Goal: Complete application form: Complete application form

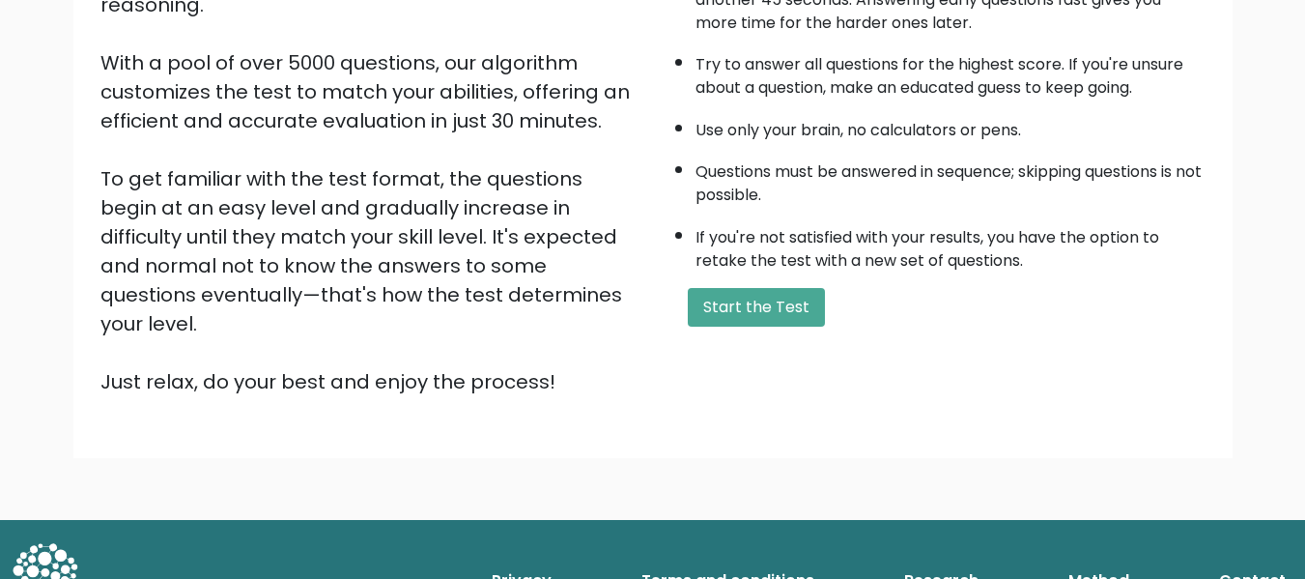
scroll to position [306, 0]
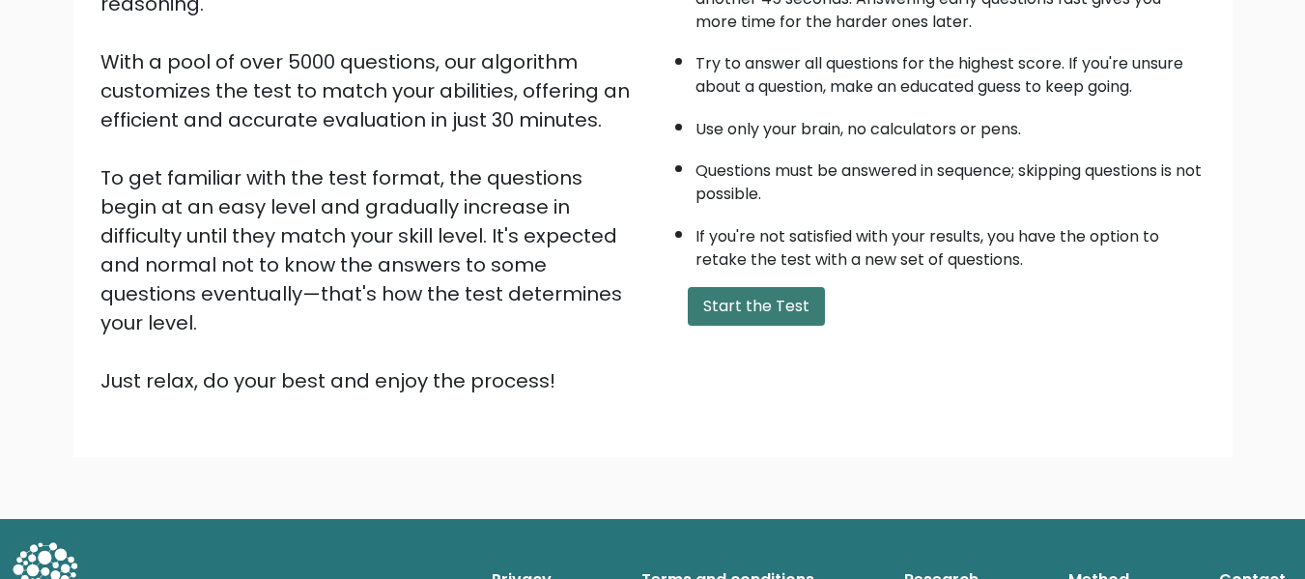
click at [714, 303] on button "Start the Test" at bounding box center [756, 306] width 137 height 39
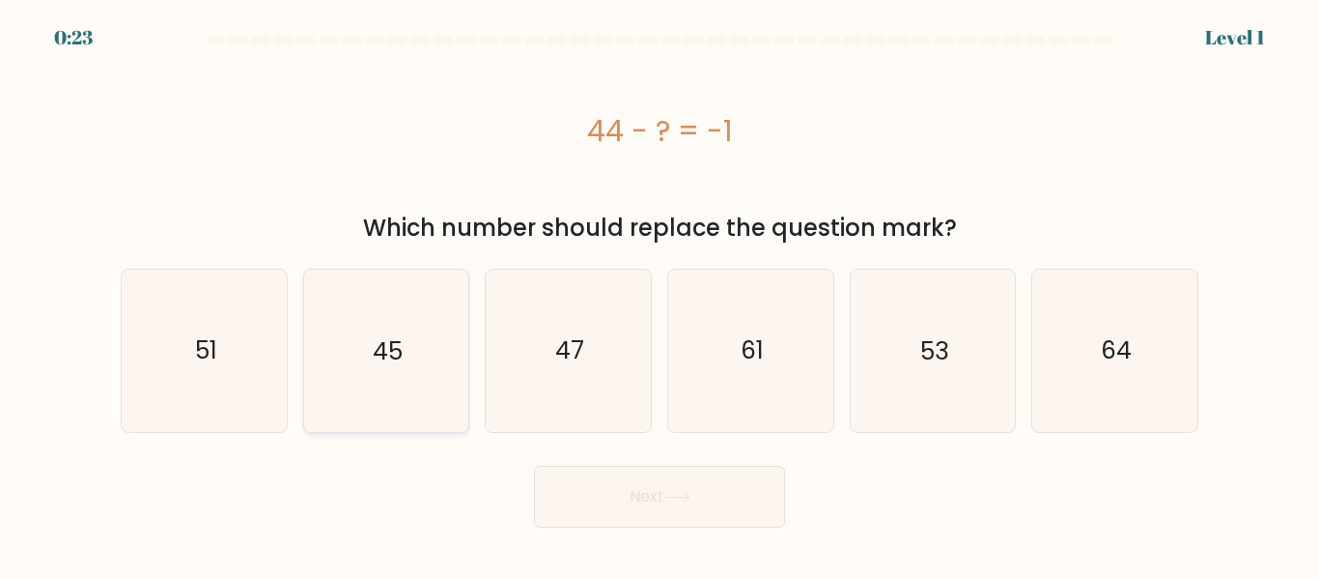
click at [406, 359] on icon "45" at bounding box center [385, 349] width 161 height 161
click at [660, 295] on input "b. 45" at bounding box center [660, 292] width 1 height 5
radio input "true"
click at [594, 467] on button "Next" at bounding box center [659, 497] width 251 height 62
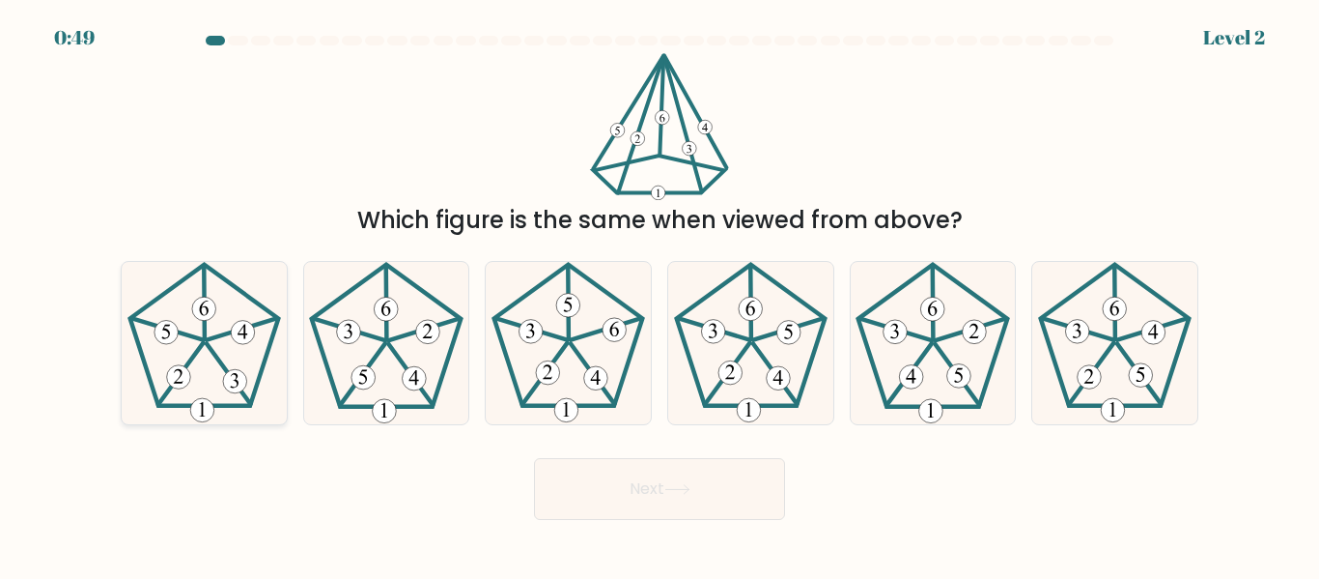
click at [205, 359] on icon at bounding box center [204, 342] width 161 height 161
click at [660, 295] on input "a." at bounding box center [660, 292] width 1 height 5
radio input "true"
click at [709, 496] on button "Next" at bounding box center [659, 489] width 251 height 62
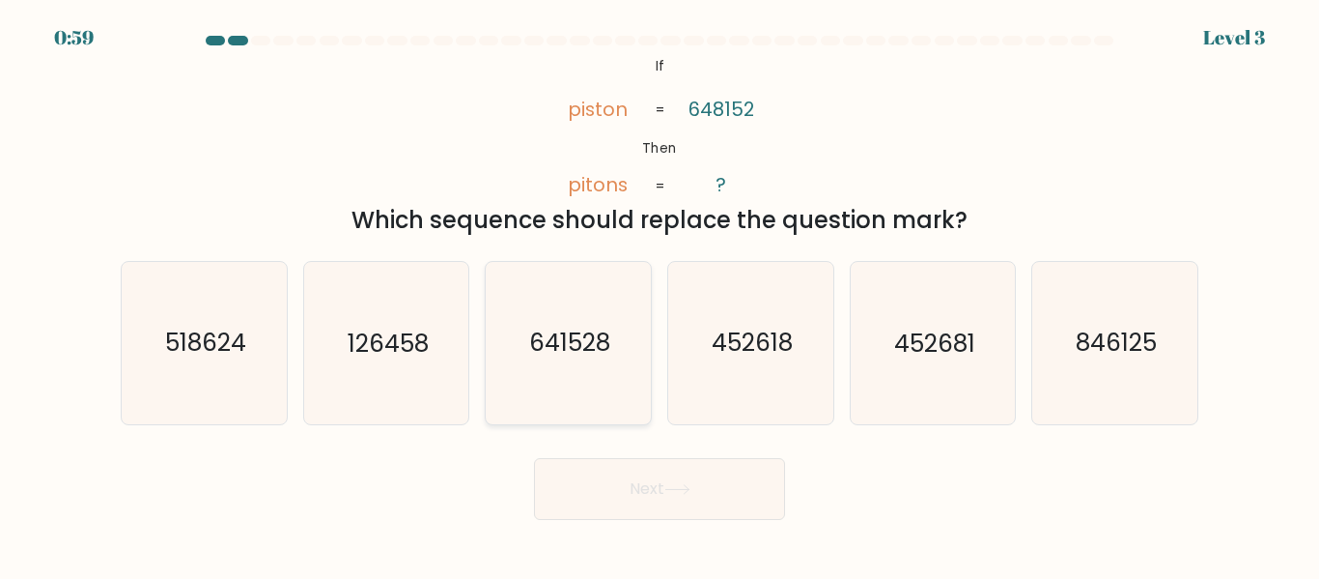
click at [552, 368] on icon "641528" at bounding box center [568, 342] width 161 height 161
click at [660, 295] on input "c. 641528" at bounding box center [660, 292] width 1 height 5
radio input "true"
click at [661, 488] on button "Next" at bounding box center [659, 489] width 251 height 62
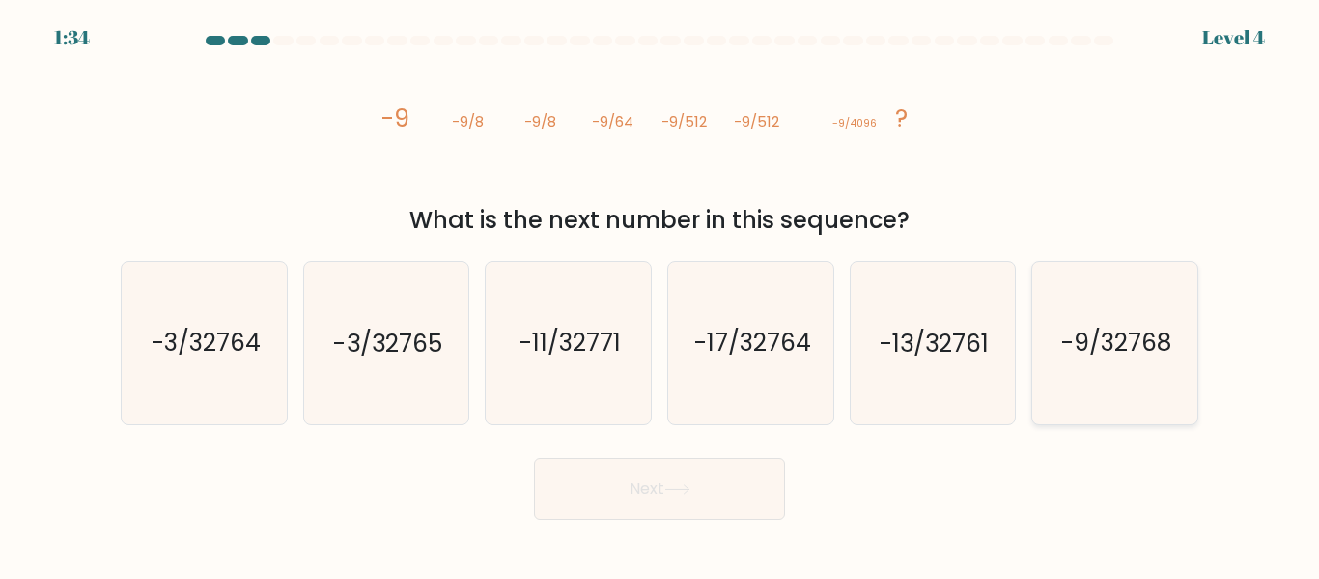
click at [1082, 356] on text "-9/32768" at bounding box center [1117, 343] width 110 height 34
click at [661, 295] on input "f. -9/32768" at bounding box center [660, 292] width 1 height 5
radio input "true"
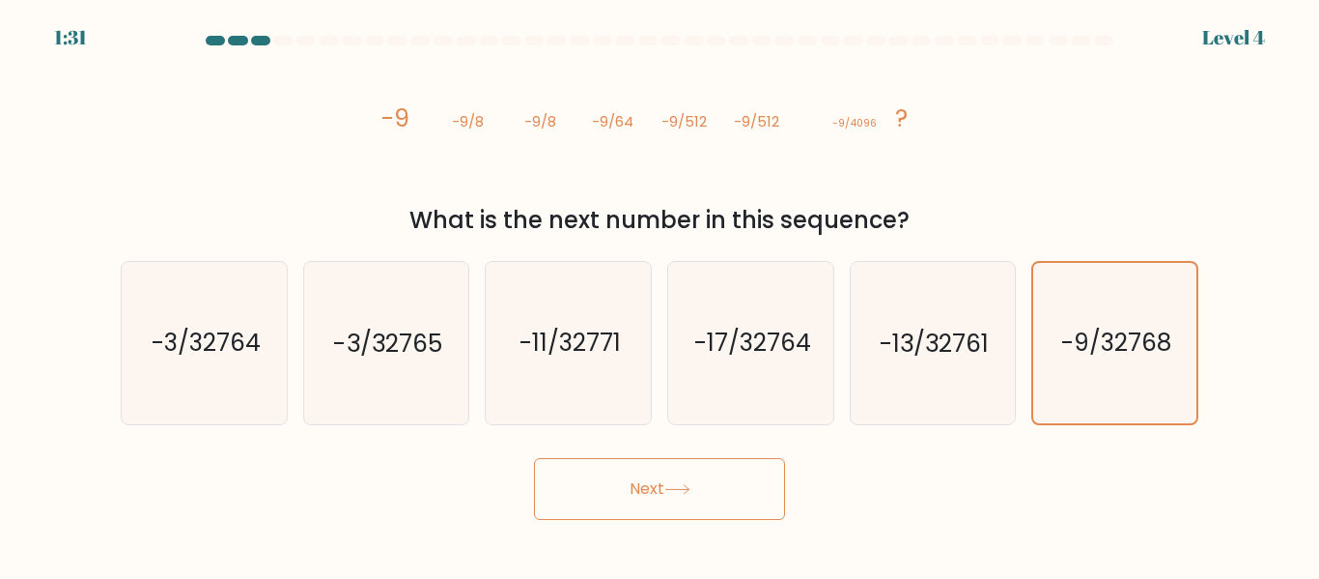
click at [685, 473] on button "Next" at bounding box center [659, 489] width 251 height 62
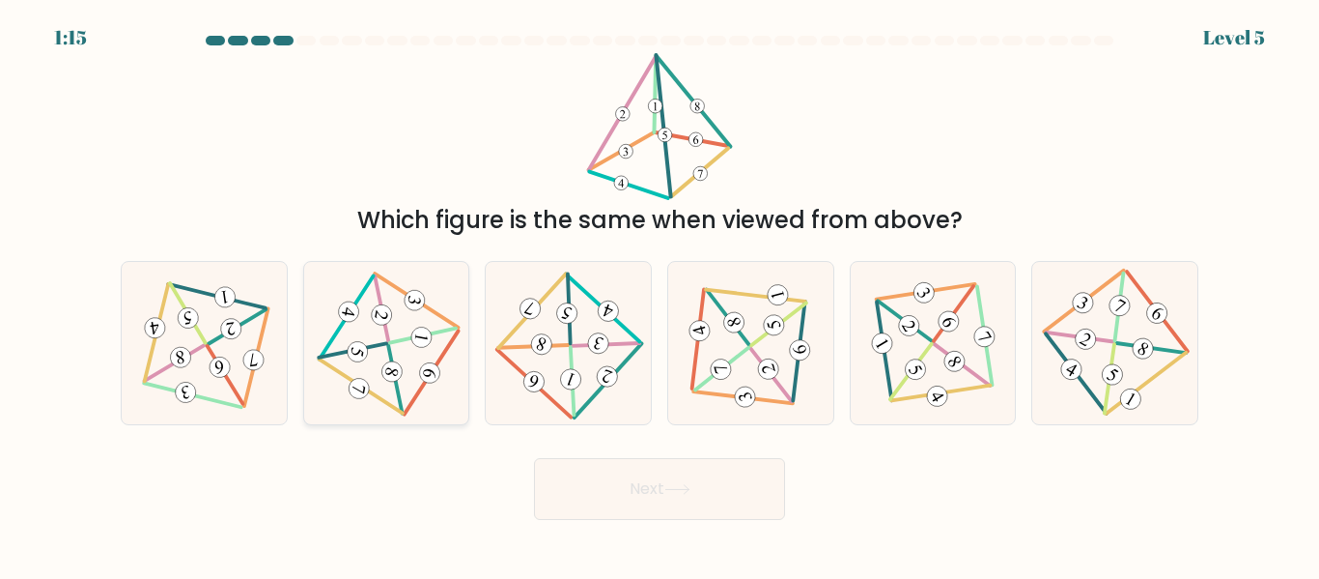
click at [399, 358] on icon at bounding box center [387, 342] width 132 height 129
click at [660, 295] on input "b." at bounding box center [660, 292] width 1 height 5
radio input "true"
click at [642, 493] on button "Next" at bounding box center [659, 489] width 251 height 62
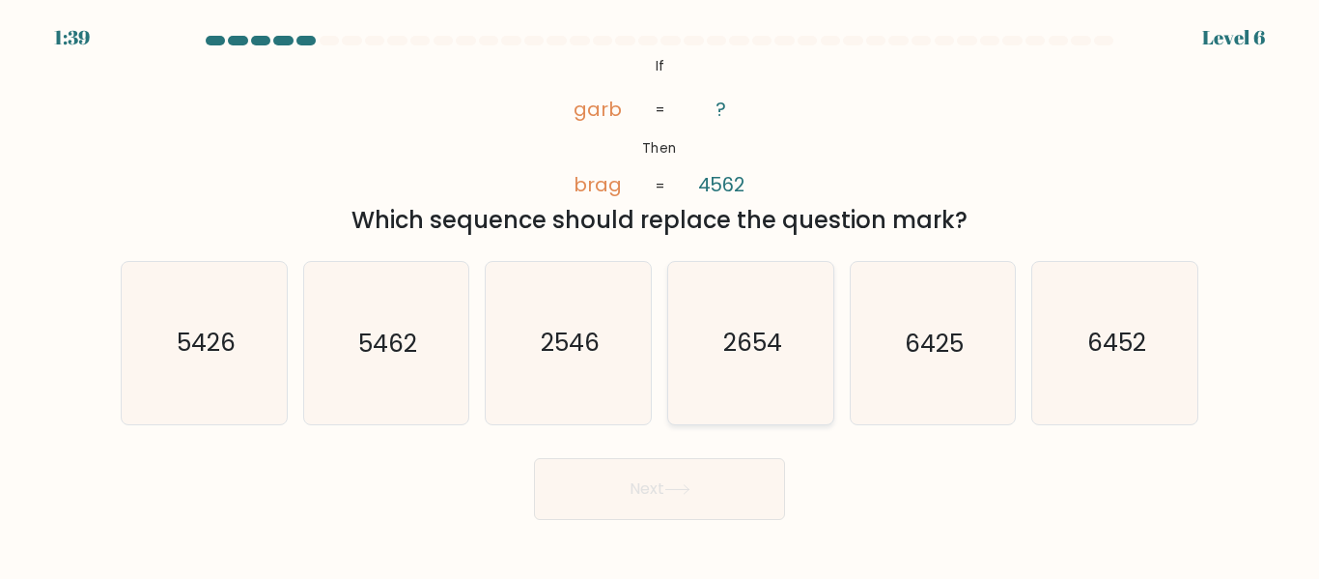
click at [730, 367] on icon "2654" at bounding box center [750, 342] width 161 height 161
click at [661, 295] on input "d. 2654" at bounding box center [660, 292] width 1 height 5
radio input "true"
click at [689, 467] on button "Next" at bounding box center [659, 489] width 251 height 62
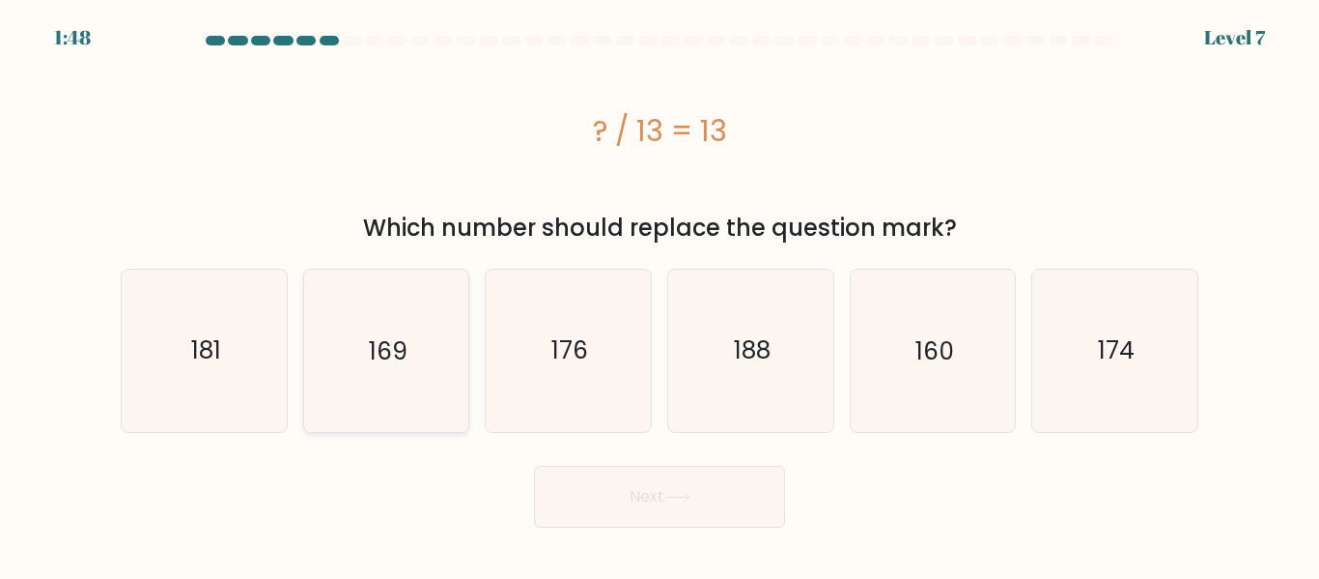
click at [374, 385] on icon "169" at bounding box center [385, 349] width 161 height 161
click at [660, 295] on input "b. 169" at bounding box center [660, 292] width 1 height 5
radio input "true"
click at [631, 480] on button "Next" at bounding box center [659, 497] width 251 height 62
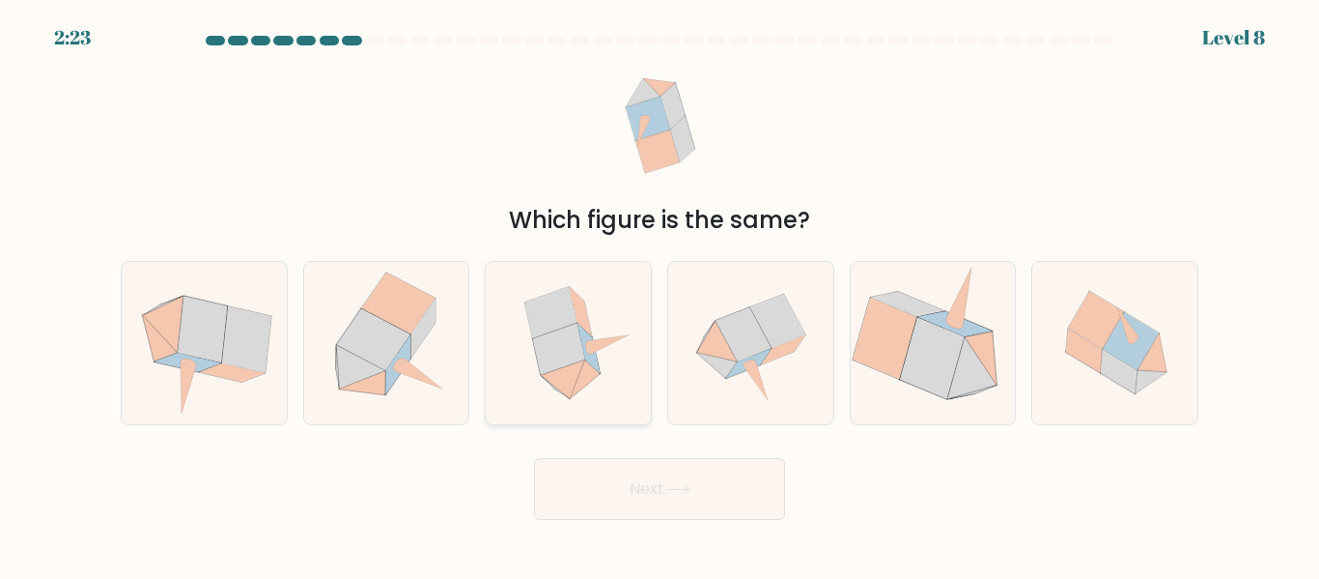
click at [575, 369] on icon at bounding box center [563, 379] width 44 height 40
click at [660, 295] on input "c." at bounding box center [660, 292] width 1 height 5
radio input "true"
click at [701, 496] on button "Next" at bounding box center [659, 489] width 251 height 62
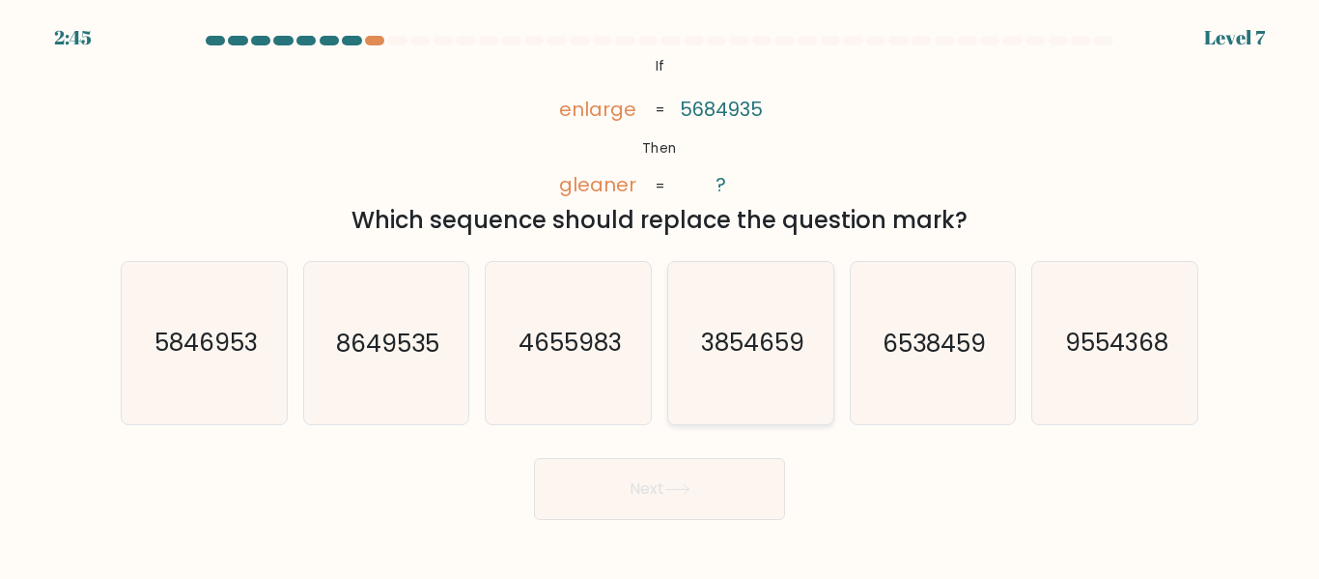
click at [745, 365] on icon "3854659" at bounding box center [750, 342] width 161 height 161
click at [661, 295] on input "d. 3854659" at bounding box center [660, 292] width 1 height 5
radio input "true"
click at [696, 474] on button "Next" at bounding box center [659, 489] width 251 height 62
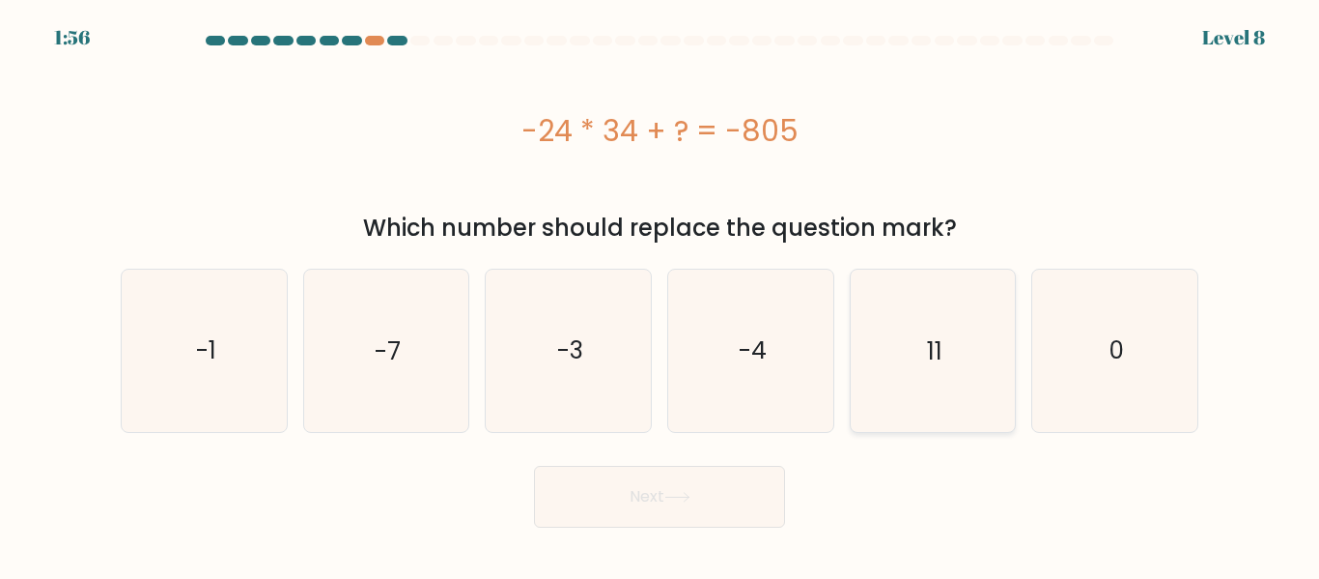
click at [888, 380] on icon "11" at bounding box center [932, 349] width 161 height 161
click at [661, 295] on input "e. 11" at bounding box center [660, 292] width 1 height 5
radio input "true"
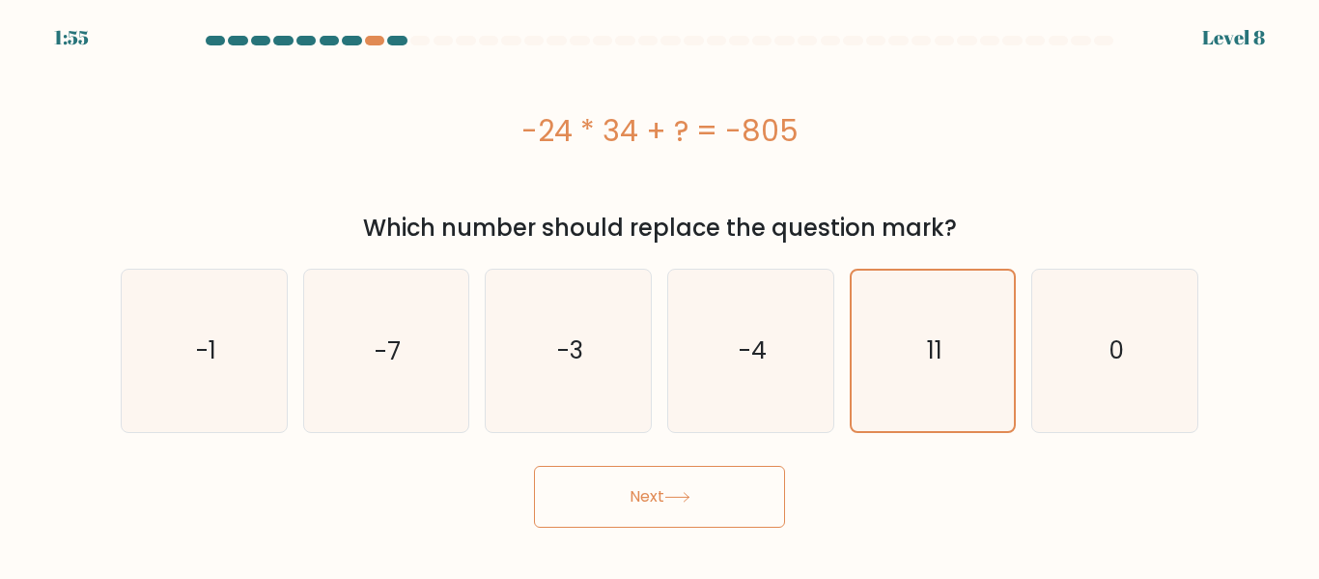
click at [725, 496] on button "Next" at bounding box center [659, 497] width 251 height 62
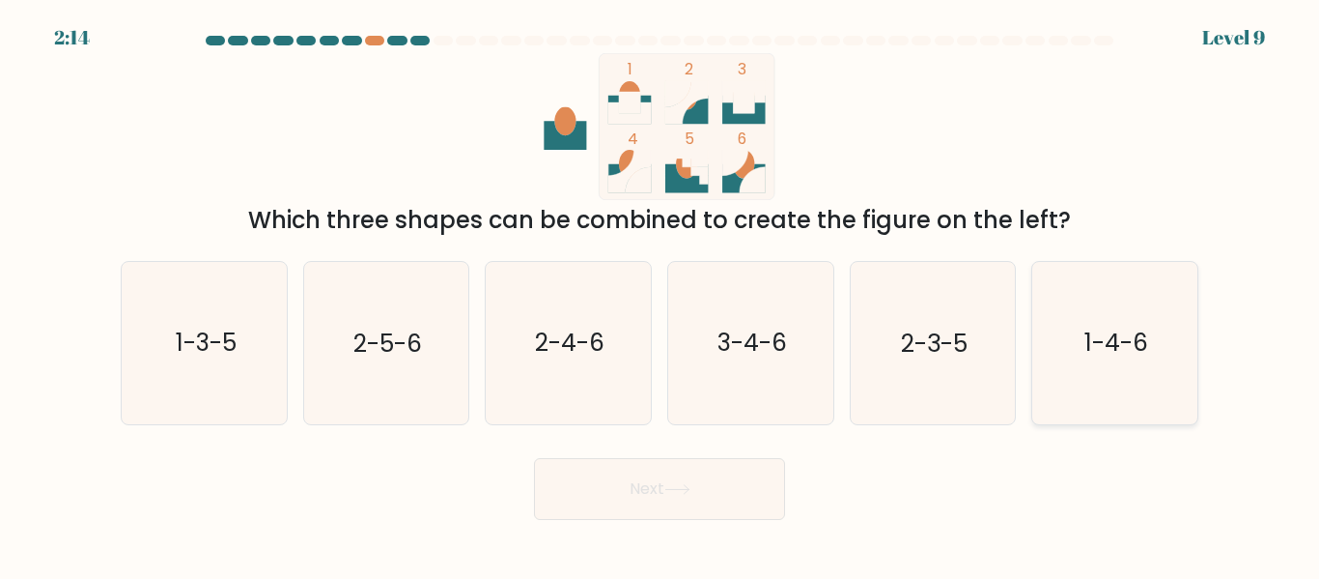
click at [1093, 346] on text "1-4-6" at bounding box center [1117, 343] width 64 height 34
click at [661, 295] on input "f. 1-4-6" at bounding box center [660, 292] width 1 height 5
radio input "true"
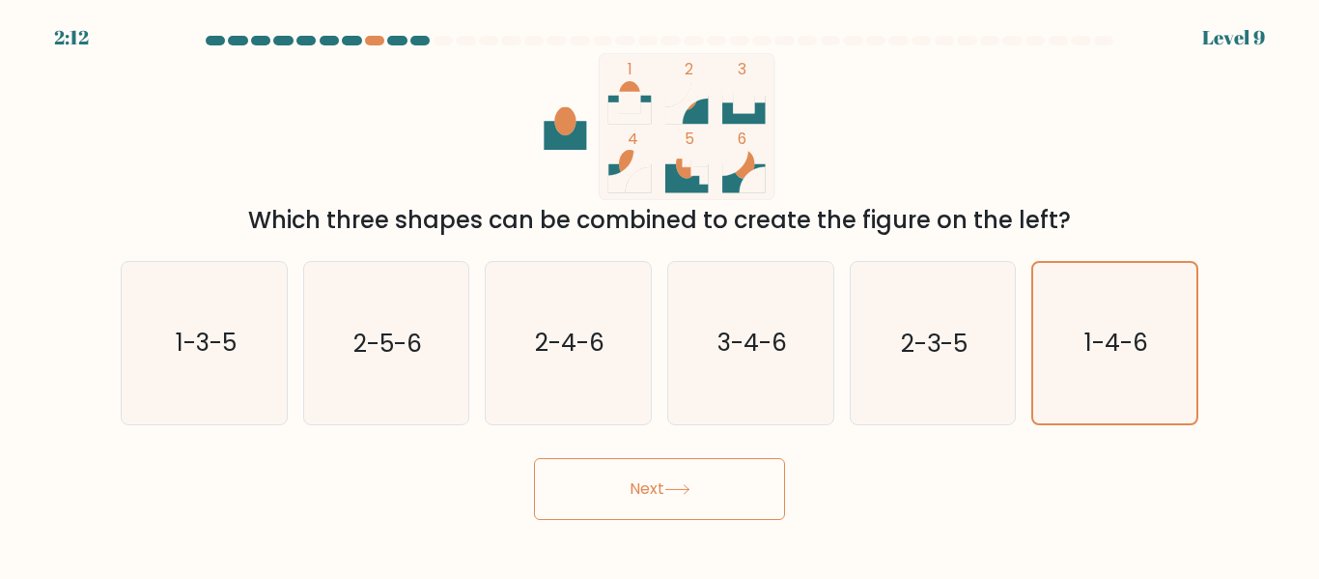
click at [677, 476] on button "Next" at bounding box center [659, 489] width 251 height 62
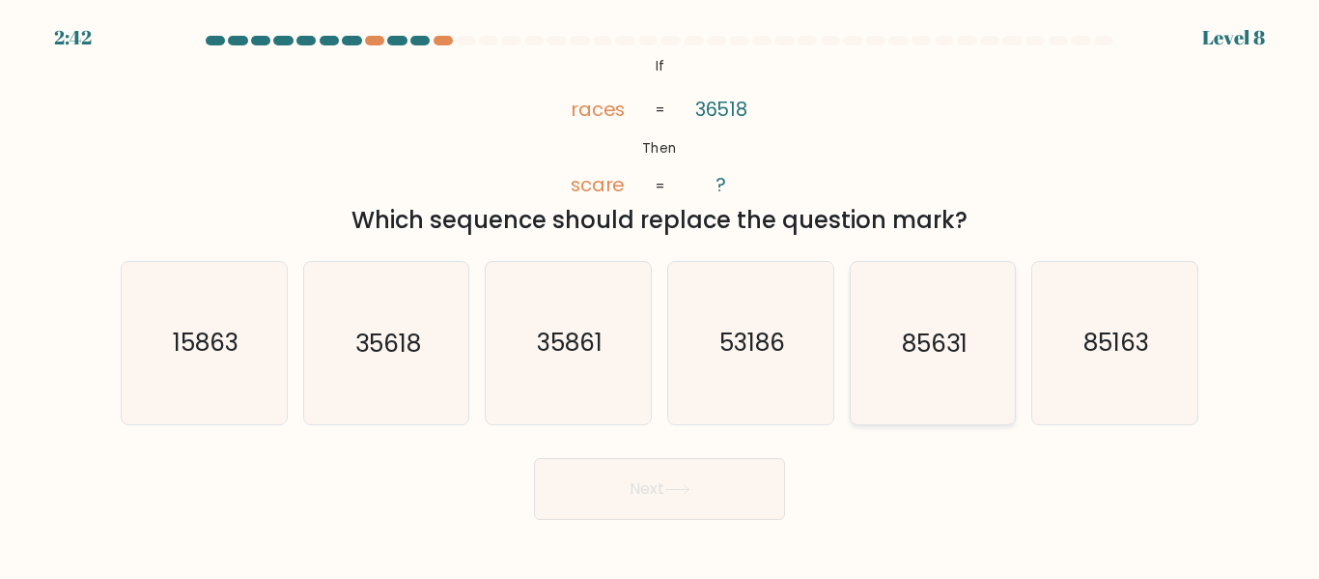
click at [926, 345] on text "85631" at bounding box center [935, 343] width 66 height 34
click at [661, 295] on input "e. 85631" at bounding box center [660, 292] width 1 height 5
radio input "true"
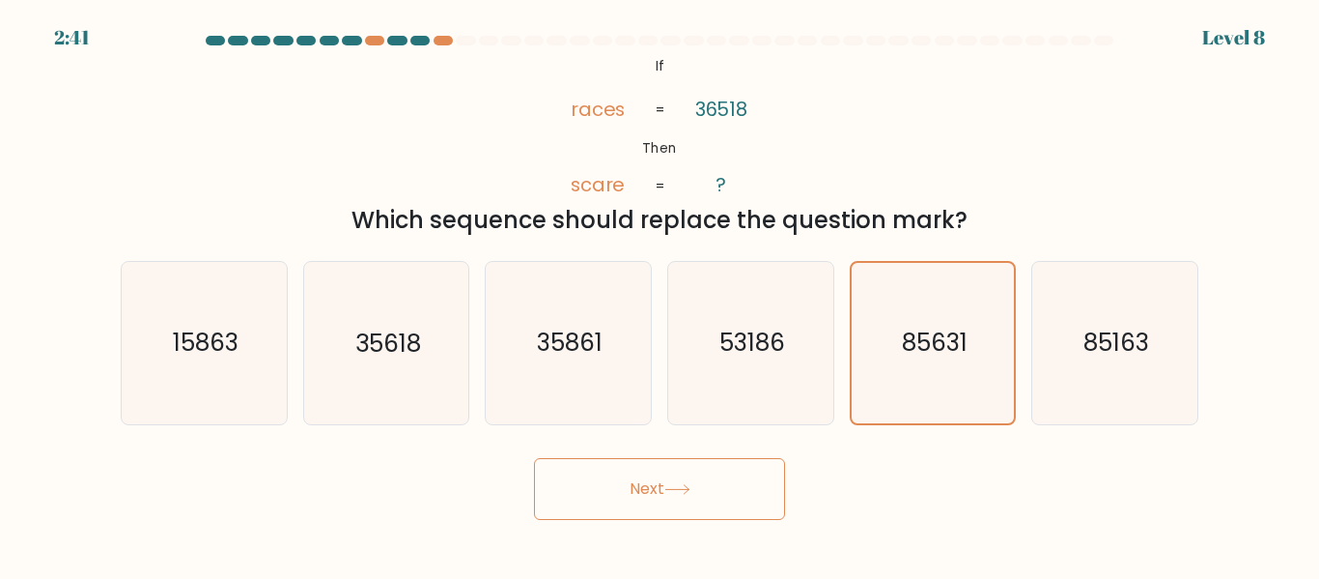
click at [680, 482] on button "Next" at bounding box center [659, 489] width 251 height 62
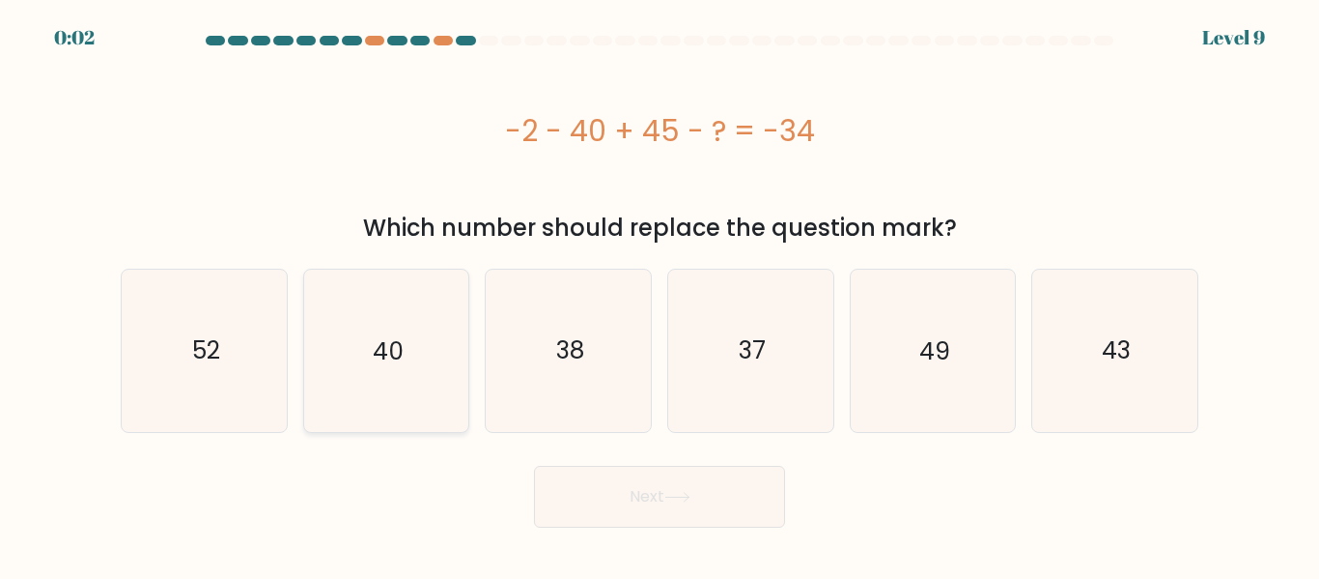
click at [374, 342] on text "40" at bounding box center [388, 350] width 31 height 34
click at [660, 295] on input "b. 40" at bounding box center [660, 292] width 1 height 5
radio input "true"
click at [705, 503] on button "Next" at bounding box center [659, 497] width 251 height 62
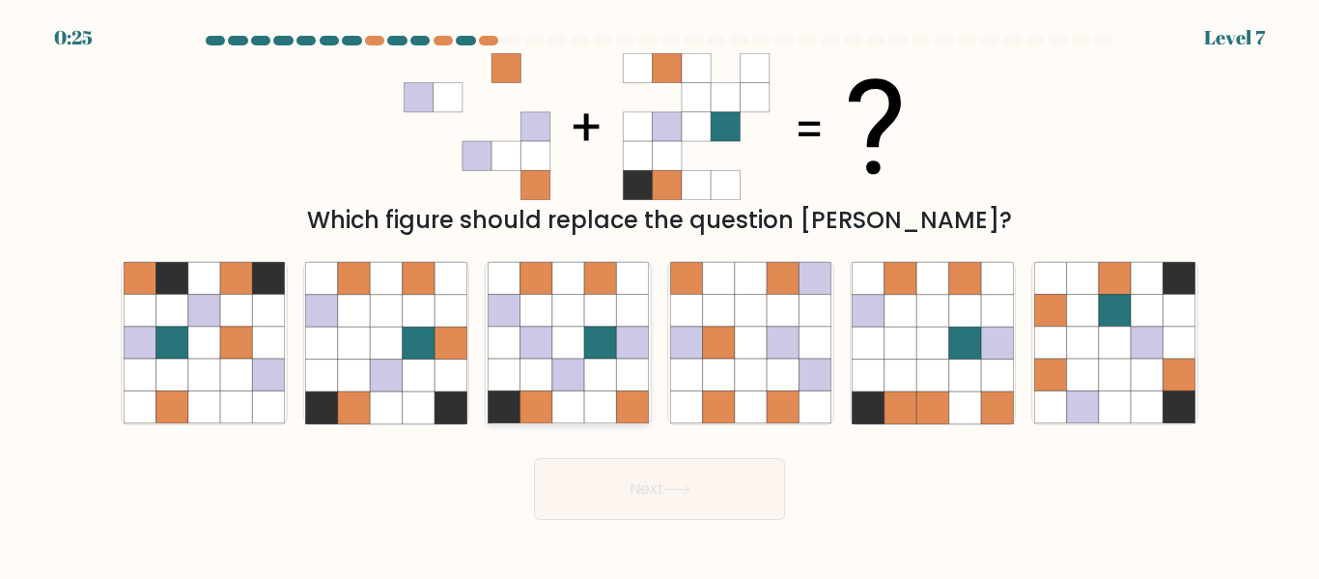
click at [596, 343] on icon at bounding box center [600, 342] width 32 height 32
click at [660, 295] on input "c." at bounding box center [660, 292] width 1 height 5
radio input "true"
click at [718, 487] on button "Next" at bounding box center [659, 489] width 251 height 62
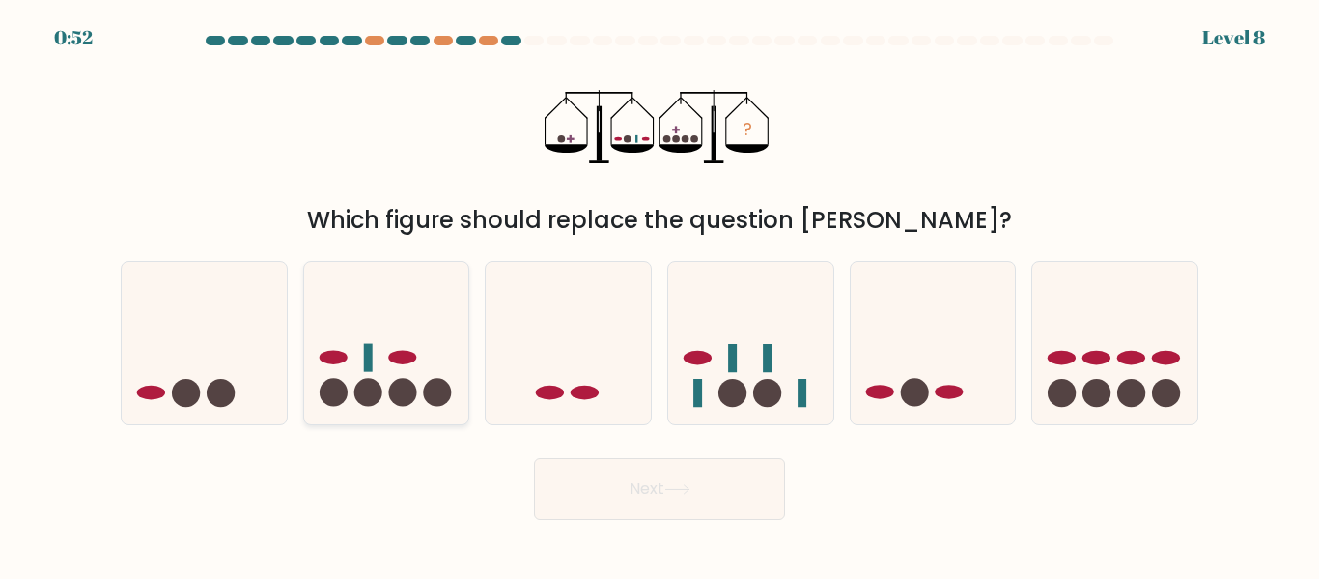
drag, startPoint x: 347, startPoint y: 373, endPoint x: 354, endPoint y: 354, distance: 19.9
click at [347, 372] on icon at bounding box center [386, 342] width 165 height 136
click at [660, 295] on input "b." at bounding box center [660, 292] width 1 height 5
radio input "true"
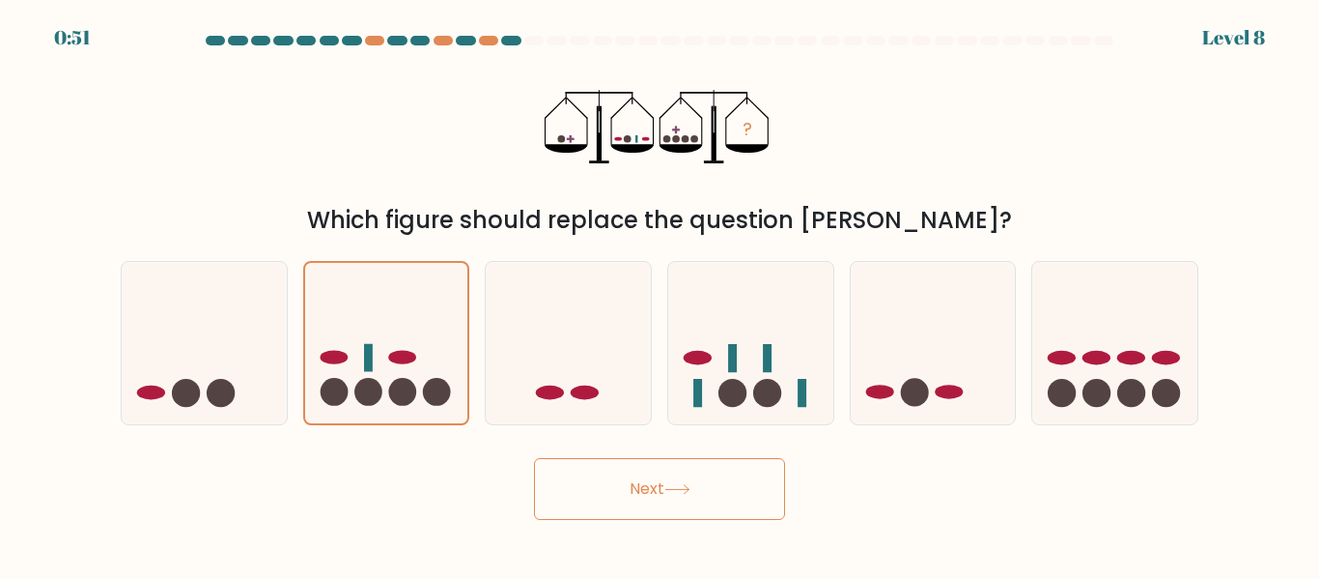
click at [612, 489] on button "Next" at bounding box center [659, 489] width 251 height 62
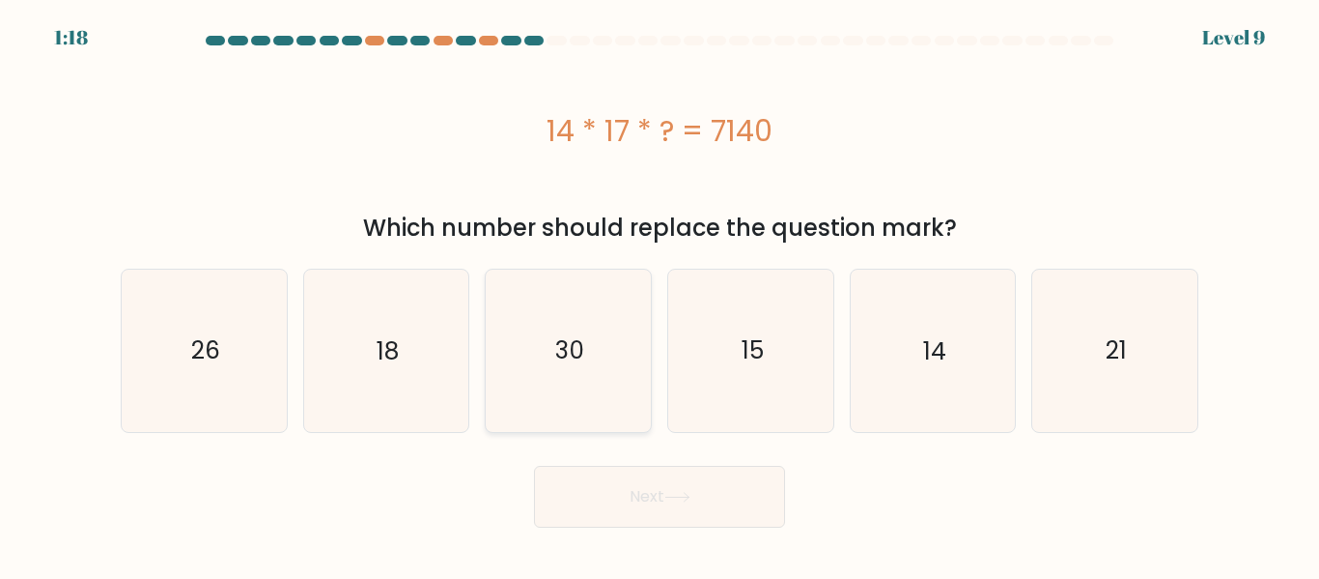
click at [506, 369] on icon "30" at bounding box center [568, 349] width 161 height 161
click at [660, 295] on input "c. 30" at bounding box center [660, 292] width 1 height 5
radio input "true"
click at [580, 494] on button "Next" at bounding box center [659, 497] width 251 height 62
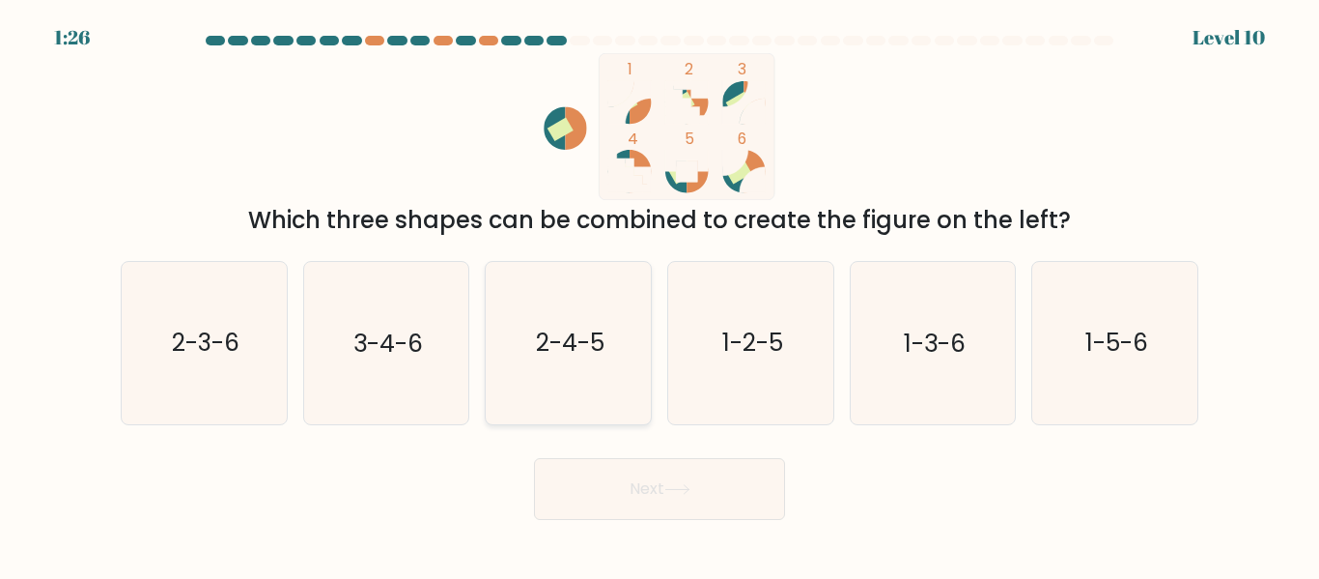
click at [581, 368] on icon "2-4-5" at bounding box center [568, 342] width 161 height 161
click at [660, 295] on input "c. 2-4-5" at bounding box center [660, 292] width 1 height 5
radio input "true"
click at [645, 491] on button "Next" at bounding box center [659, 489] width 251 height 62
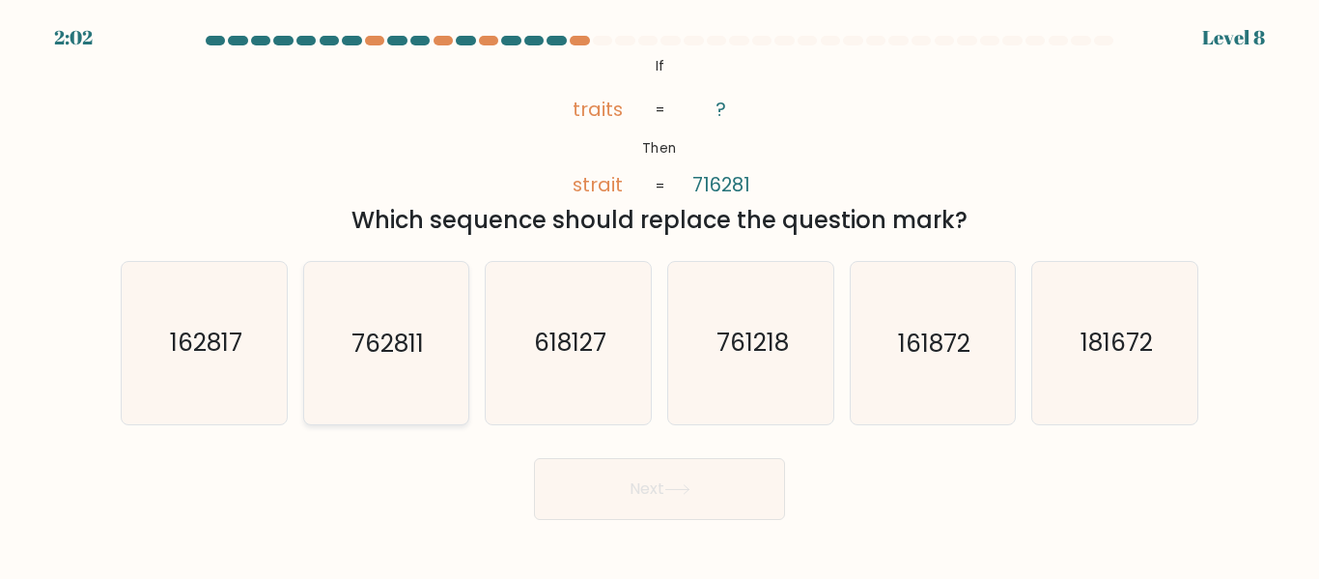
click at [403, 376] on icon "762811" at bounding box center [385, 342] width 161 height 161
click at [660, 295] on input "b. 762811" at bounding box center [660, 292] width 1 height 5
radio input "true"
click at [636, 486] on button "Next" at bounding box center [659, 489] width 251 height 62
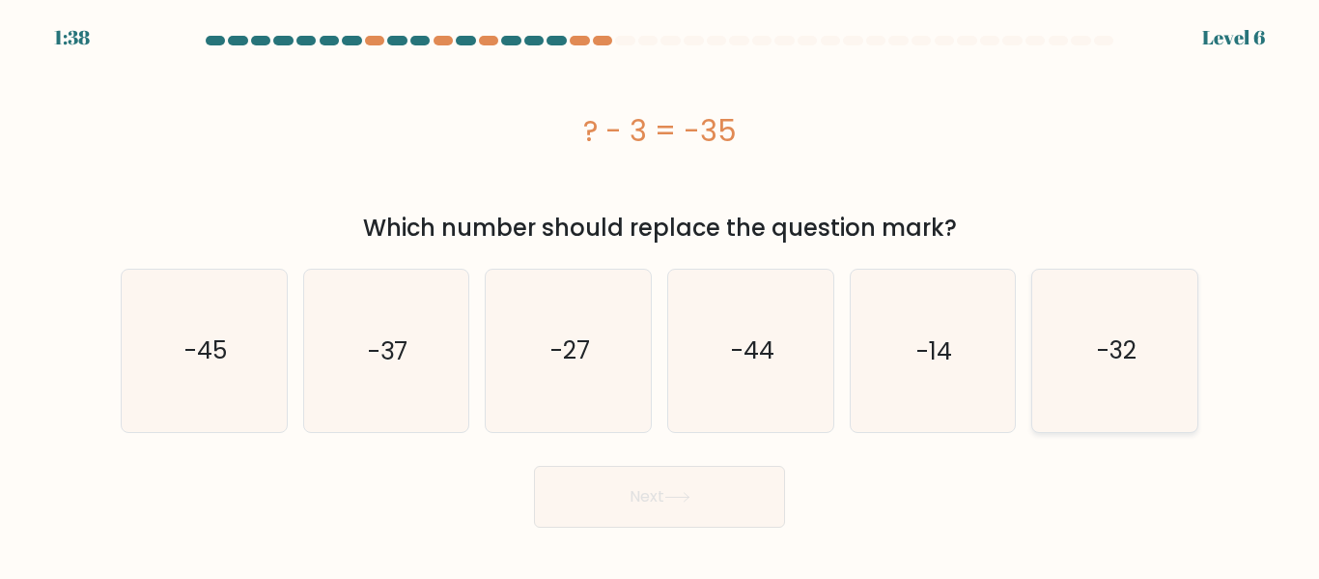
click at [1090, 360] on icon "-32" at bounding box center [1114, 349] width 161 height 161
click at [661, 295] on input "f. -32" at bounding box center [660, 292] width 1 height 5
radio input "true"
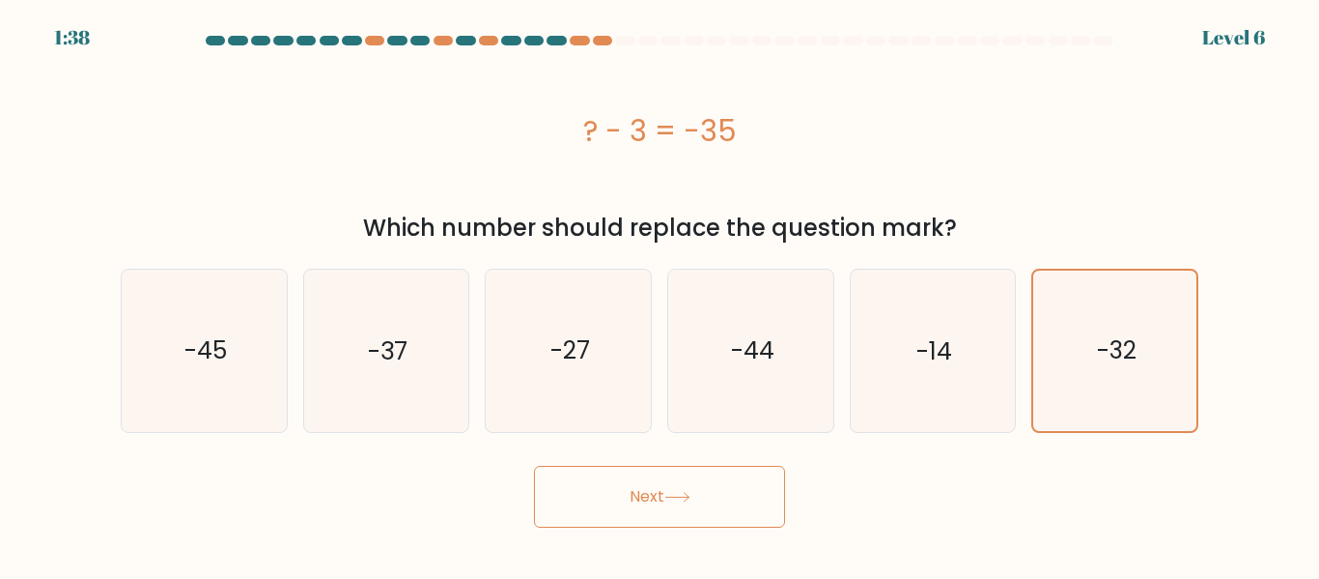
click at [713, 492] on button "Next" at bounding box center [659, 497] width 251 height 62
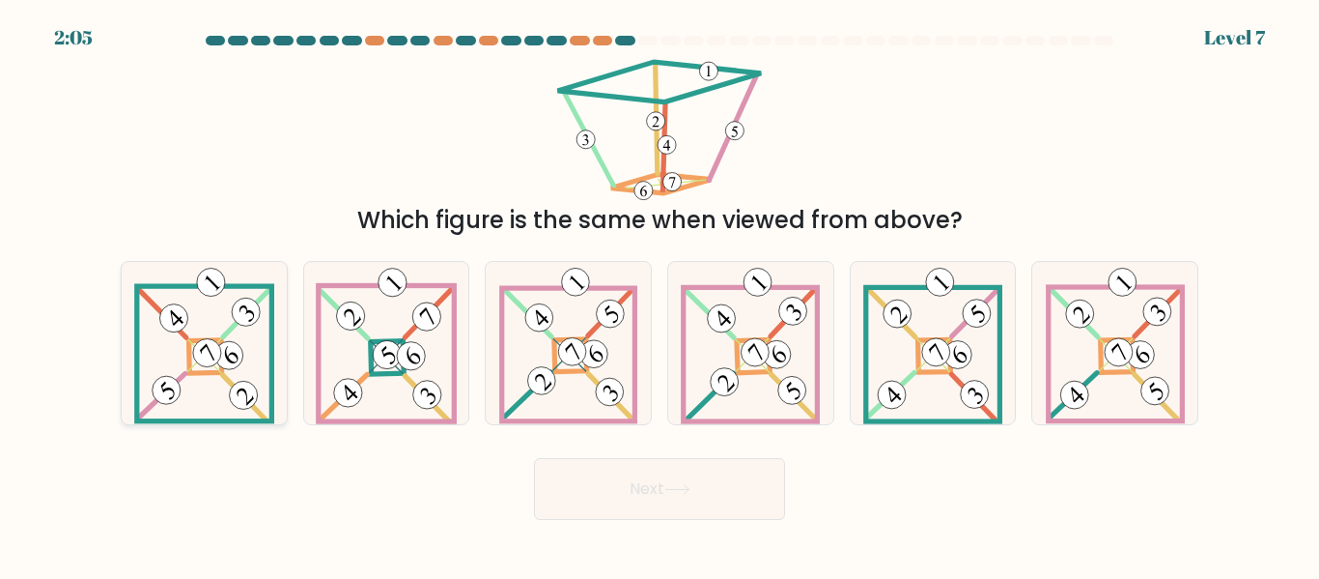
click at [196, 381] on icon at bounding box center [204, 342] width 140 height 161
click at [660, 295] on input "a." at bounding box center [660, 292] width 1 height 5
radio input "true"
click at [660, 484] on button "Next" at bounding box center [659, 489] width 251 height 62
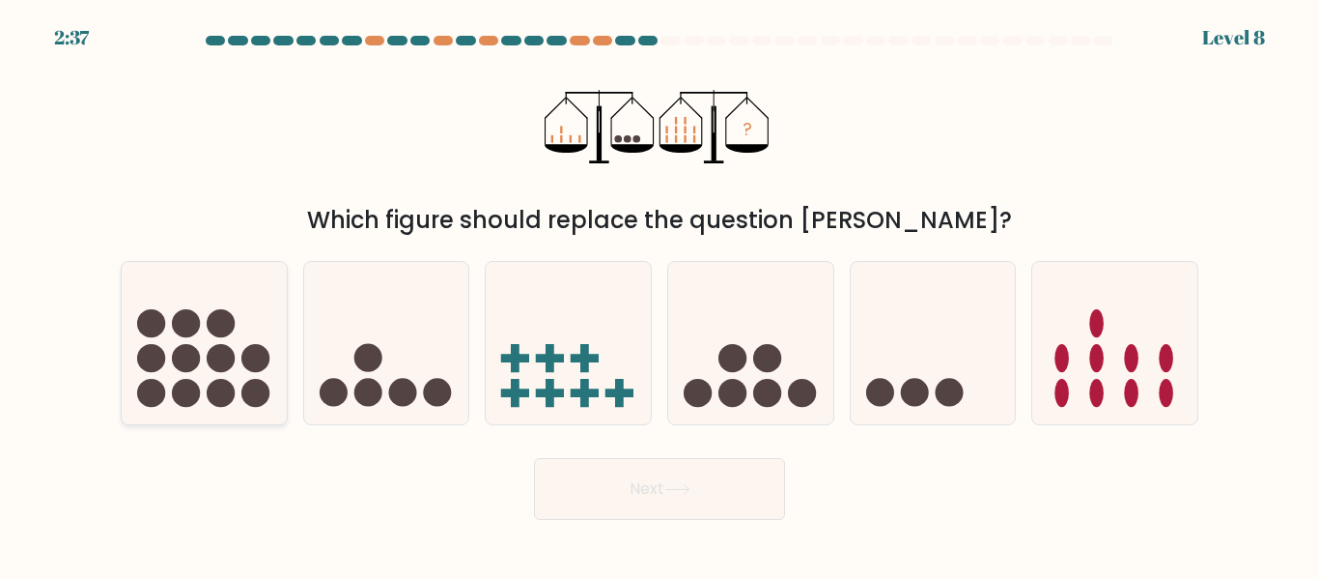
click at [254, 379] on icon at bounding box center [204, 342] width 165 height 136
click at [660, 295] on input "a." at bounding box center [660, 292] width 1 height 5
radio input "true"
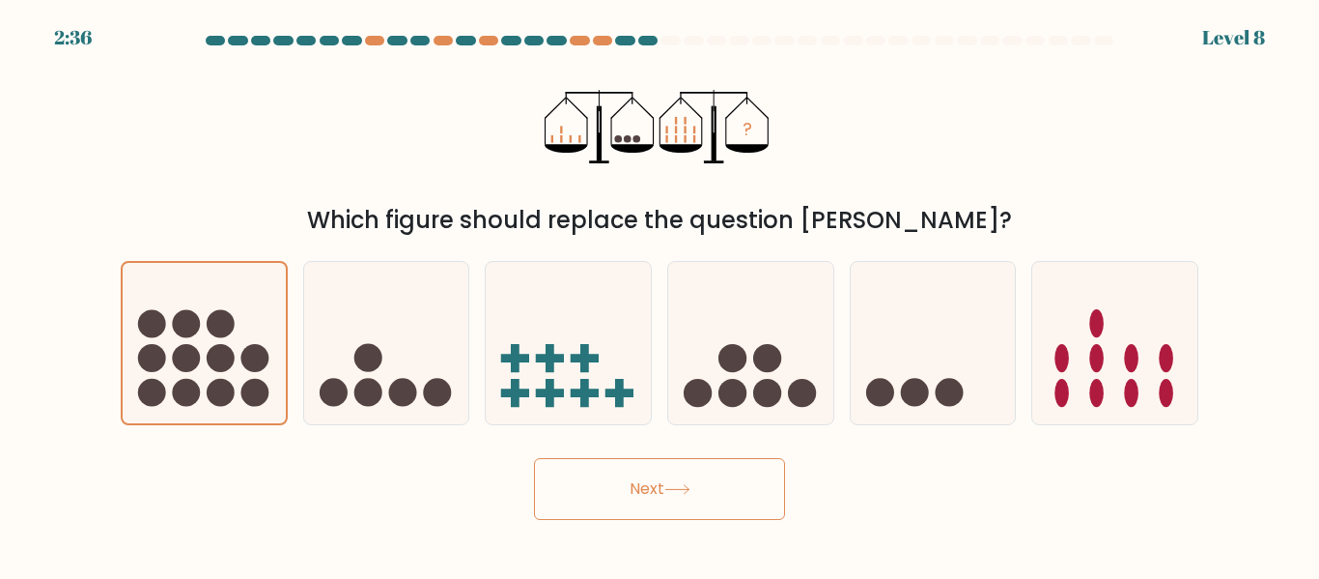
click at [601, 479] on button "Next" at bounding box center [659, 489] width 251 height 62
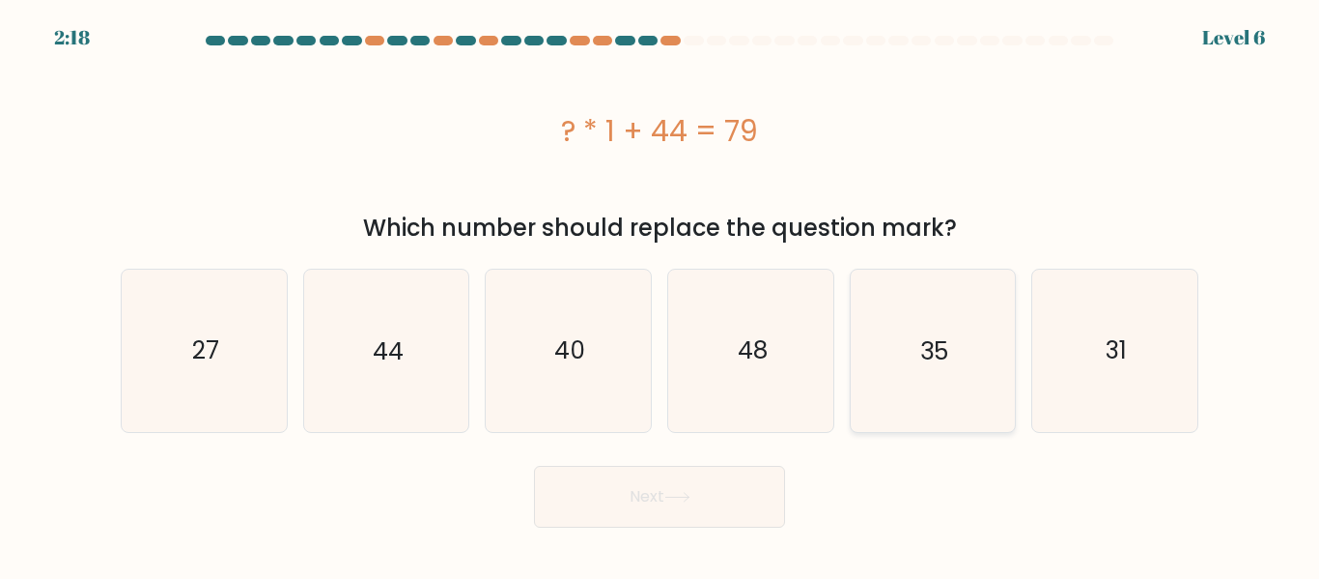
click at [961, 384] on icon "35" at bounding box center [932, 349] width 161 height 161
click at [661, 295] on input "e. 35" at bounding box center [660, 292] width 1 height 5
radio input "true"
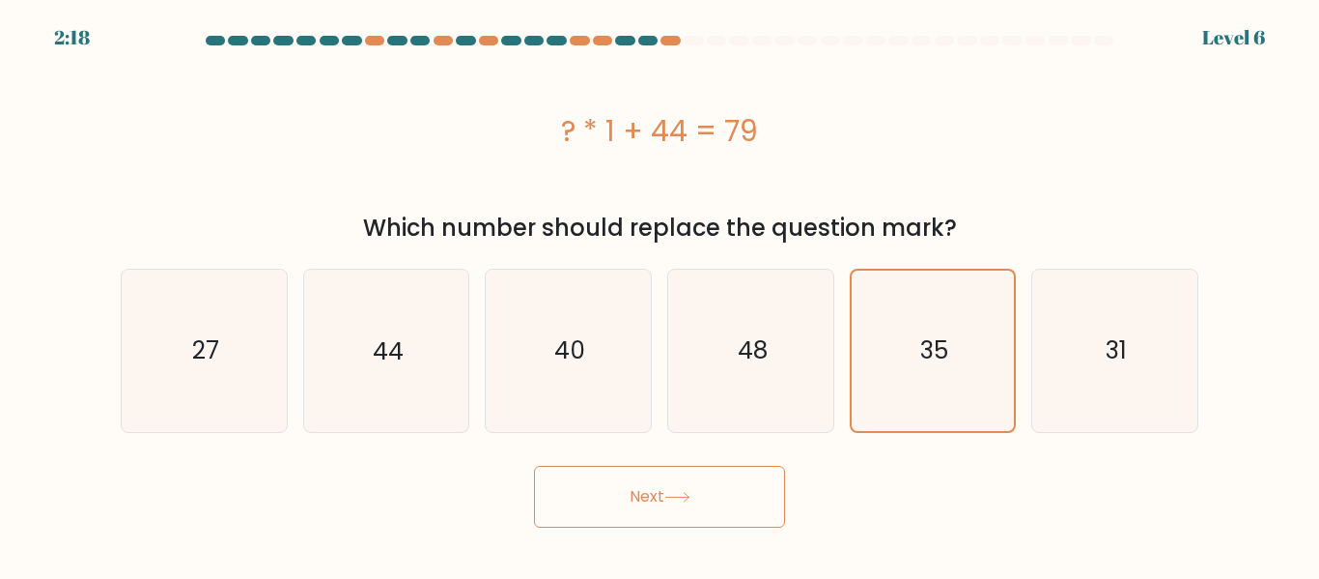
click at [707, 493] on button "Next" at bounding box center [659, 497] width 251 height 62
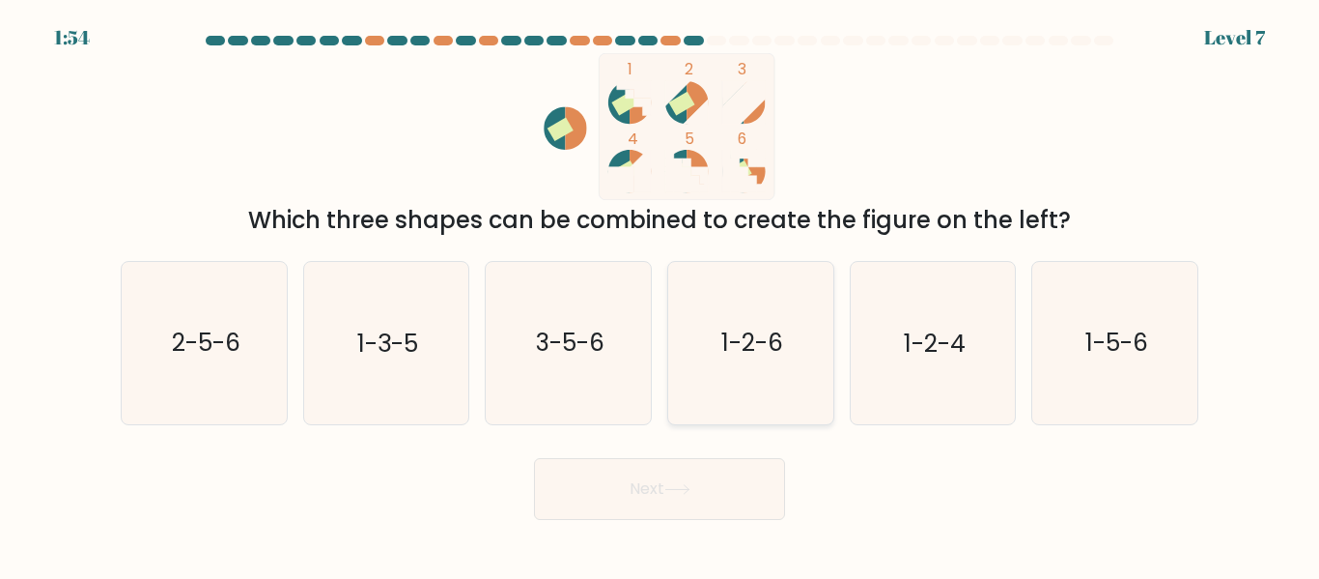
click at [773, 321] on icon "1-2-6" at bounding box center [750, 342] width 161 height 161
click at [661, 295] on input "d. 1-2-6" at bounding box center [660, 292] width 1 height 5
radio input "true"
click at [751, 475] on button "Next" at bounding box center [659, 489] width 251 height 62
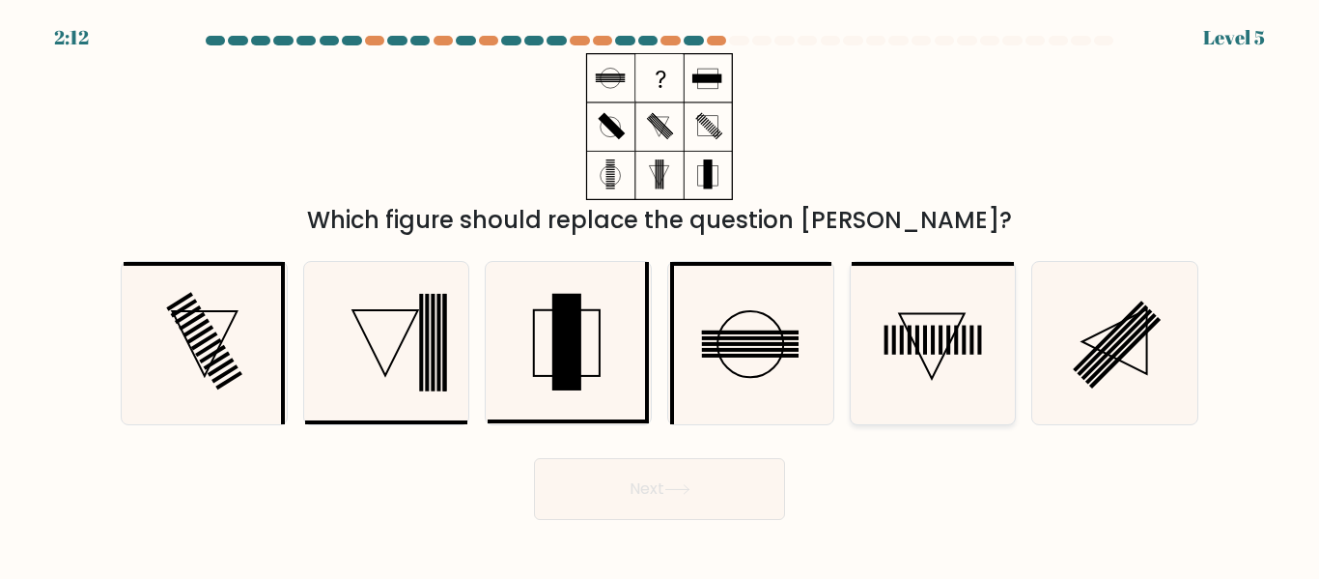
click at [949, 334] on rect at bounding box center [949, 340] width 4 height 29
click at [661, 295] on input "e." at bounding box center [660, 292] width 1 height 5
radio input "true"
click at [712, 501] on button "Next" at bounding box center [659, 489] width 251 height 62
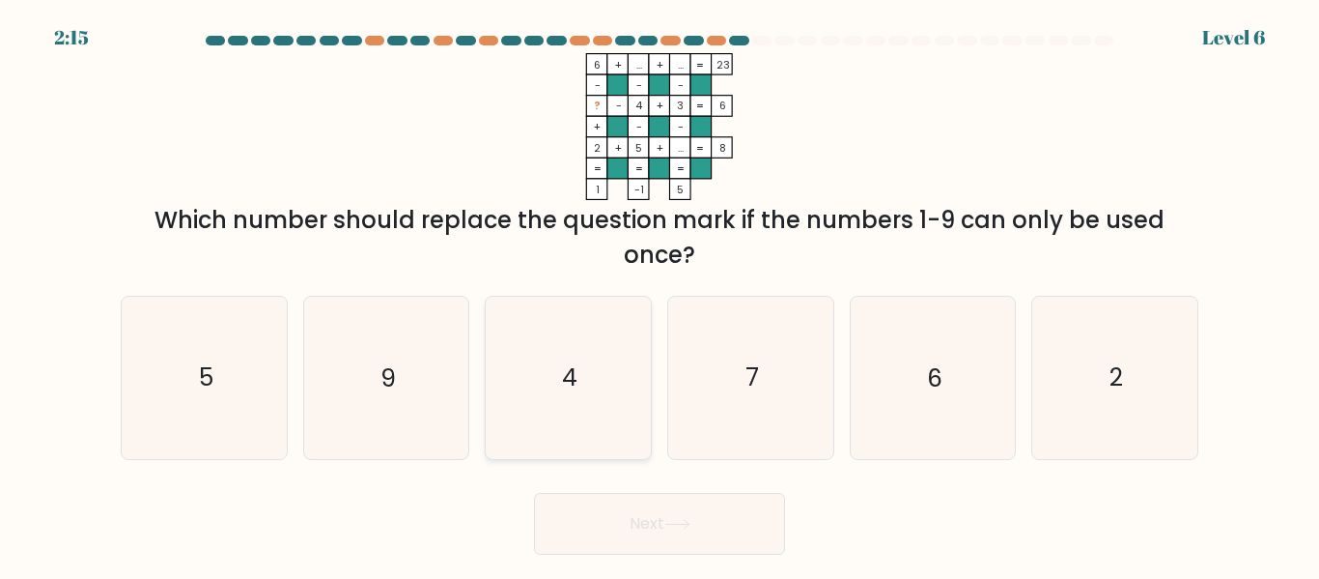
click at [557, 380] on icon "4" at bounding box center [568, 377] width 161 height 161
click at [660, 295] on input "c. 4" at bounding box center [660, 292] width 1 height 5
radio input "true"
click at [777, 403] on icon "7" at bounding box center [750, 377] width 161 height 161
click at [661, 295] on input "d. 7" at bounding box center [660, 292] width 1 height 5
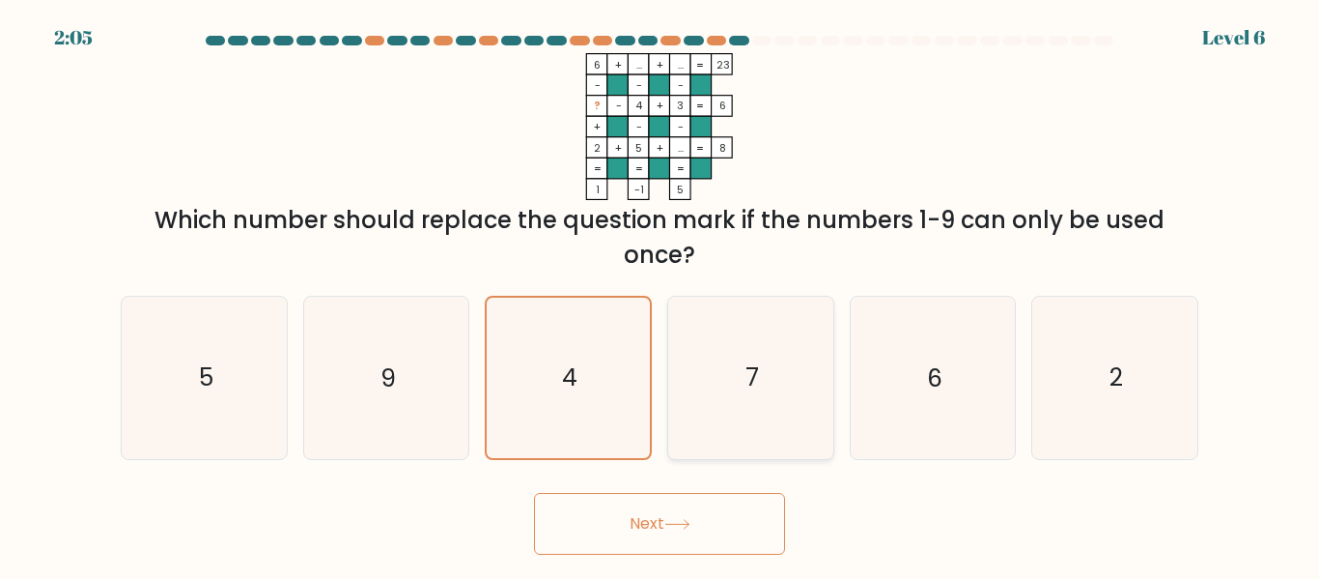
radio input "true"
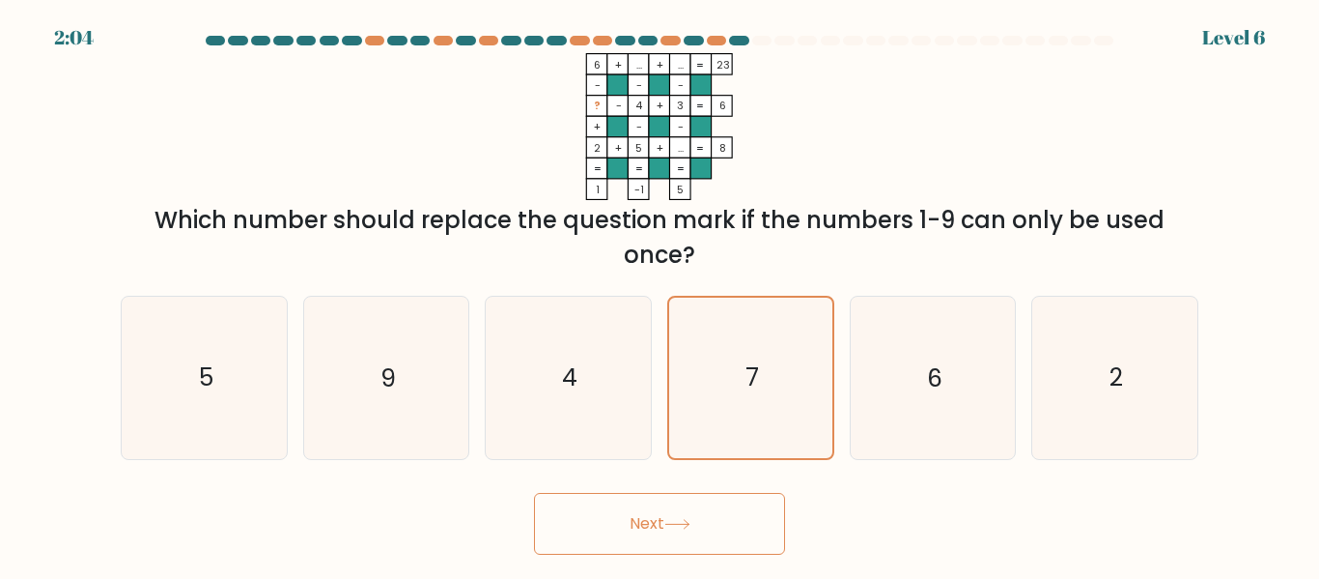
click at [703, 524] on button "Next" at bounding box center [659, 524] width 251 height 62
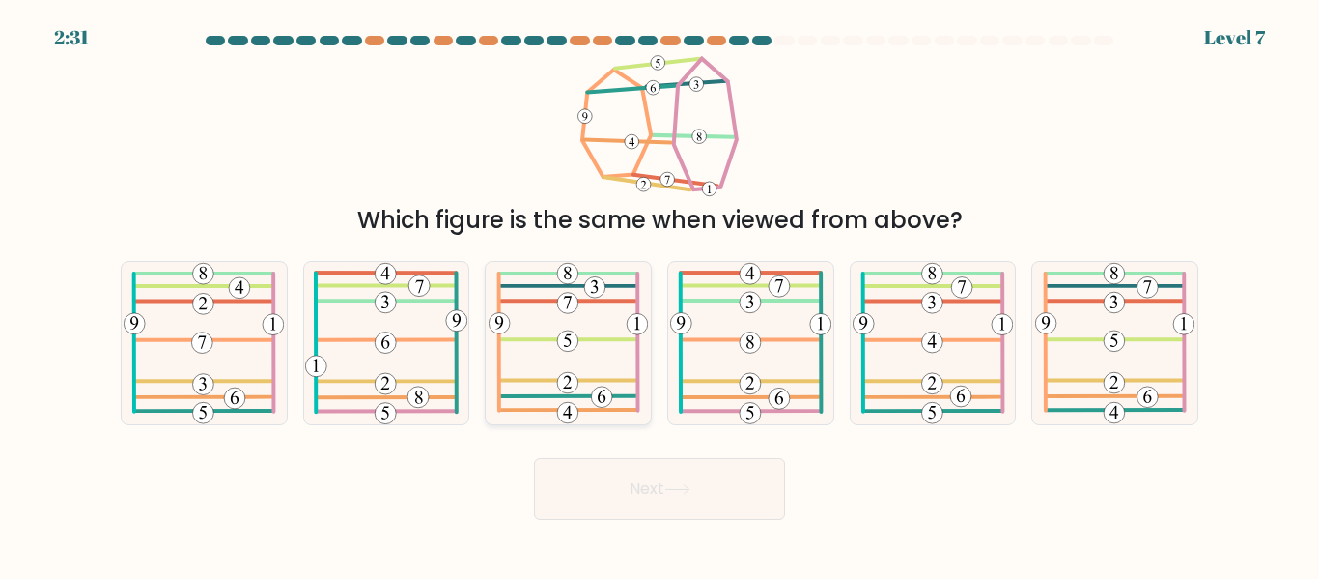
click at [581, 325] on icon at bounding box center [568, 342] width 159 height 161
click at [660, 295] on input "c." at bounding box center [660, 292] width 1 height 5
radio input "true"
click at [689, 509] on button "Next" at bounding box center [659, 489] width 251 height 62
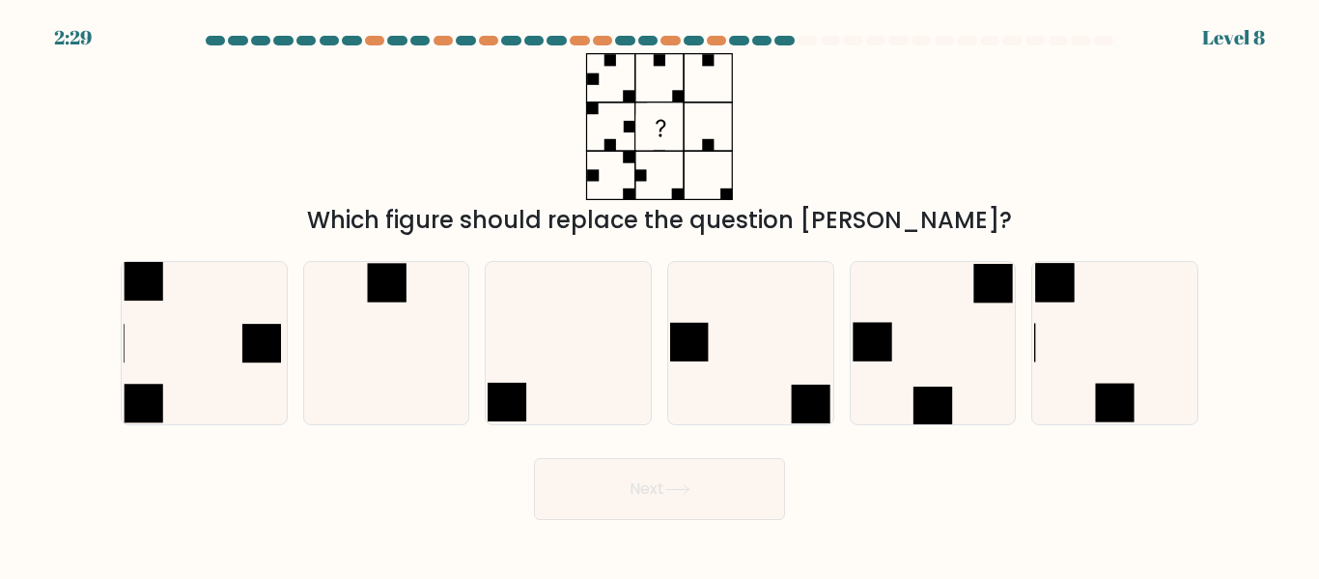
click at [687, 479] on button "Next" at bounding box center [659, 489] width 251 height 62
click at [949, 352] on icon at bounding box center [932, 342] width 161 height 161
click at [661, 295] on input "e." at bounding box center [660, 292] width 1 height 5
radio input "true"
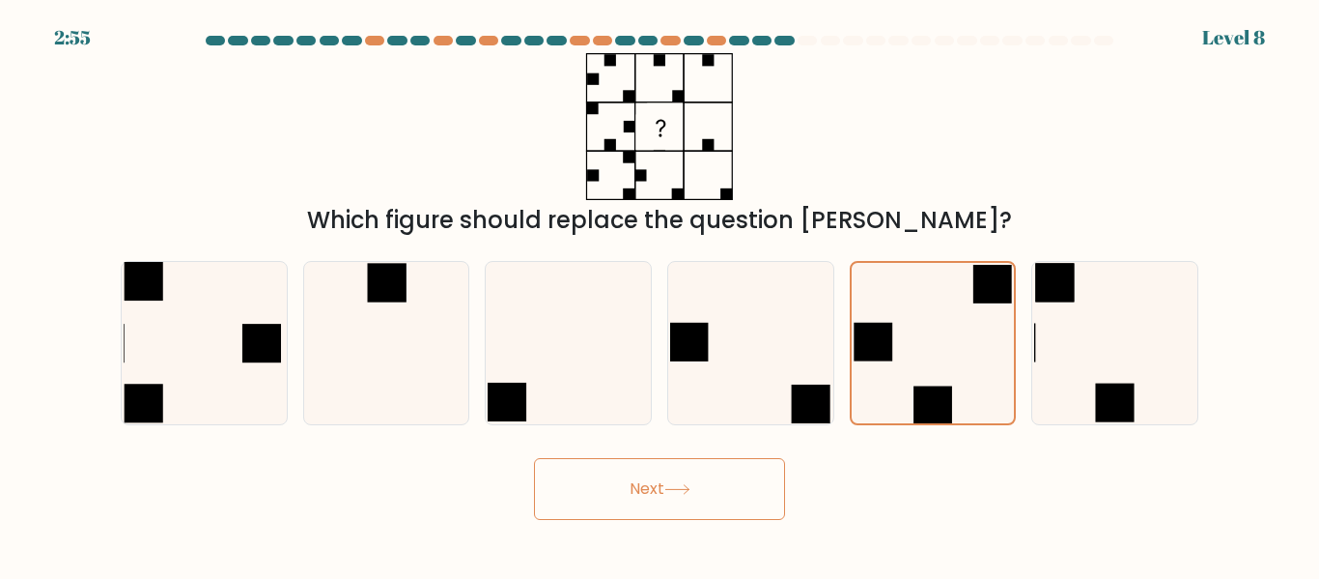
click at [686, 470] on button "Next" at bounding box center [659, 489] width 251 height 62
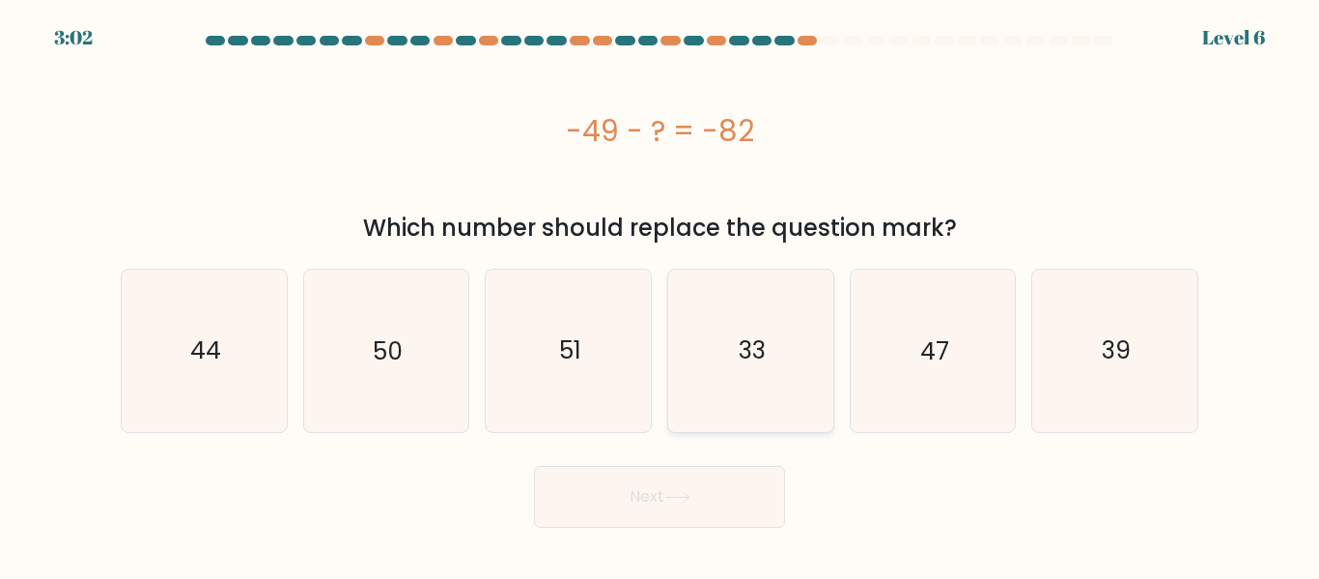
click at [772, 356] on icon "33" at bounding box center [750, 349] width 161 height 161
click at [661, 295] on input "d. 33" at bounding box center [660, 292] width 1 height 5
radio input "true"
click at [666, 503] on button "Next" at bounding box center [659, 497] width 251 height 62
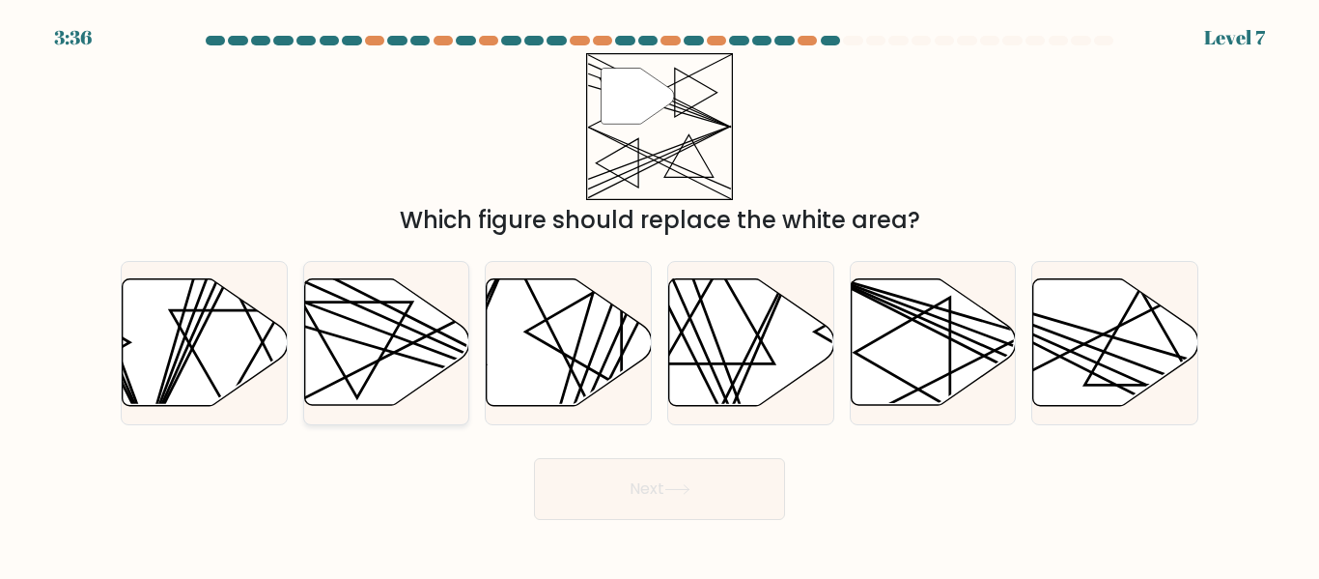
click at [391, 359] on icon at bounding box center [386, 342] width 165 height 127
click at [660, 295] on input "b." at bounding box center [660, 292] width 1 height 5
radio input "true"
click at [650, 487] on button "Next" at bounding box center [659, 489] width 251 height 62
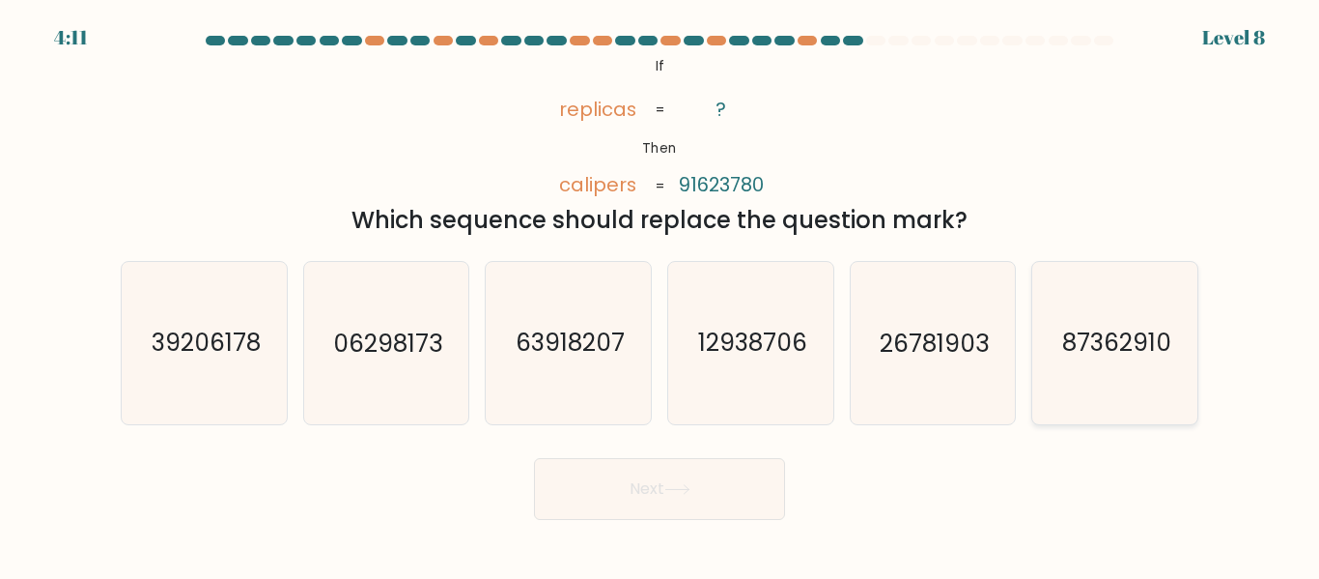
click at [1050, 341] on icon "87362910" at bounding box center [1114, 342] width 161 height 161
click at [661, 295] on input "f. 87362910" at bounding box center [660, 292] width 1 height 5
radio input "true"
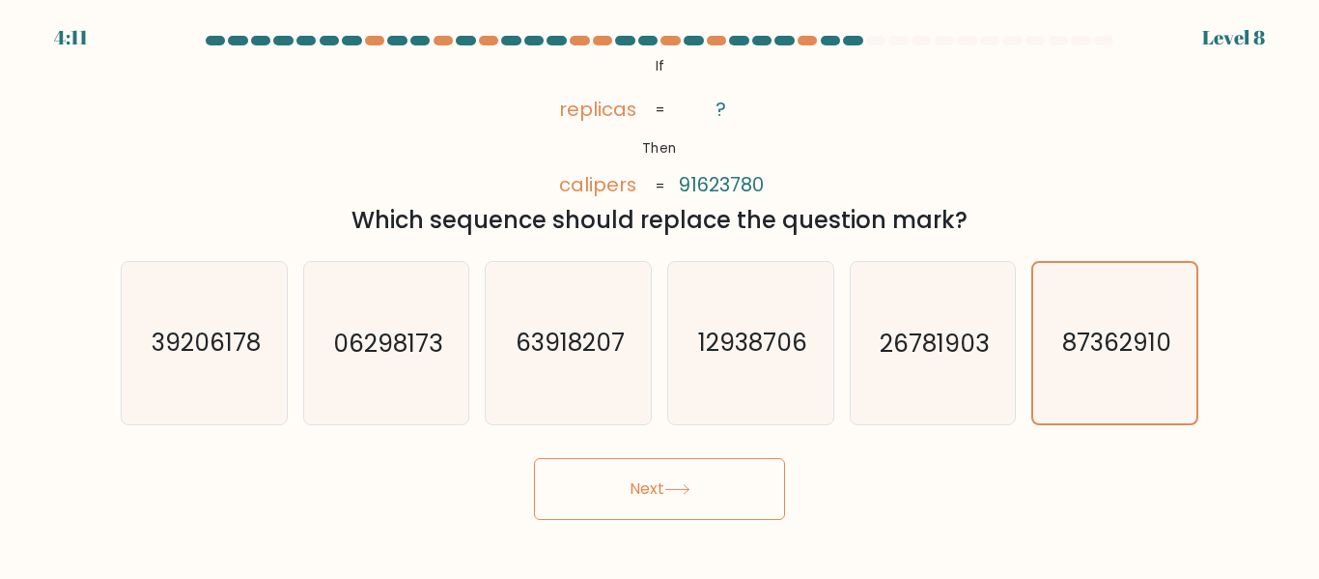
click at [666, 497] on button "Next" at bounding box center [659, 489] width 251 height 62
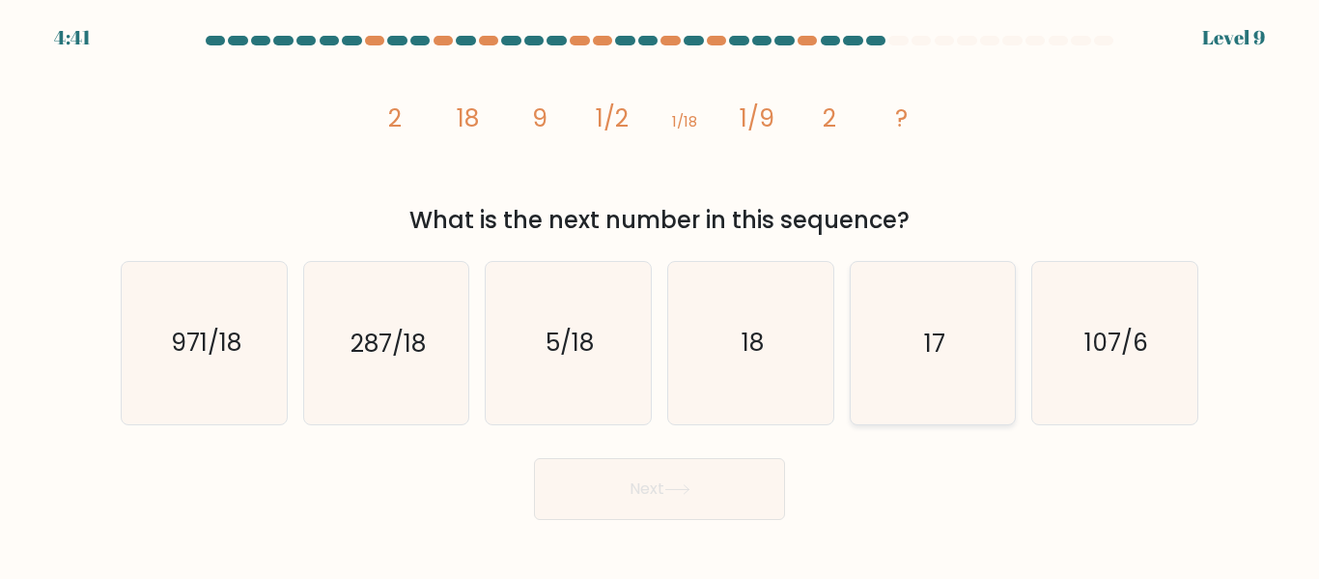
click at [932, 375] on icon "17" at bounding box center [932, 342] width 161 height 161
click at [661, 295] on input "e. 17" at bounding box center [660, 292] width 1 height 5
radio input "true"
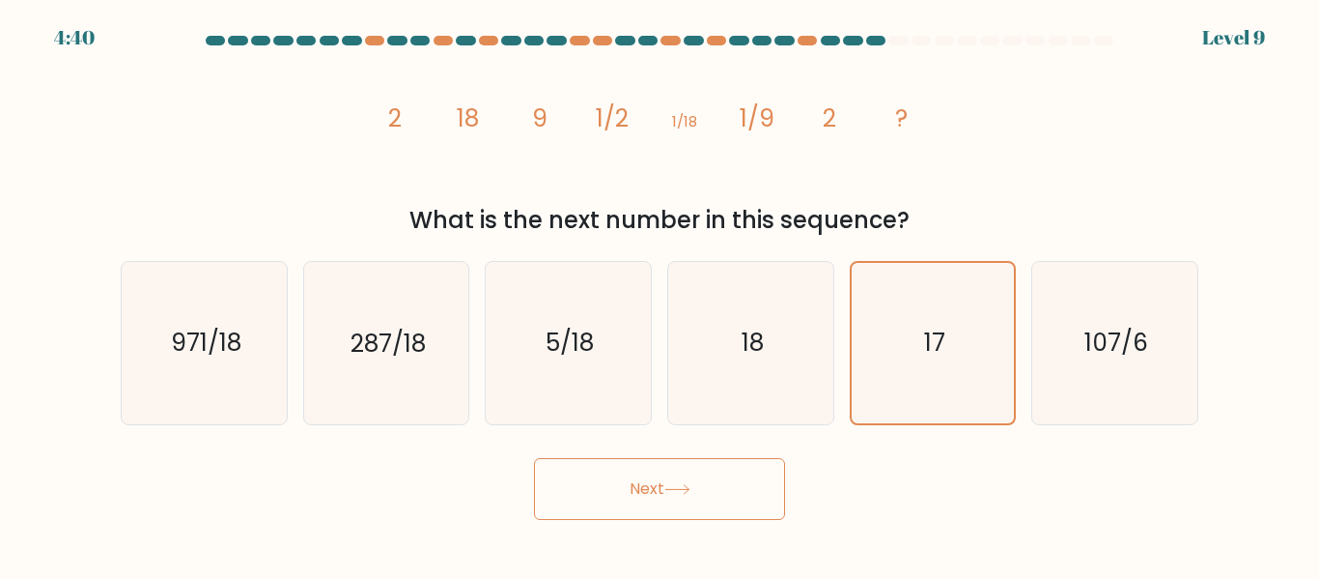
click at [755, 467] on button "Next" at bounding box center [659, 489] width 251 height 62
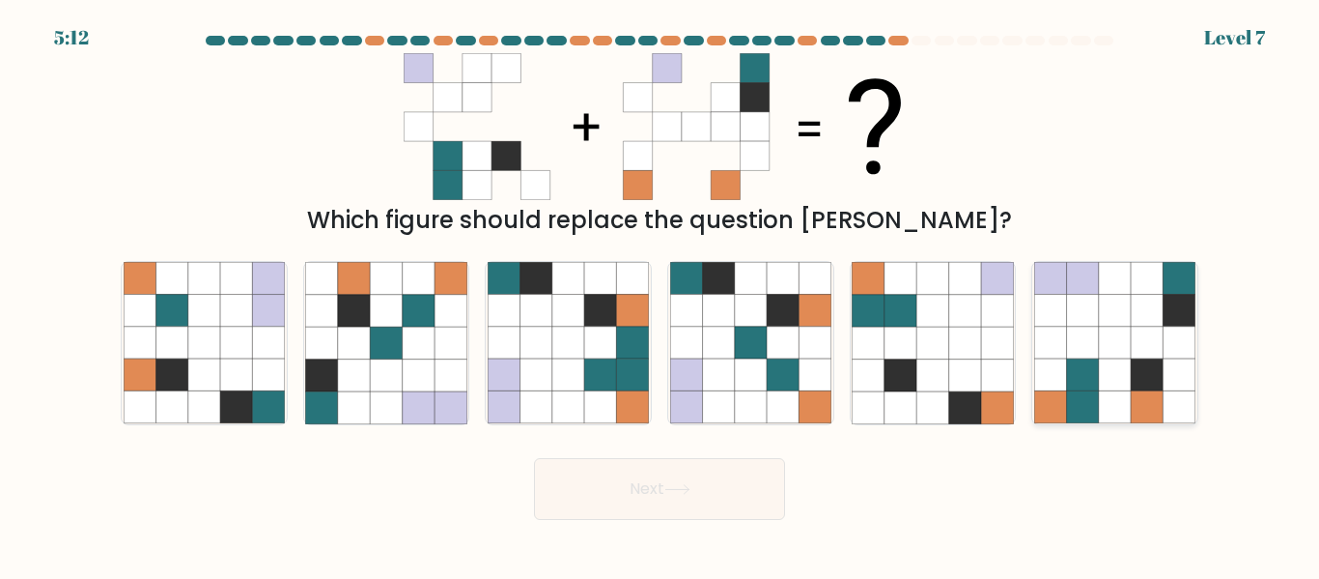
click at [1119, 373] on icon at bounding box center [1115, 375] width 32 height 32
click at [661, 295] on input "f." at bounding box center [660, 292] width 1 height 5
radio input "true"
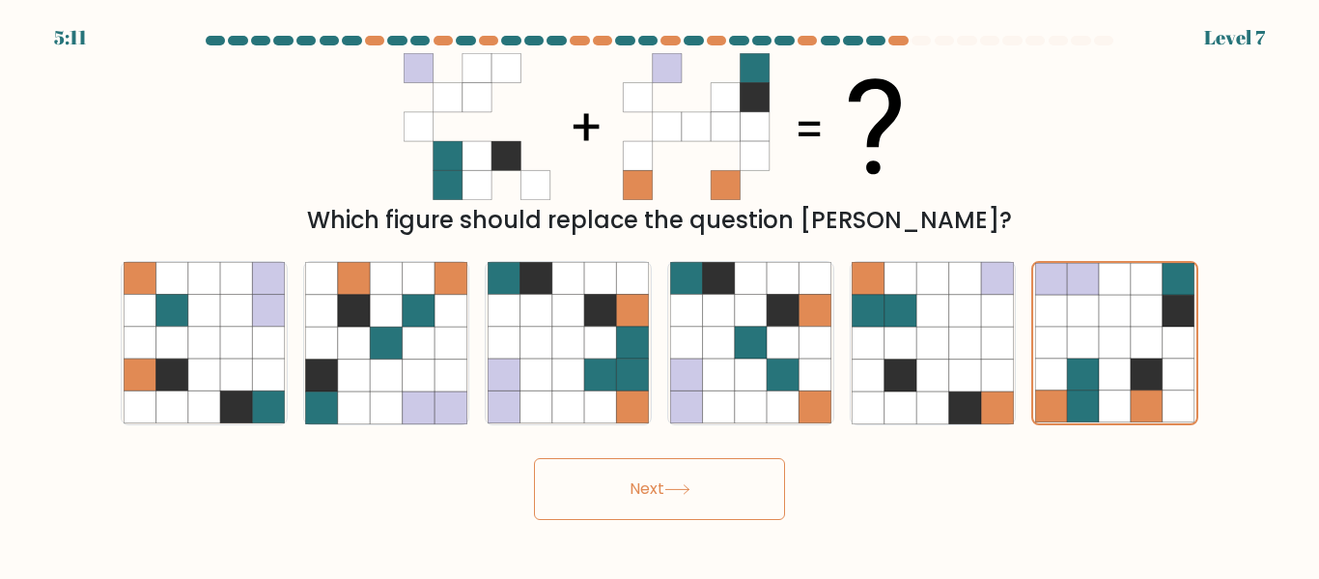
click at [648, 483] on button "Next" at bounding box center [659, 489] width 251 height 62
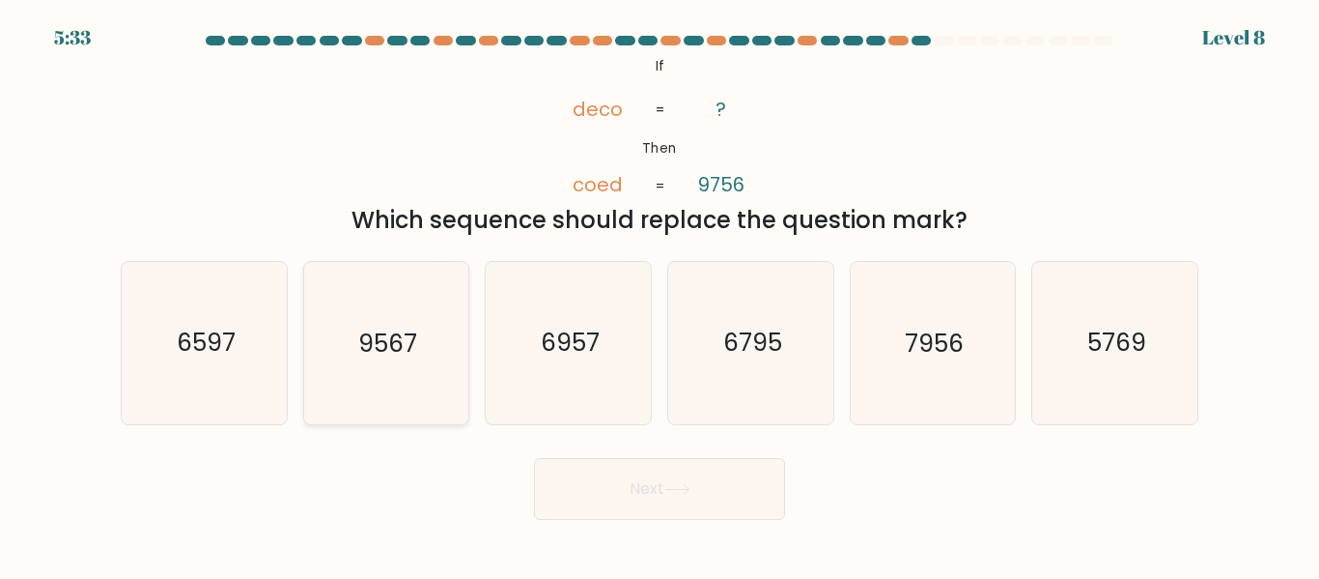
click at [373, 351] on text "9567" at bounding box center [387, 343] width 59 height 34
click at [660, 295] on input "b. 9567" at bounding box center [660, 292] width 1 height 5
radio input "true"
click at [660, 466] on button "Next" at bounding box center [659, 489] width 251 height 62
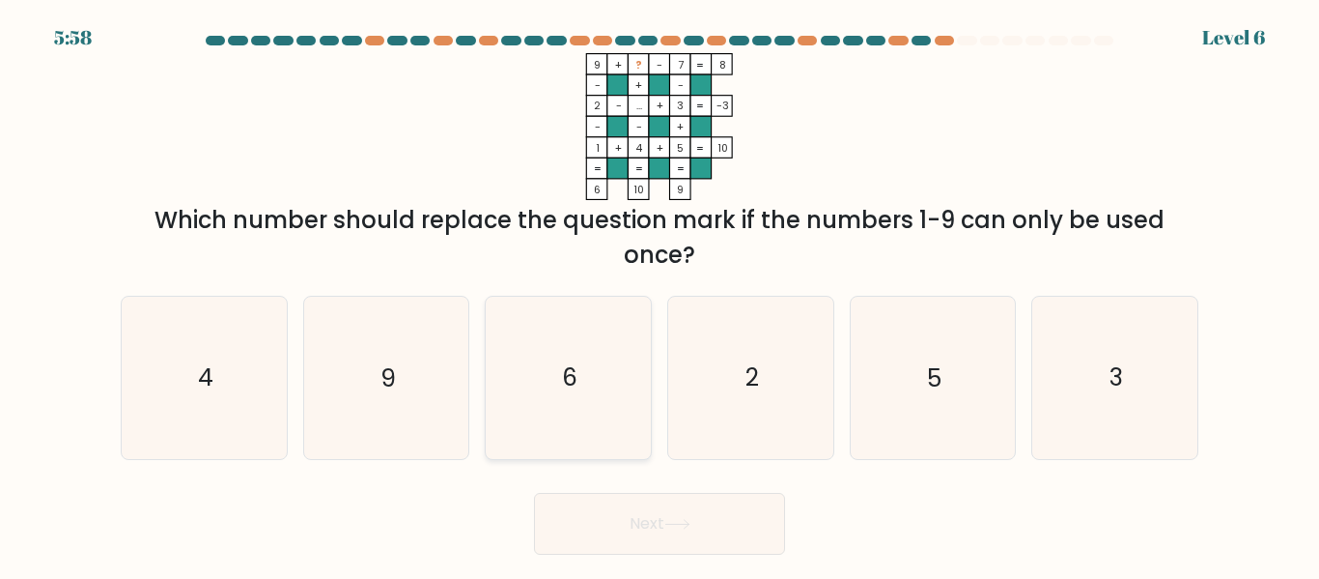
click at [593, 393] on icon "6" at bounding box center [568, 377] width 161 height 161
click at [660, 295] on input "c. 6" at bounding box center [660, 292] width 1 height 5
radio input "true"
click at [747, 526] on button "Next" at bounding box center [659, 524] width 251 height 62
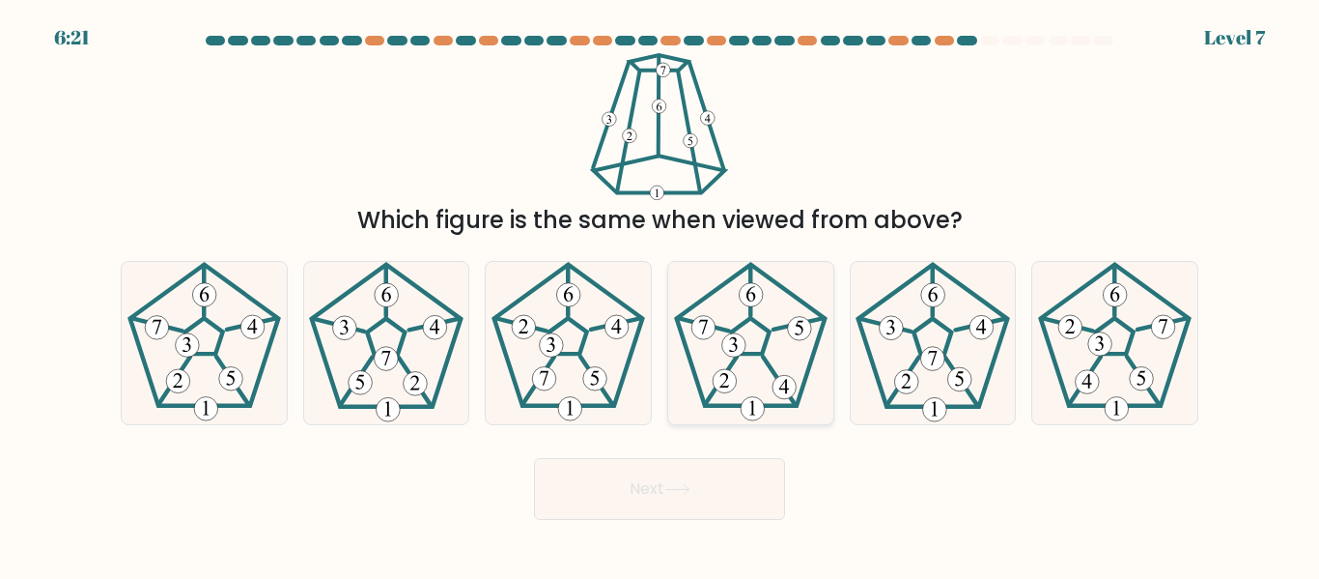
click at [720, 354] on icon at bounding box center [750, 342] width 161 height 161
click at [661, 295] on input "d." at bounding box center [660, 292] width 1 height 5
radio input "true"
click at [657, 501] on button "Next" at bounding box center [659, 489] width 251 height 62
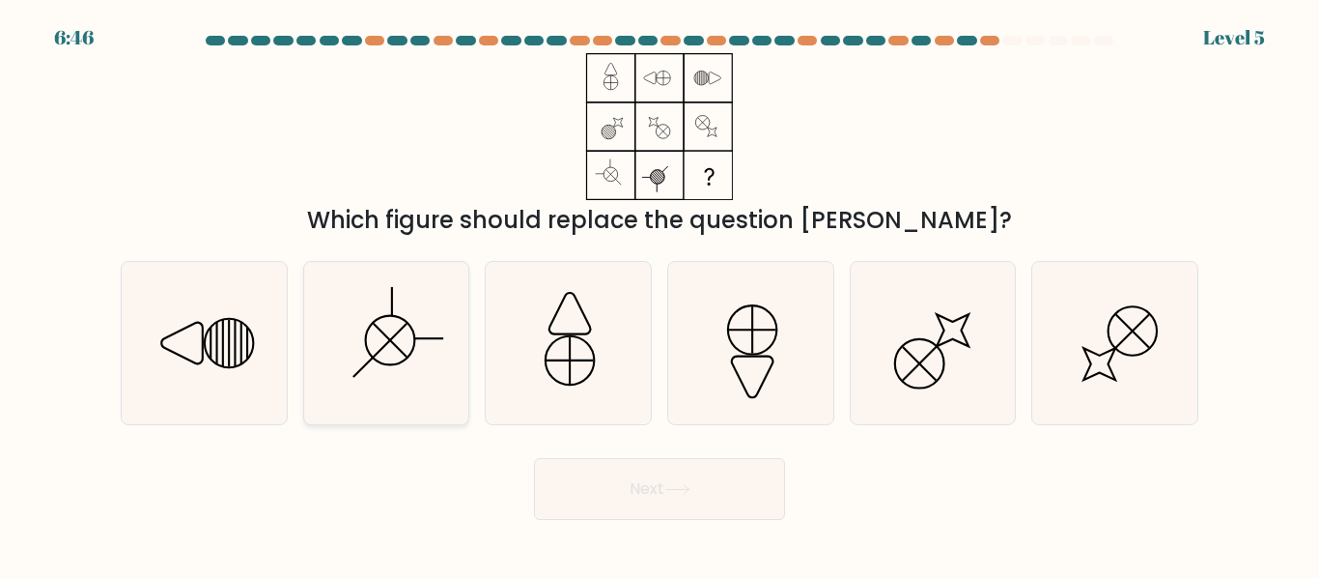
click at [402, 348] on icon at bounding box center [385, 342] width 161 height 161
click at [660, 295] on input "b." at bounding box center [660, 292] width 1 height 5
radio input "true"
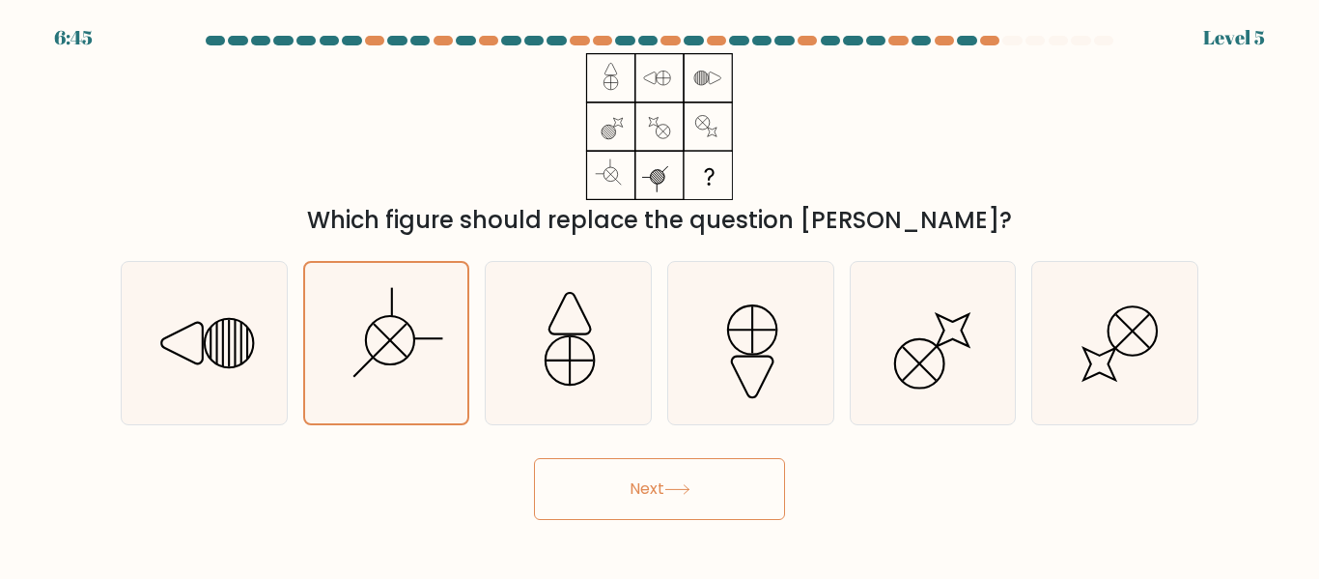
click at [607, 485] on button "Next" at bounding box center [659, 489] width 251 height 62
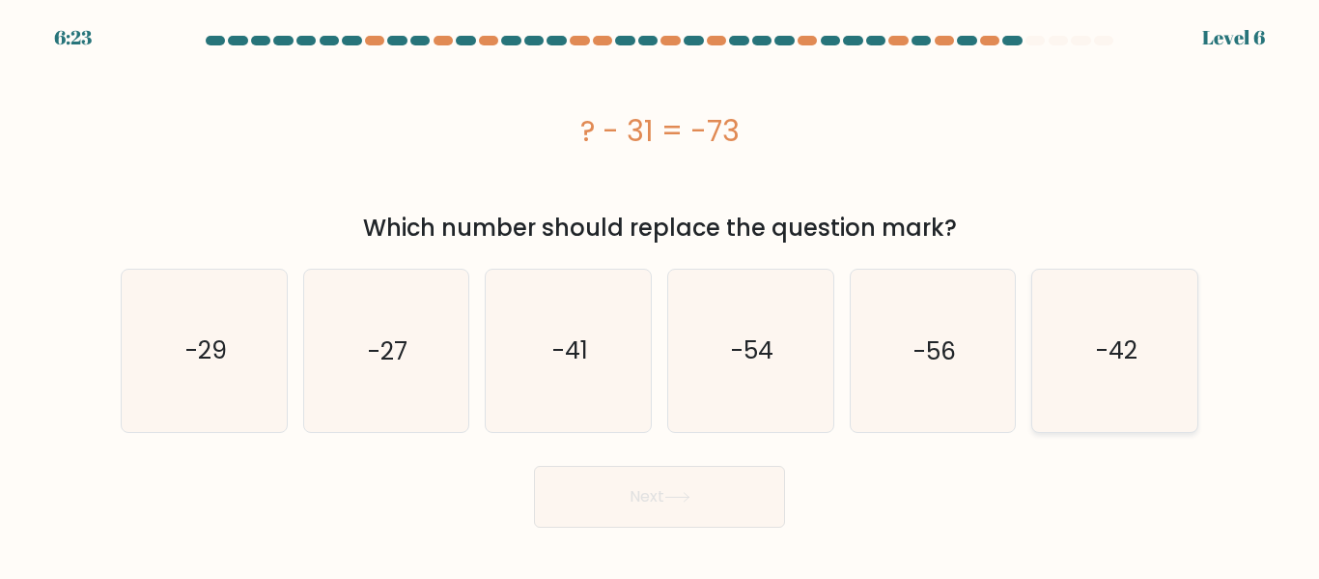
click at [1098, 382] on icon "-42" at bounding box center [1114, 349] width 161 height 161
click at [661, 295] on input "f. -42" at bounding box center [660, 292] width 1 height 5
radio input "true"
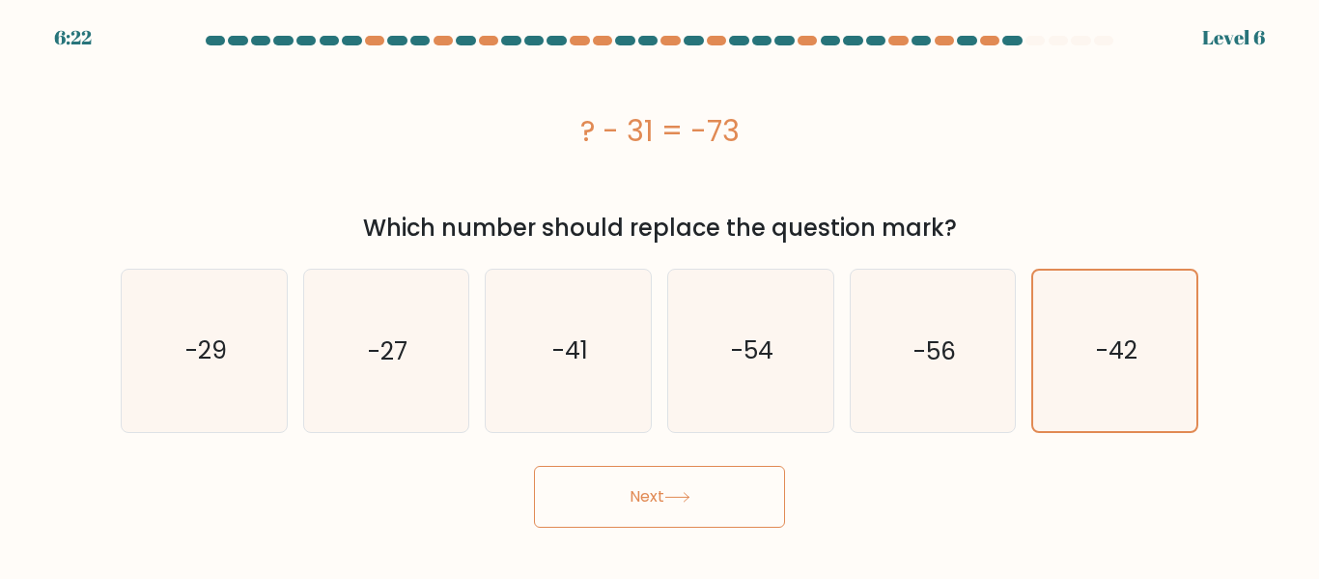
click at [691, 490] on button "Next" at bounding box center [659, 497] width 251 height 62
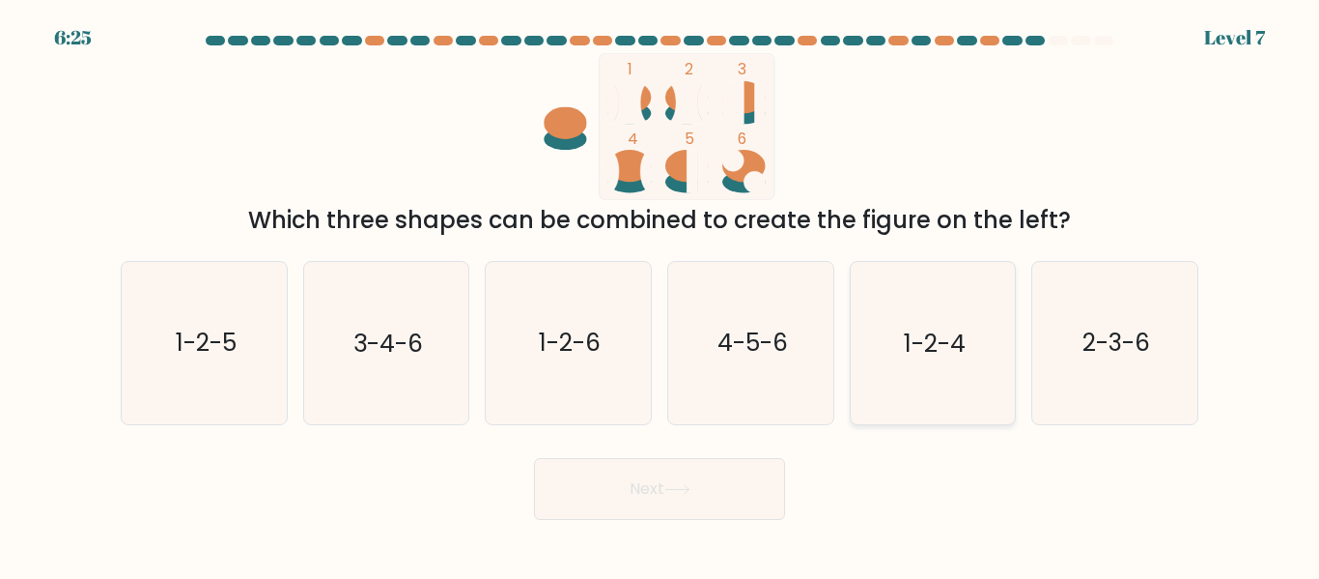
click at [964, 356] on text "1-2-4" at bounding box center [935, 343] width 62 height 34
click at [661, 295] on input "e. 1-2-4" at bounding box center [660, 292] width 1 height 5
radio input "true"
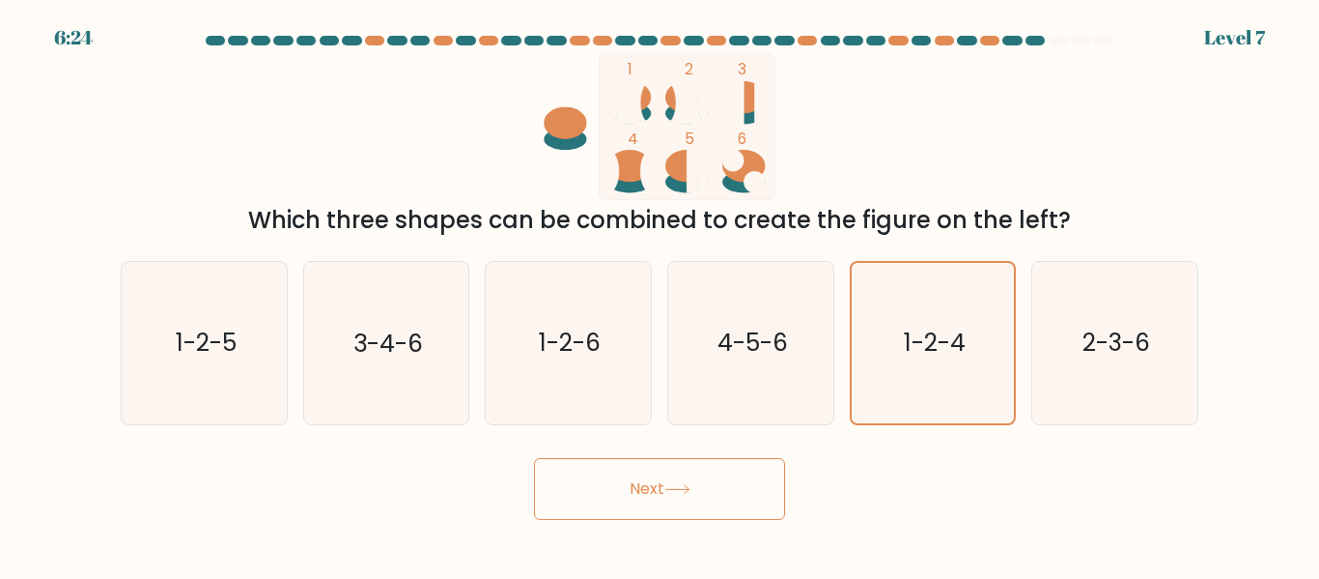
click at [736, 495] on button "Next" at bounding box center [659, 489] width 251 height 62
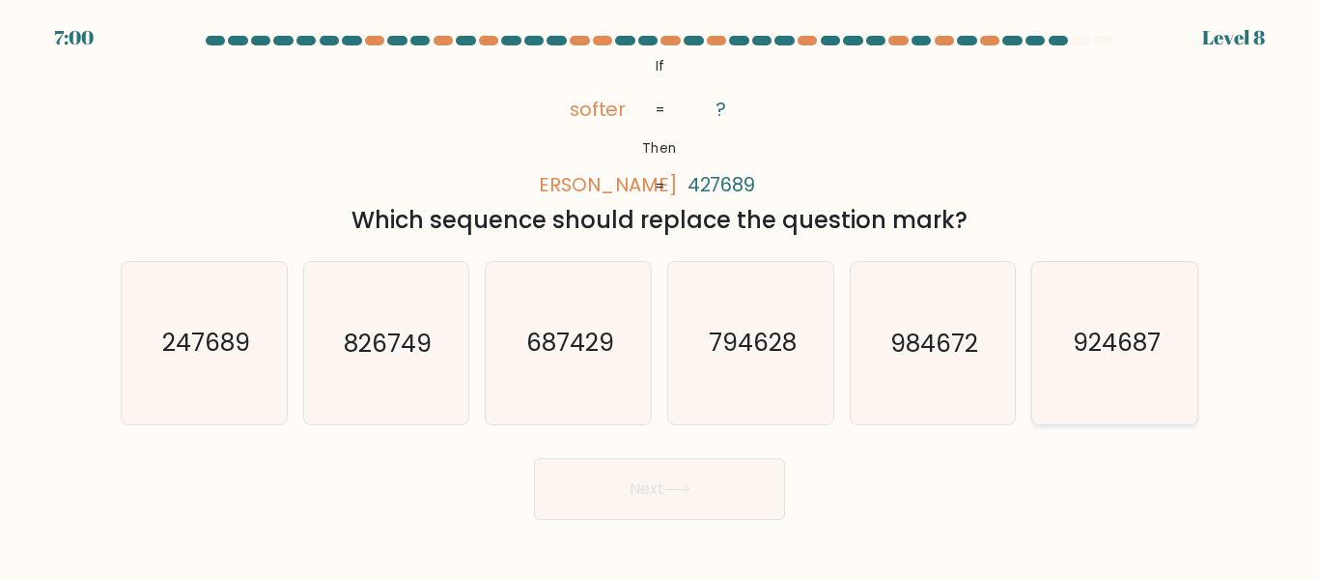
click at [1105, 353] on text "924687" at bounding box center [1117, 343] width 88 height 34
click at [661, 295] on input "f. 924687" at bounding box center [660, 292] width 1 height 5
radio input "true"
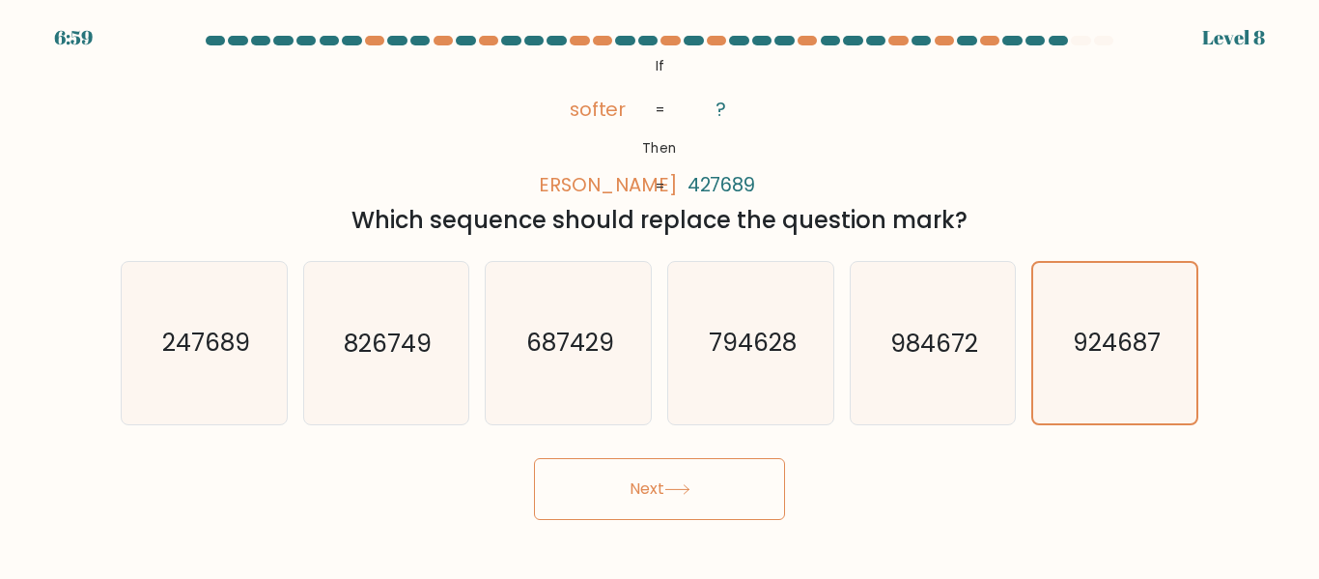
click at [712, 489] on button "Next" at bounding box center [659, 489] width 251 height 62
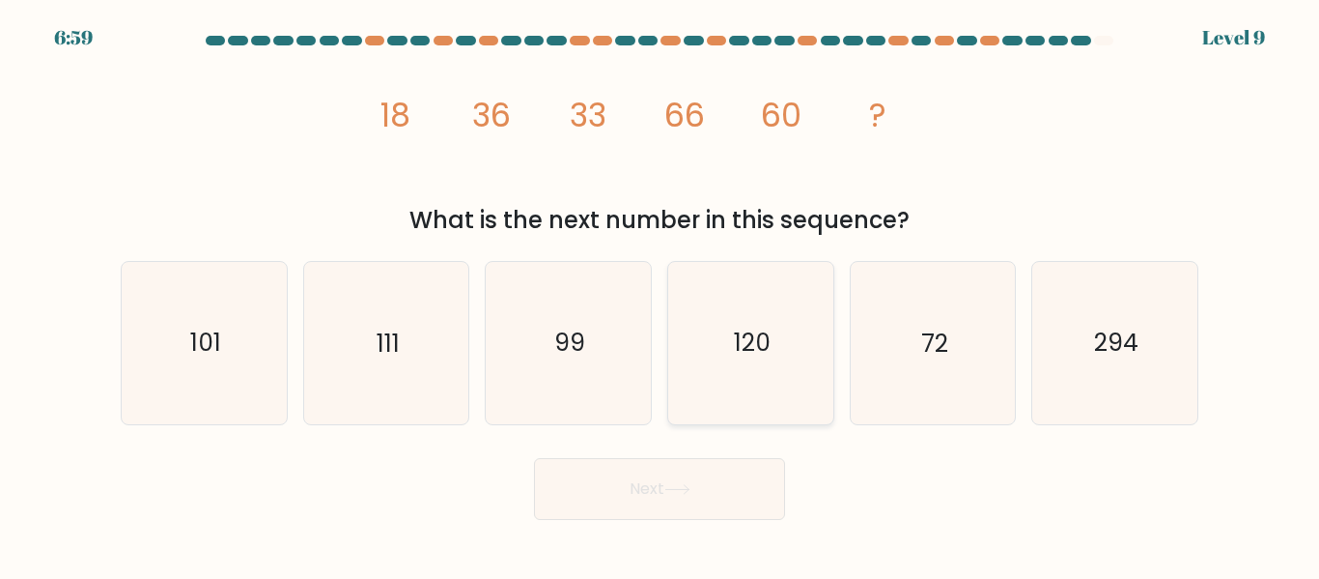
click at [736, 373] on icon "120" at bounding box center [750, 342] width 161 height 161
click at [661, 295] on input "d. 120" at bounding box center [660, 292] width 1 height 5
radio input "true"
click at [689, 489] on icon at bounding box center [677, 489] width 23 height 9
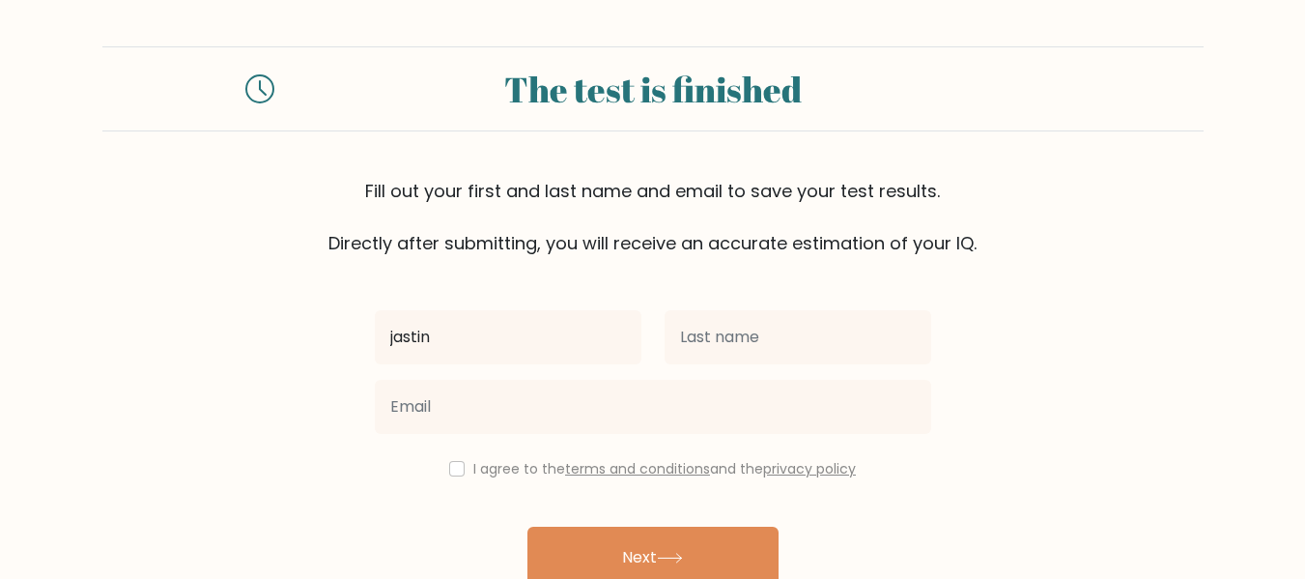
type input "[PERSON_NAME]"
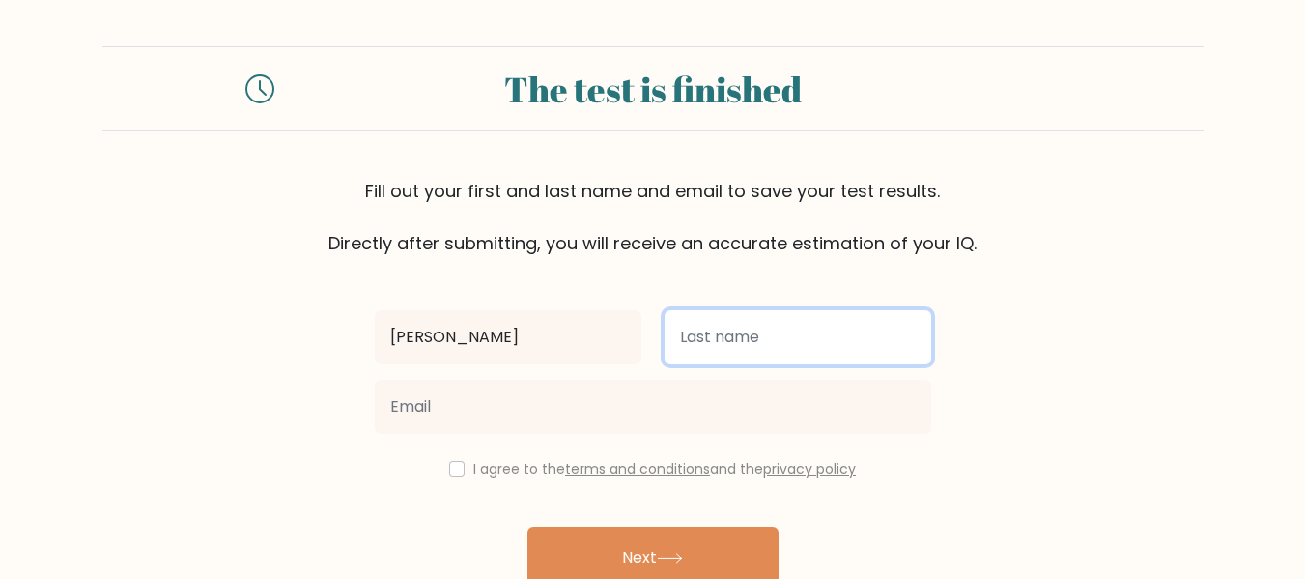
click at [778, 343] on input "text" at bounding box center [798, 337] width 267 height 54
type input "GOMEZ"
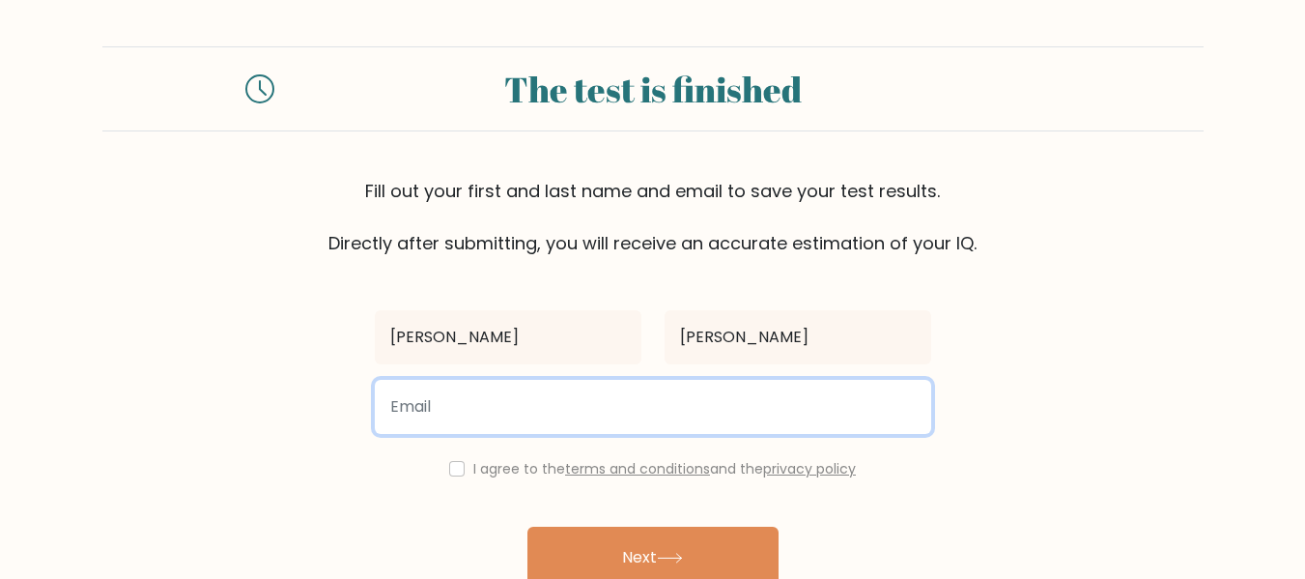
click at [584, 411] on input "email" at bounding box center [653, 407] width 556 height 54
type input "jasmargo537@gmail.com"
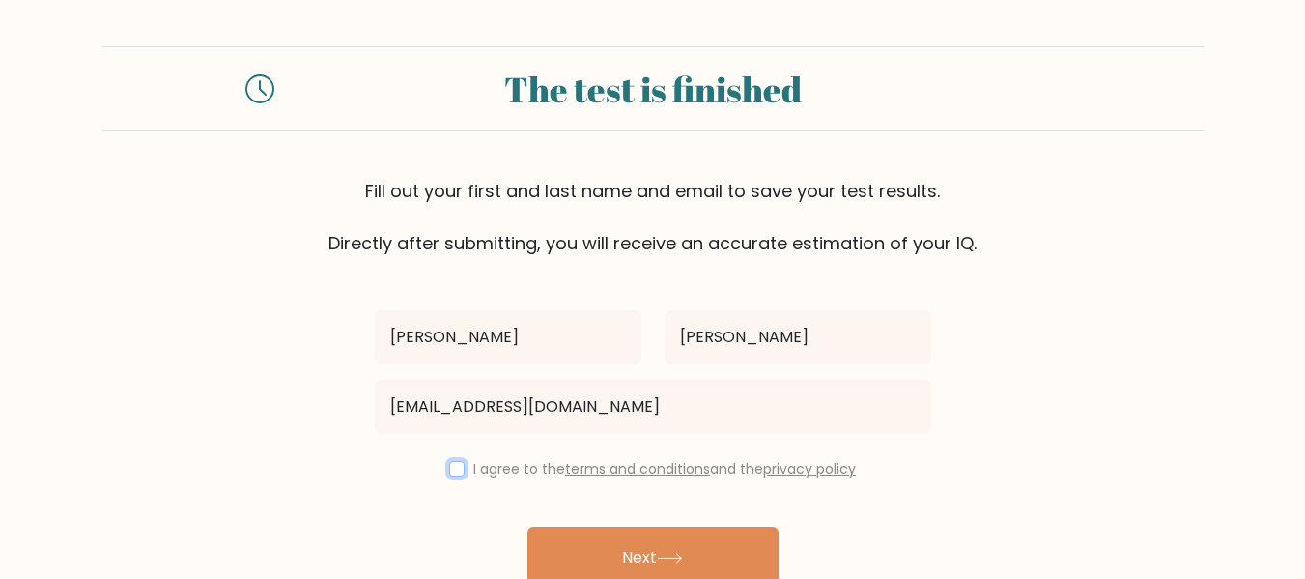
click at [454, 472] on input "checkbox" at bounding box center [456, 468] width 15 height 15
checkbox input "true"
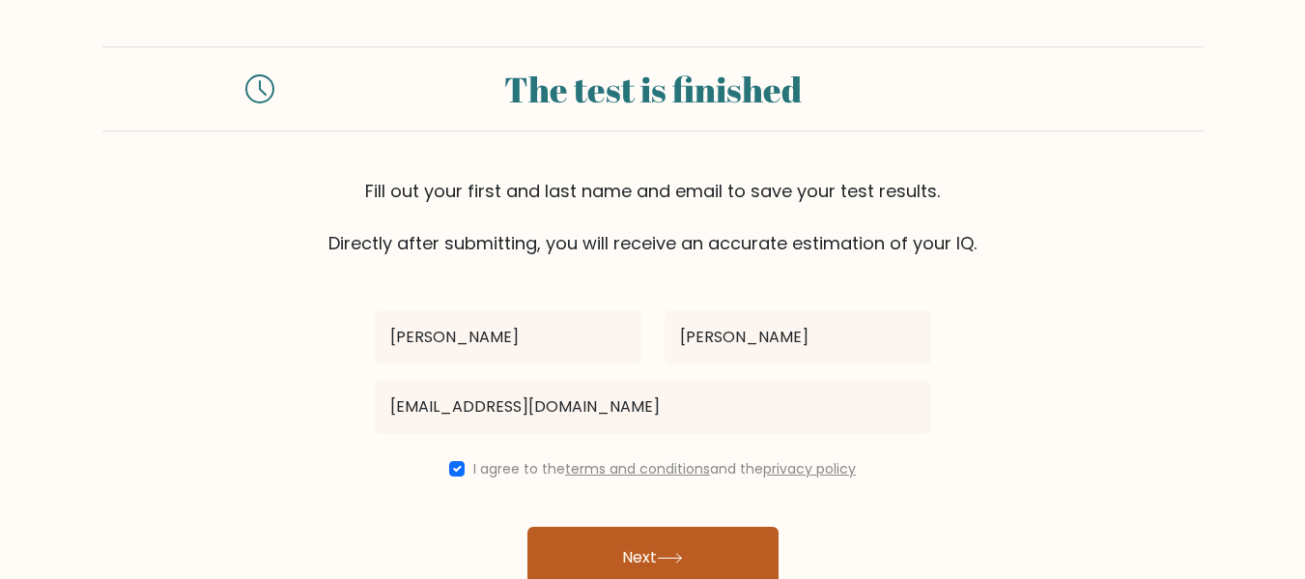
click at [605, 552] on button "Next" at bounding box center [652, 557] width 251 height 62
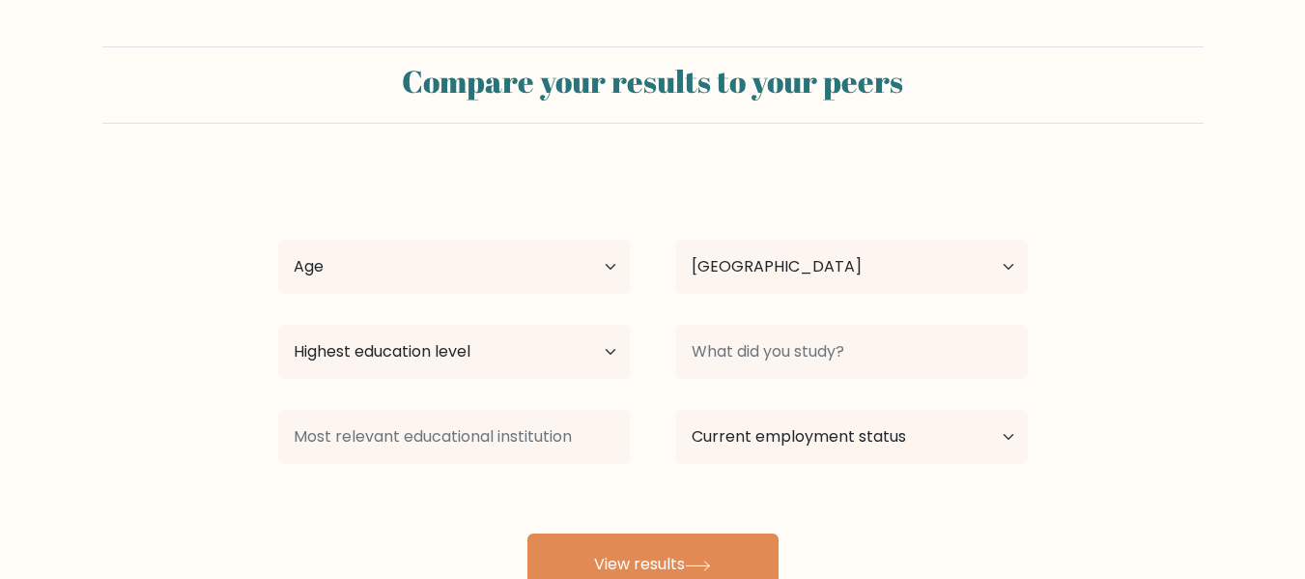
select select "PH"
click at [447, 273] on select "Age Under [DEMOGRAPHIC_DATA] [DEMOGRAPHIC_DATA] [DEMOGRAPHIC_DATA] [DEMOGRAPHIC…" at bounding box center [454, 267] width 352 height 54
select select "25_34"
click at [278, 240] on select "Age Under [DEMOGRAPHIC_DATA] [DEMOGRAPHIC_DATA] [DEMOGRAPHIC_DATA] [DEMOGRAPHIC…" at bounding box center [454, 267] width 352 height 54
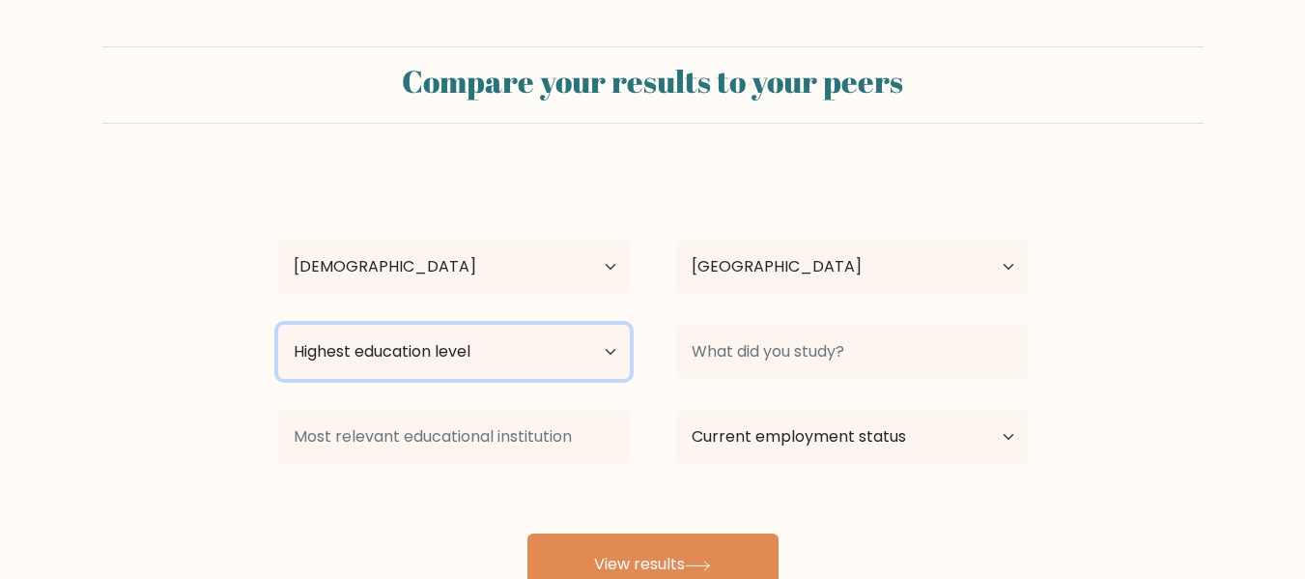
click at [511, 356] on select "Highest education level No schooling Primary Lower Secondary Upper Secondary Oc…" at bounding box center [454, 352] width 352 height 54
select select "bachelors_degree"
click at [278, 325] on select "Highest education level No schooling Primary Lower Secondary Upper Secondary Oc…" at bounding box center [454, 352] width 352 height 54
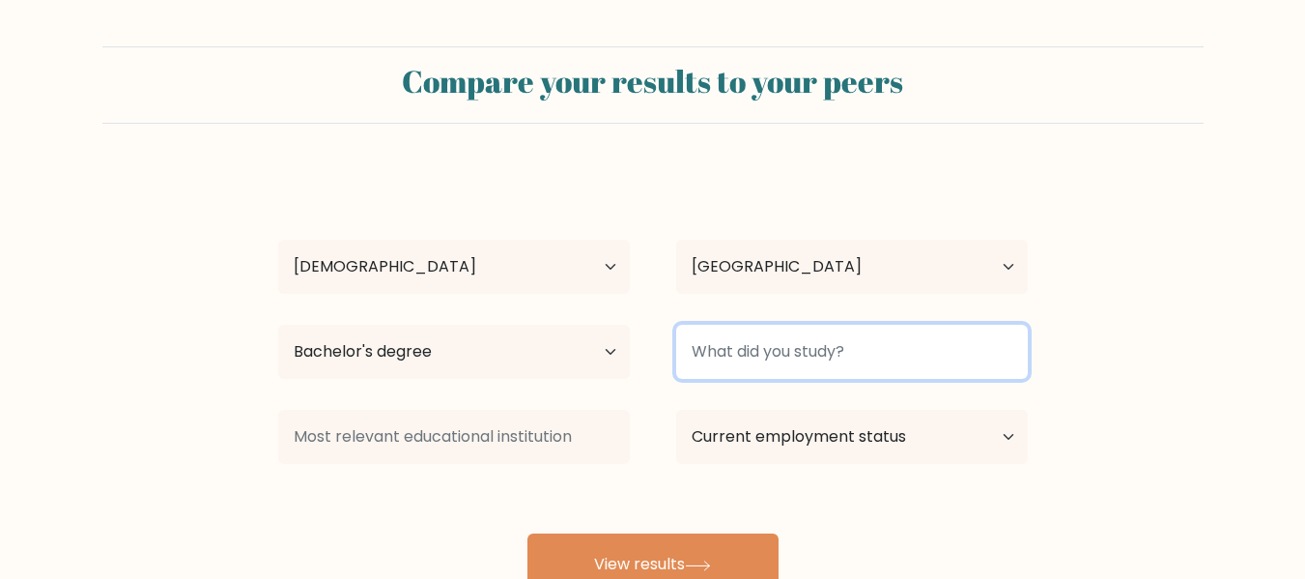
click at [769, 358] on input at bounding box center [852, 352] width 352 height 54
type input "B"
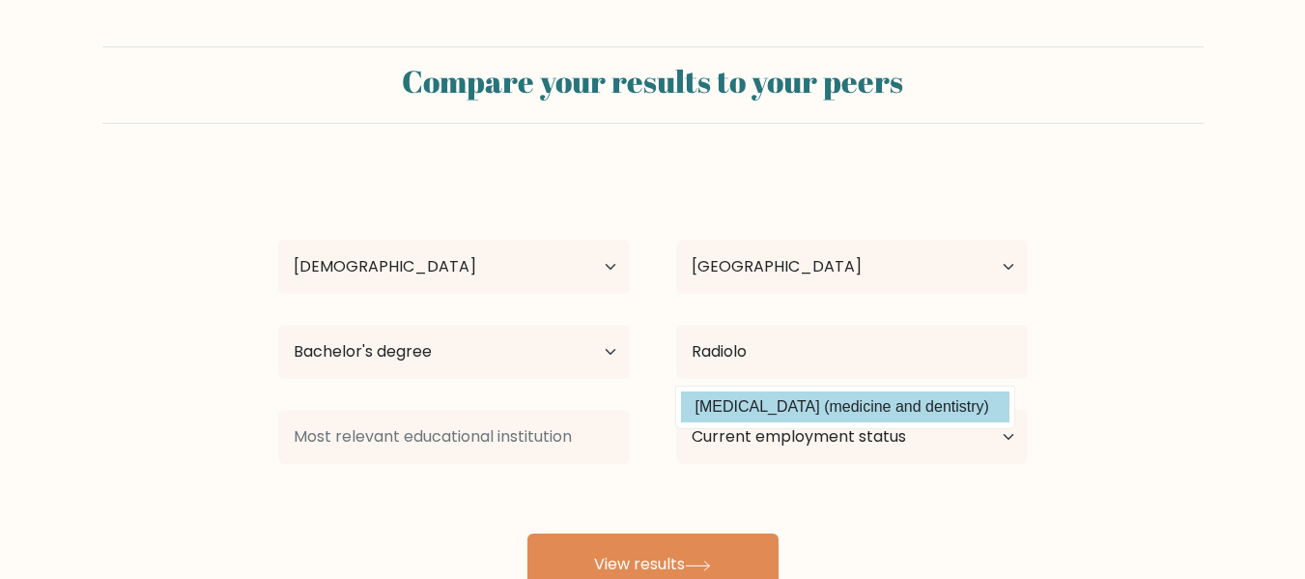
click at [824, 408] on div "[PERSON_NAME] Age Under [DEMOGRAPHIC_DATA] [DEMOGRAPHIC_DATA] [DEMOGRAPHIC_DATA…" at bounding box center [653, 382] width 773 height 425
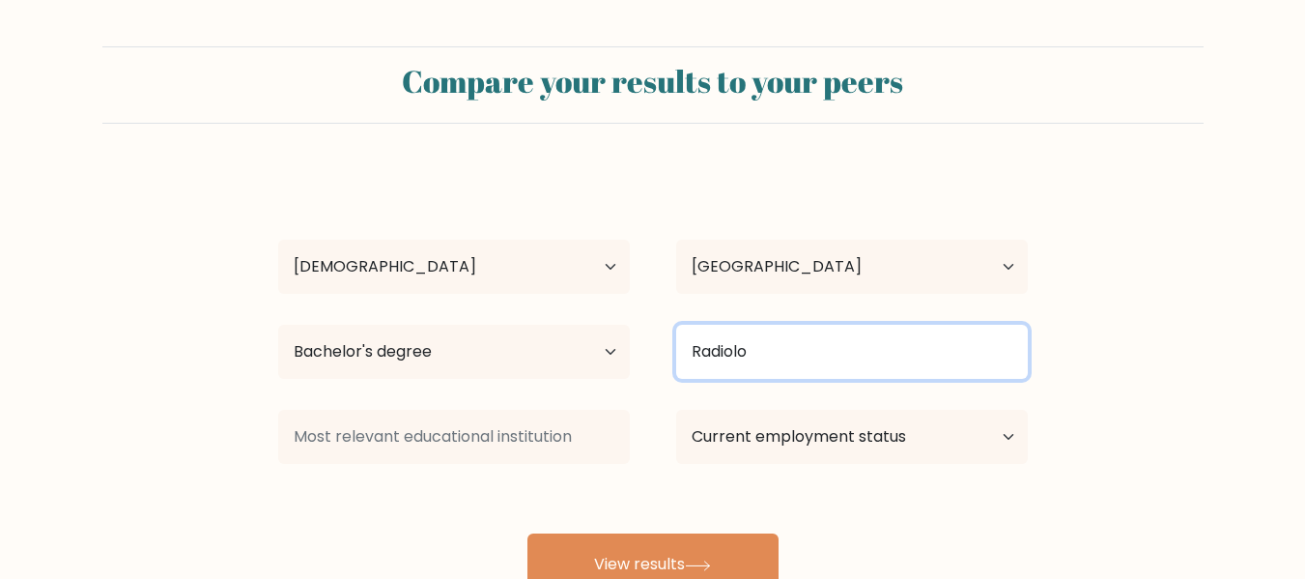
click at [755, 356] on input "Radiolo" at bounding box center [852, 352] width 352 height 54
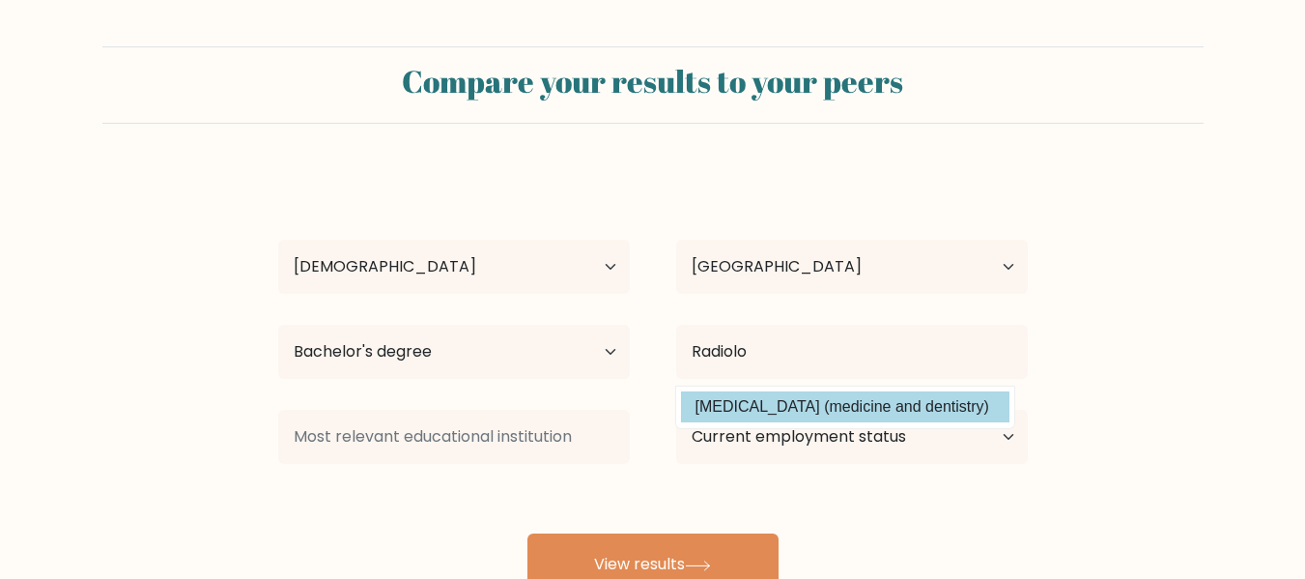
click at [889, 414] on div "[PERSON_NAME] Age Under [DEMOGRAPHIC_DATA] [DEMOGRAPHIC_DATA] [DEMOGRAPHIC_DATA…" at bounding box center [653, 382] width 773 height 425
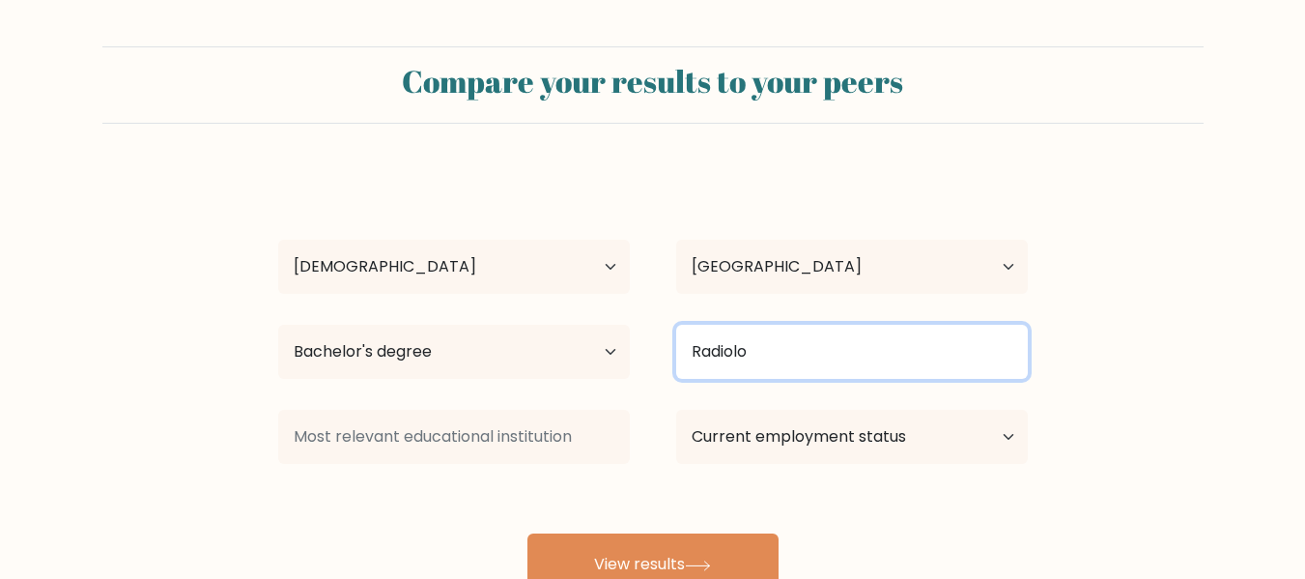
click at [835, 354] on input "Radiolo" at bounding box center [852, 352] width 352 height 54
type input "Radiologic Technolology"
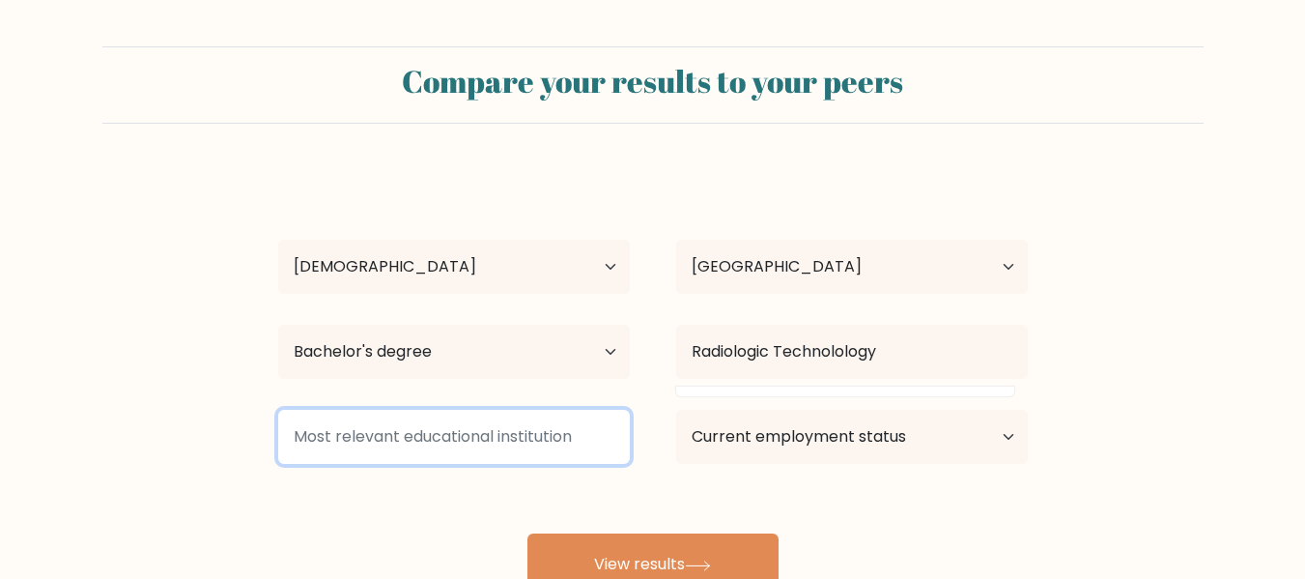
click at [562, 447] on input at bounding box center [454, 437] width 352 height 54
type input "n/a"
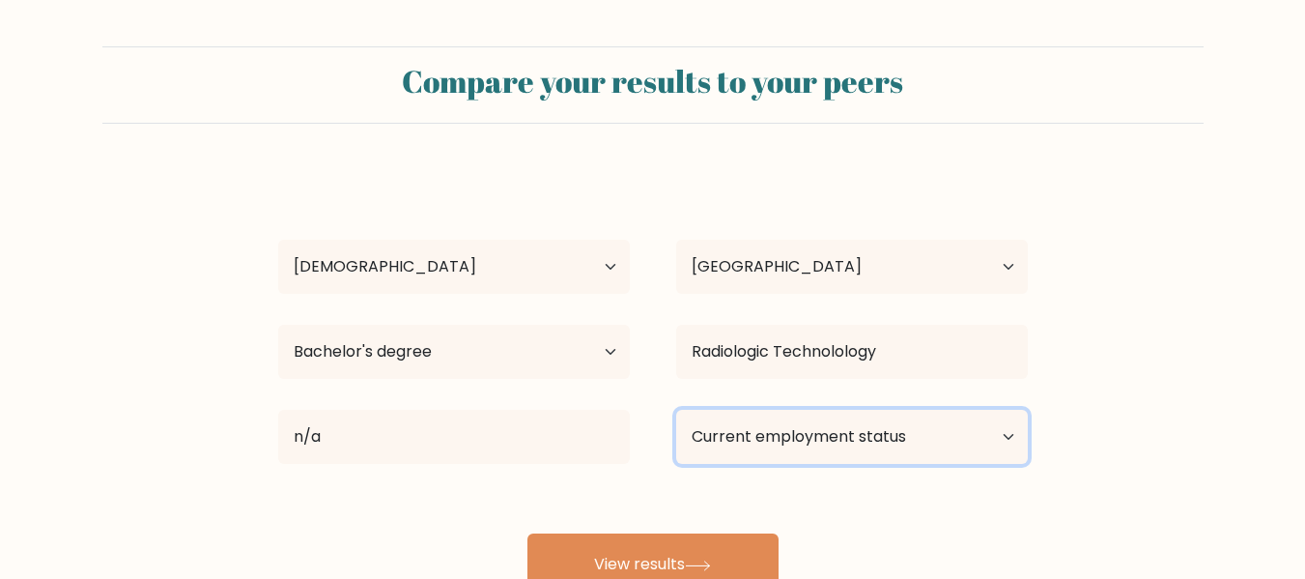
click at [782, 440] on select "Current employment status Employed Student Retired Other / prefer not to answer" at bounding box center [852, 437] width 352 height 54
select select "employed"
click at [676, 410] on select "Current employment status Employed Student Retired Other / prefer not to answer" at bounding box center [852, 437] width 352 height 54
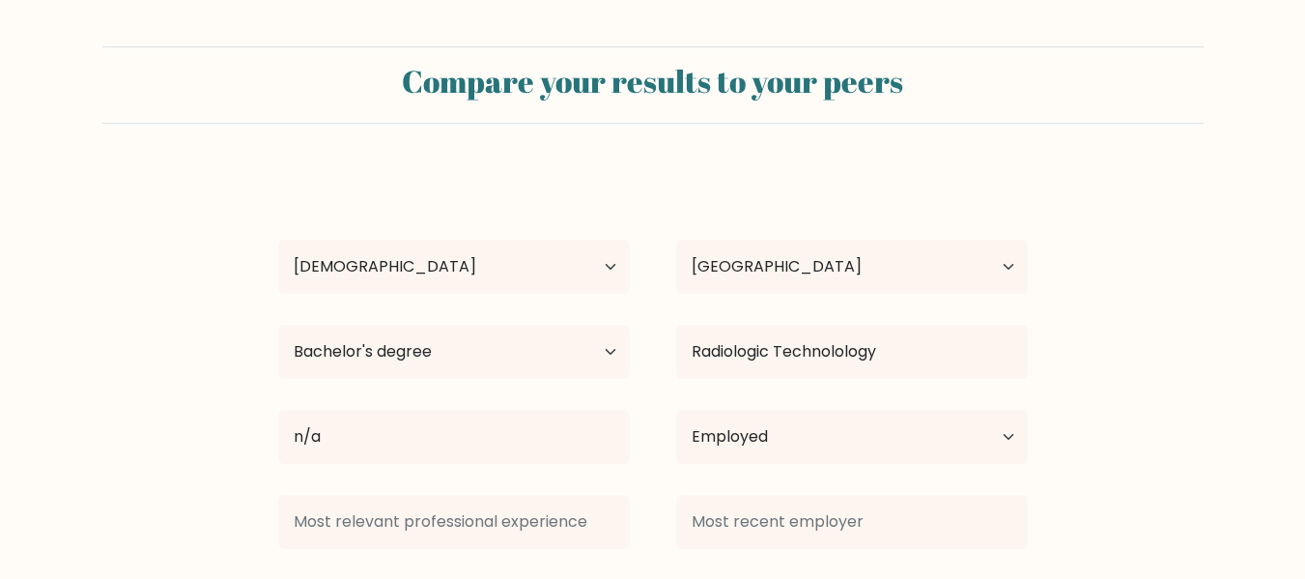
click at [705, 565] on div "[PERSON_NAME] Age Under [DEMOGRAPHIC_DATA] [DEMOGRAPHIC_DATA] [DEMOGRAPHIC_DATA…" at bounding box center [653, 425] width 773 height 510
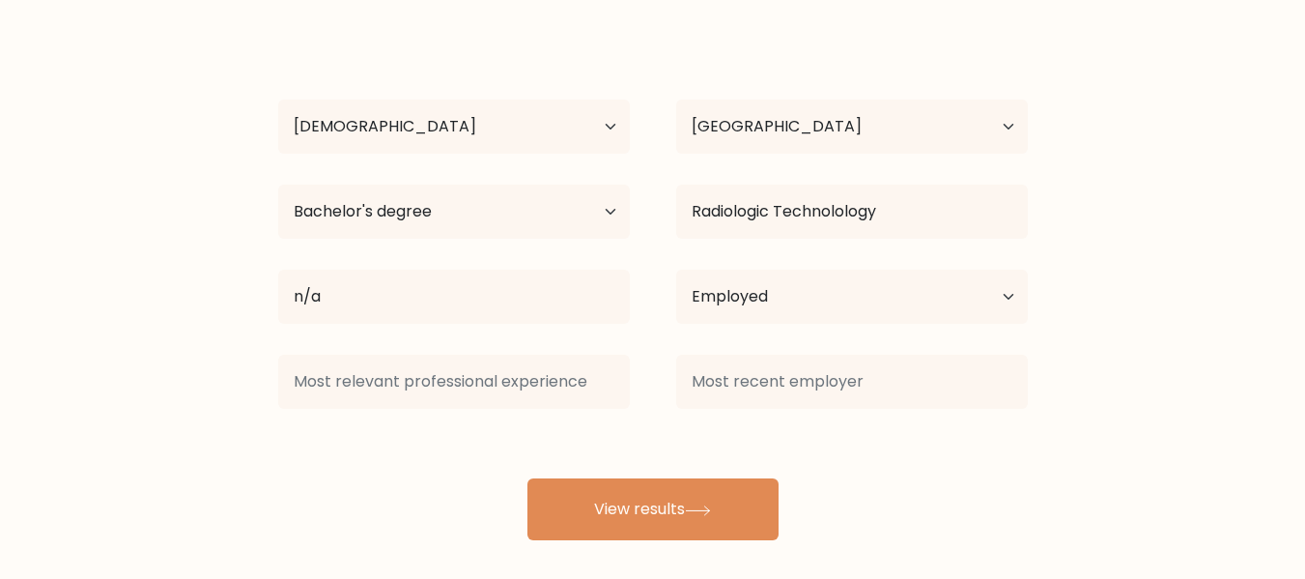
scroll to position [154, 0]
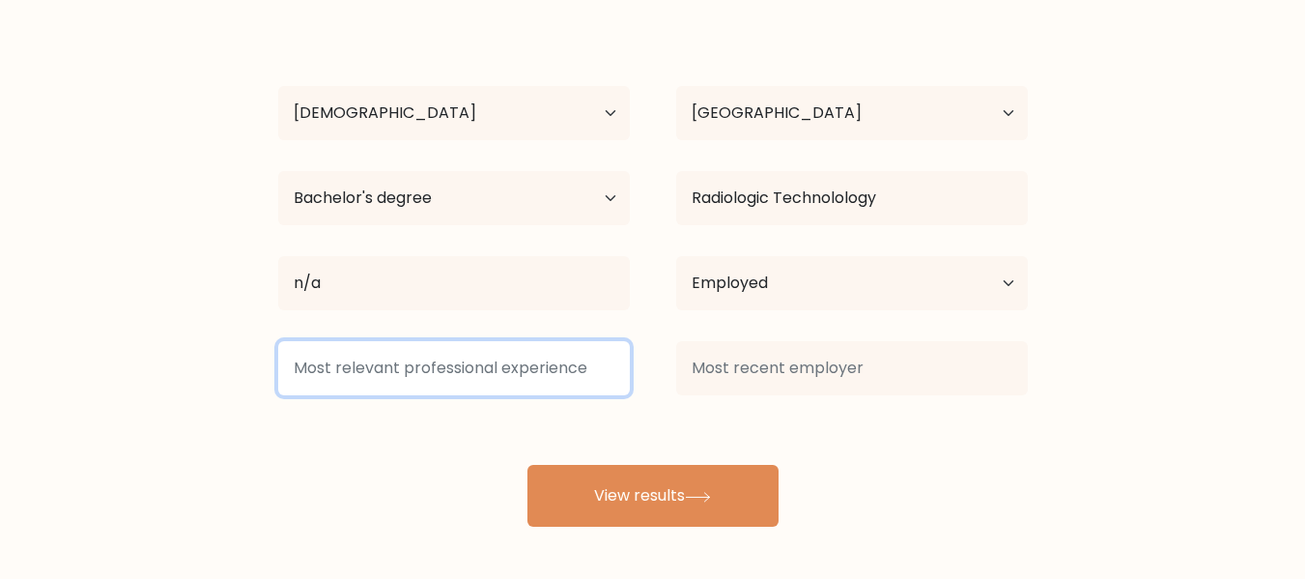
click at [481, 366] on input at bounding box center [454, 368] width 352 height 54
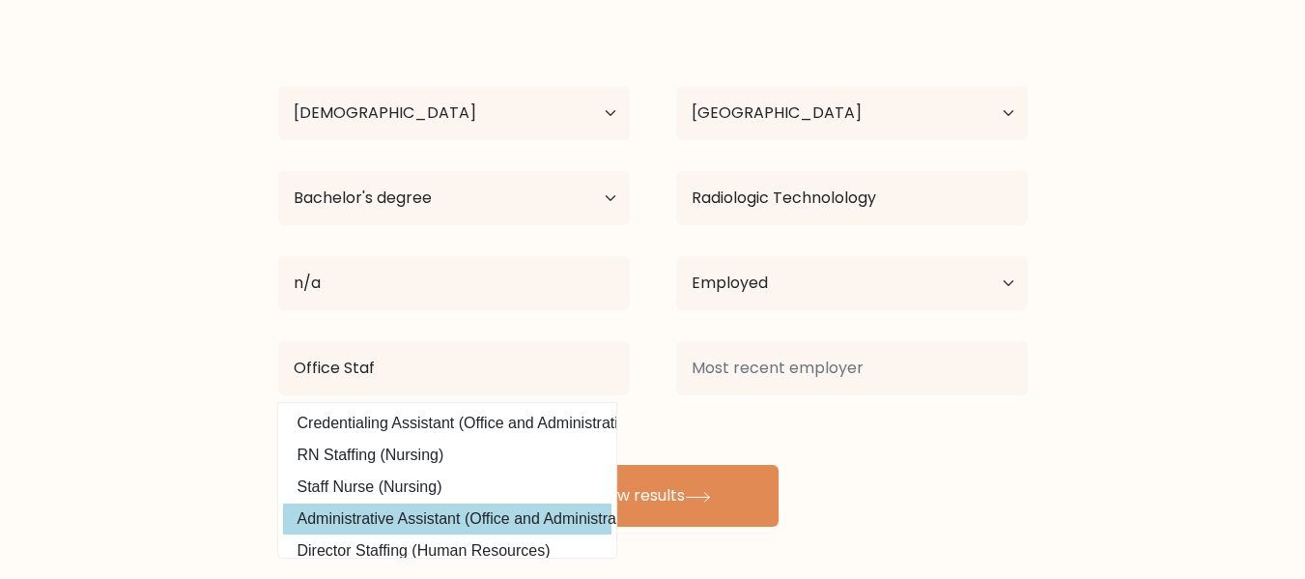
click at [470, 517] on div "[PERSON_NAME] Age Under [DEMOGRAPHIC_DATA] [DEMOGRAPHIC_DATA] [DEMOGRAPHIC_DATA…" at bounding box center [653, 271] width 773 height 510
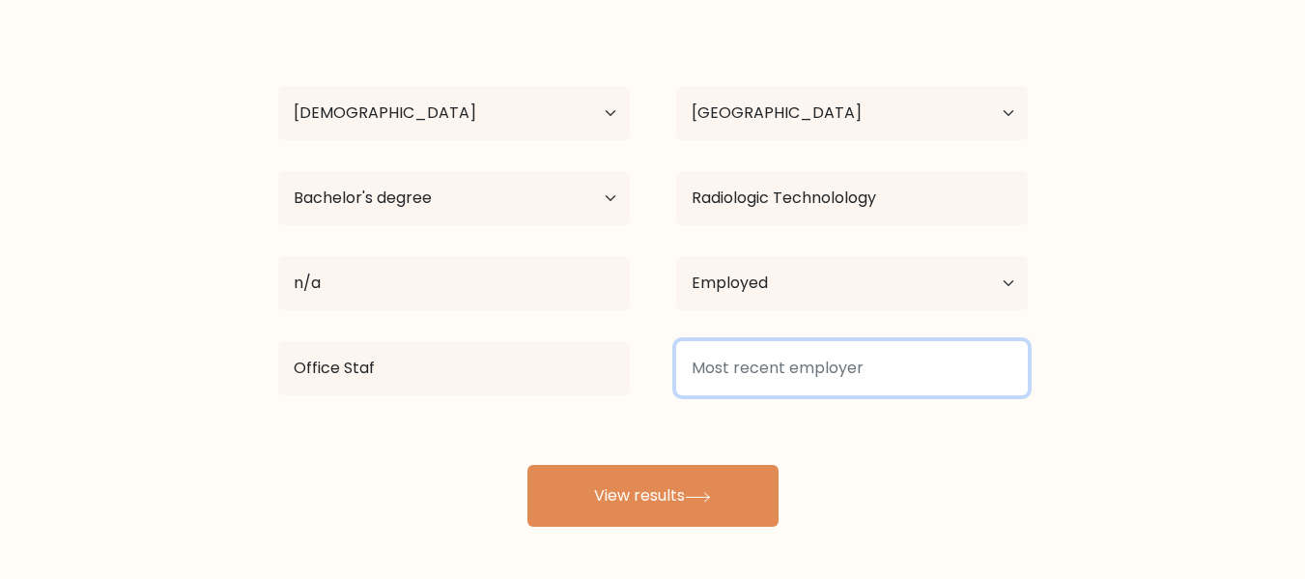
click at [737, 378] on input at bounding box center [852, 368] width 352 height 54
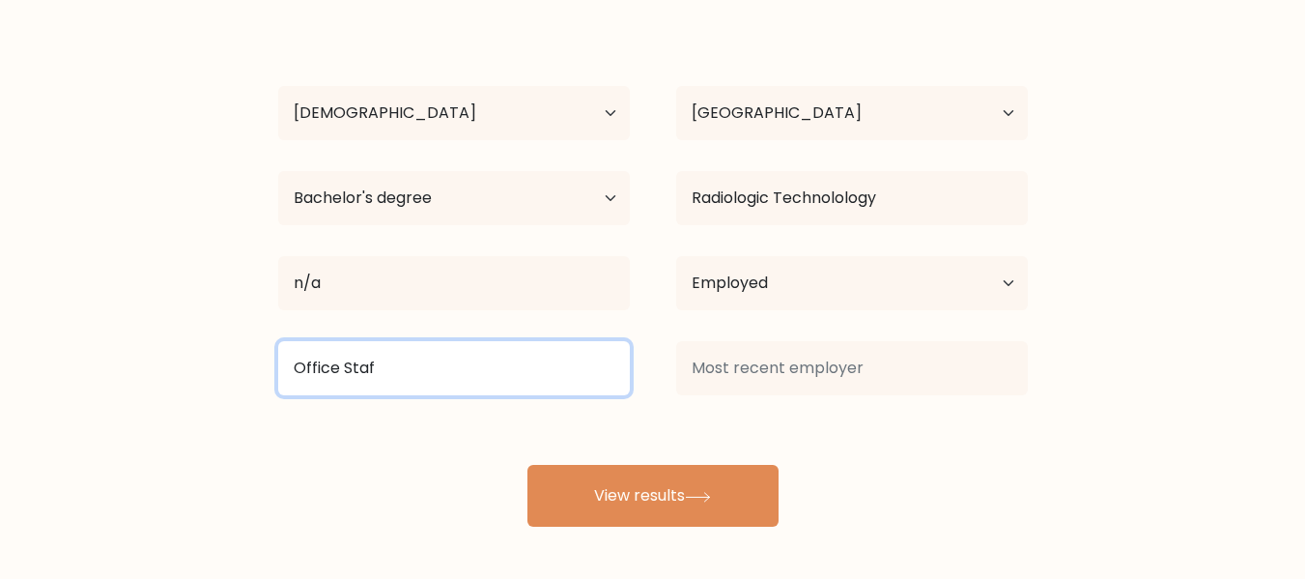
click at [400, 360] on input "Office Staf" at bounding box center [454, 368] width 352 height 54
type input "O"
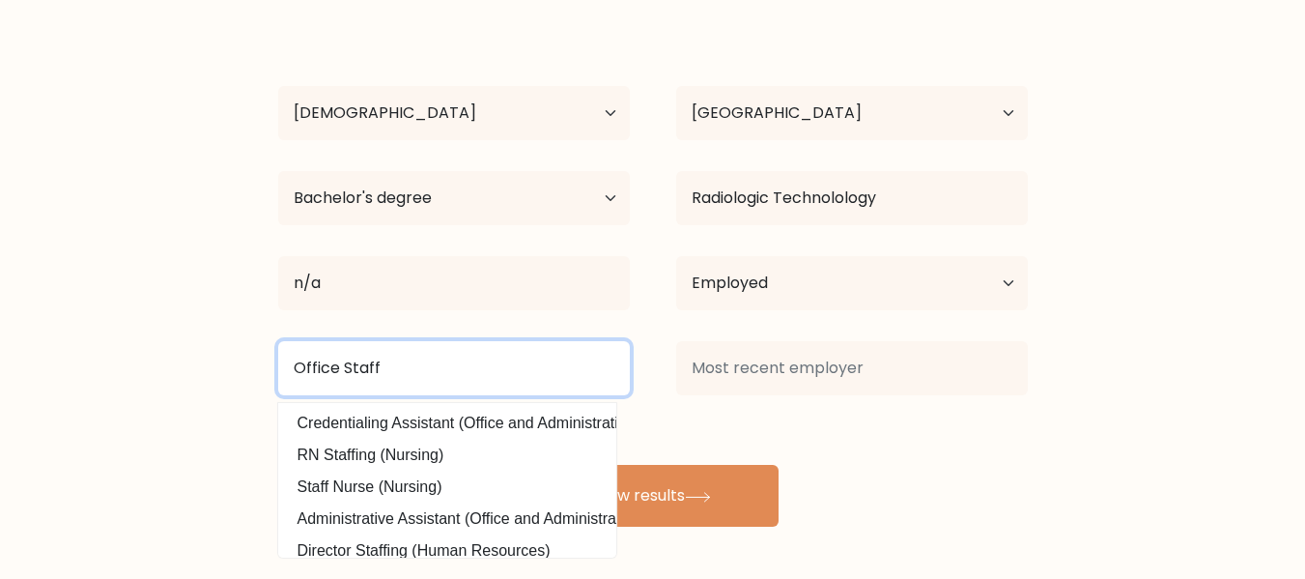
type input "Office Staff"
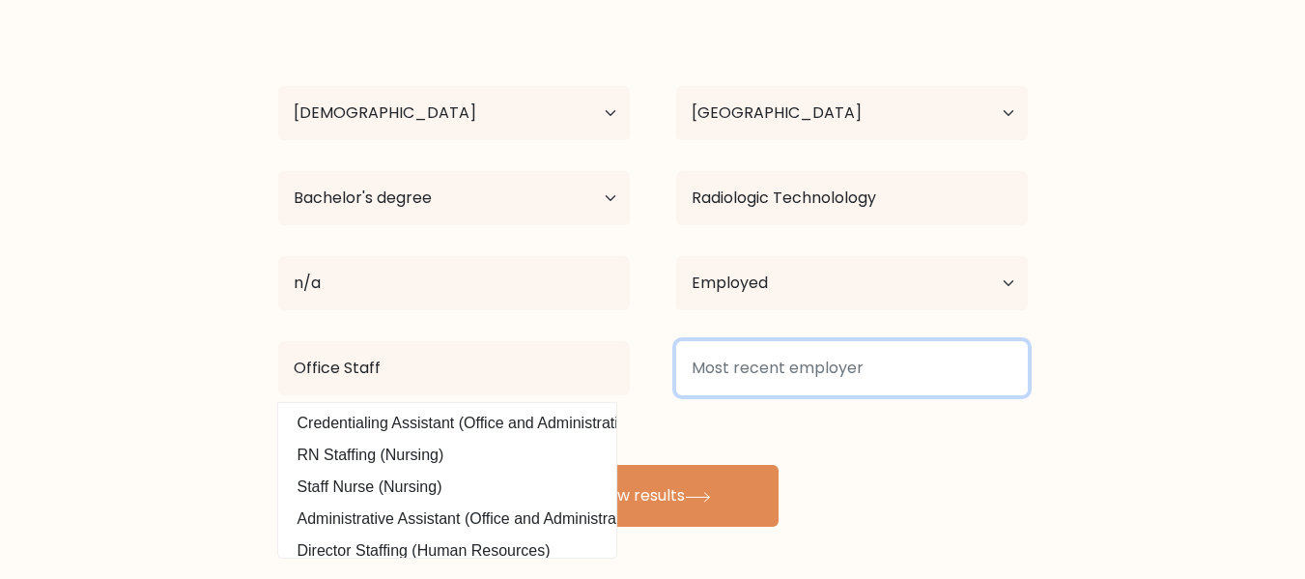
click at [738, 365] on input at bounding box center [852, 368] width 352 height 54
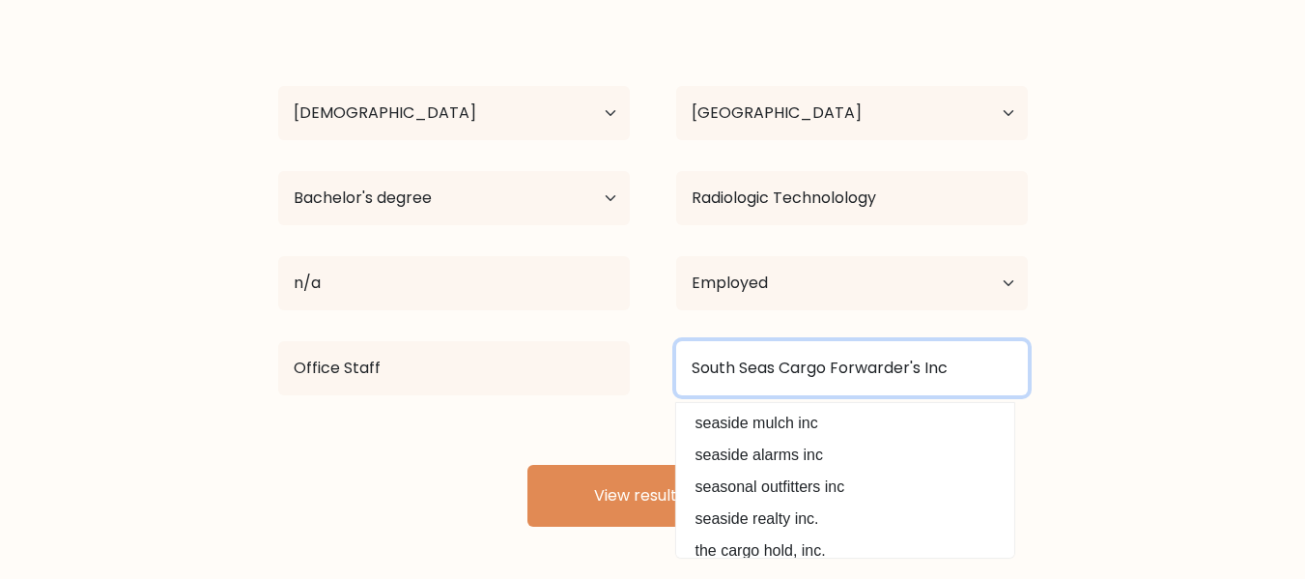
type input "South Seas Cargo Forwarder's Inc"
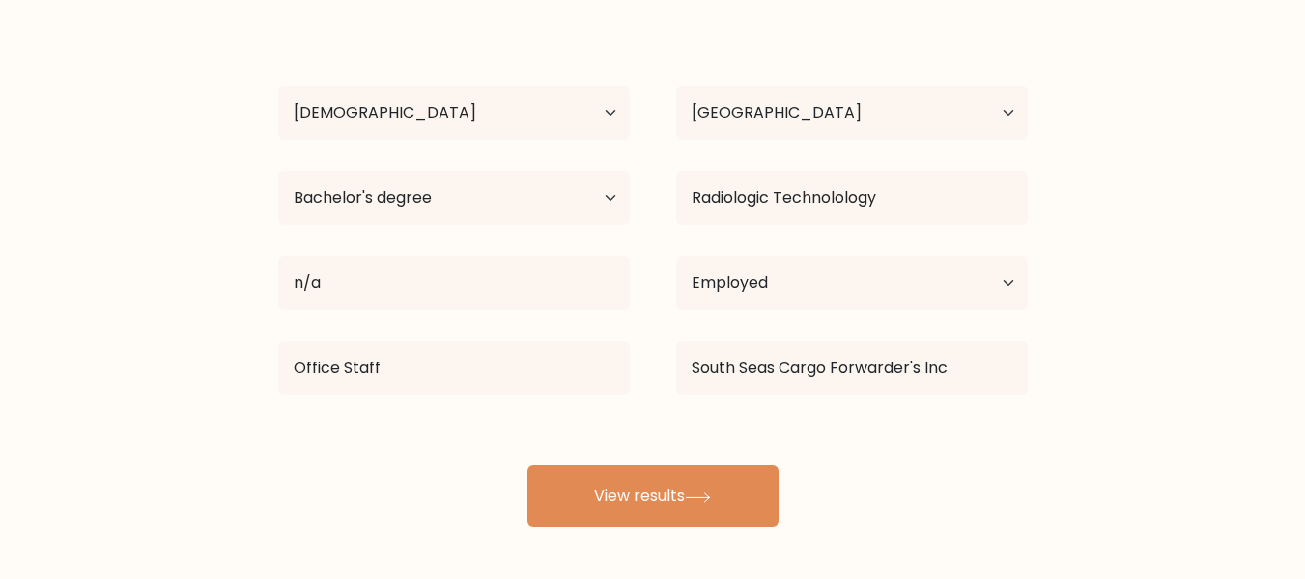
click at [1215, 475] on form "Compare your results to your peers [PERSON_NAME] Age Under [DEMOGRAPHIC_DATA] […" at bounding box center [652, 210] width 1305 height 634
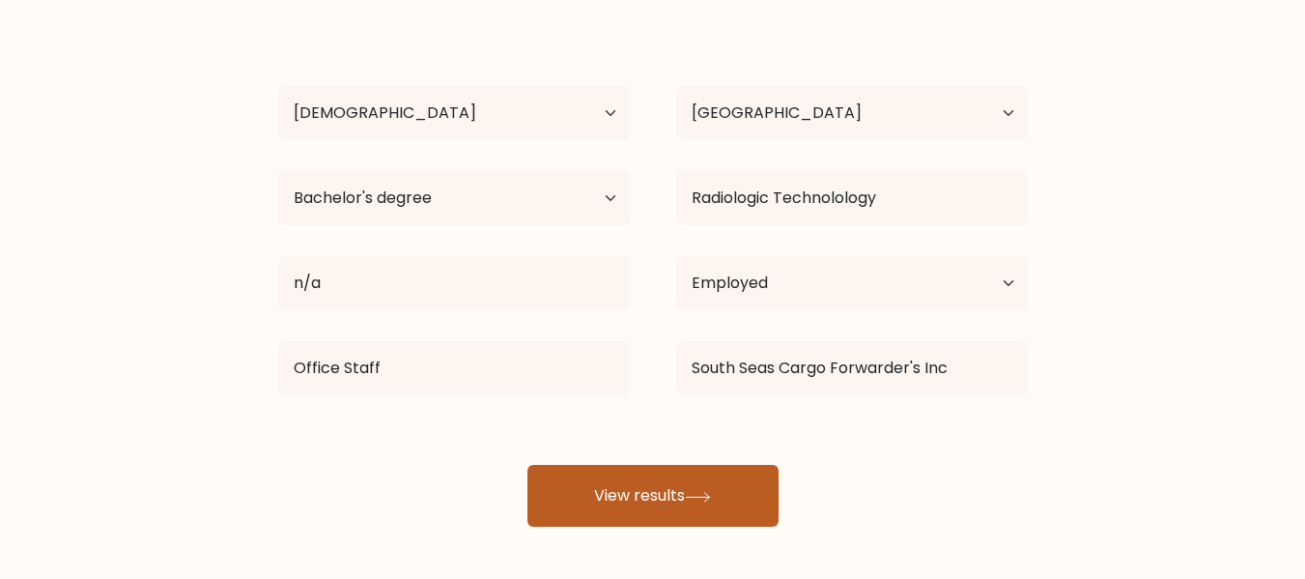
click at [730, 497] on button "View results" at bounding box center [652, 496] width 251 height 62
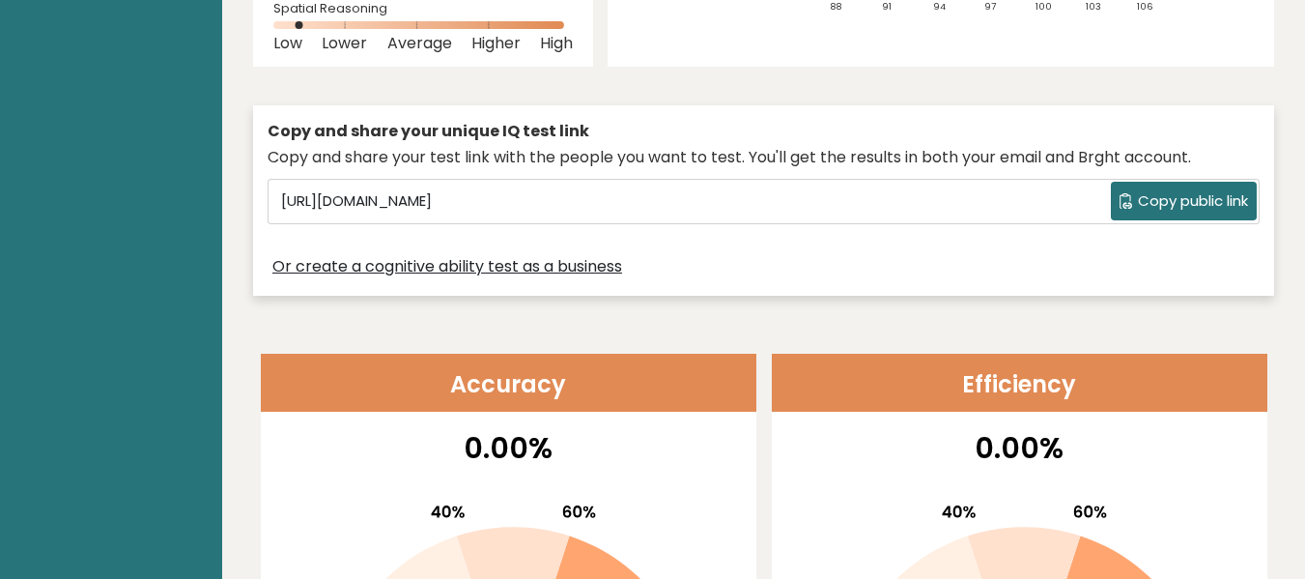
scroll to position [386, 0]
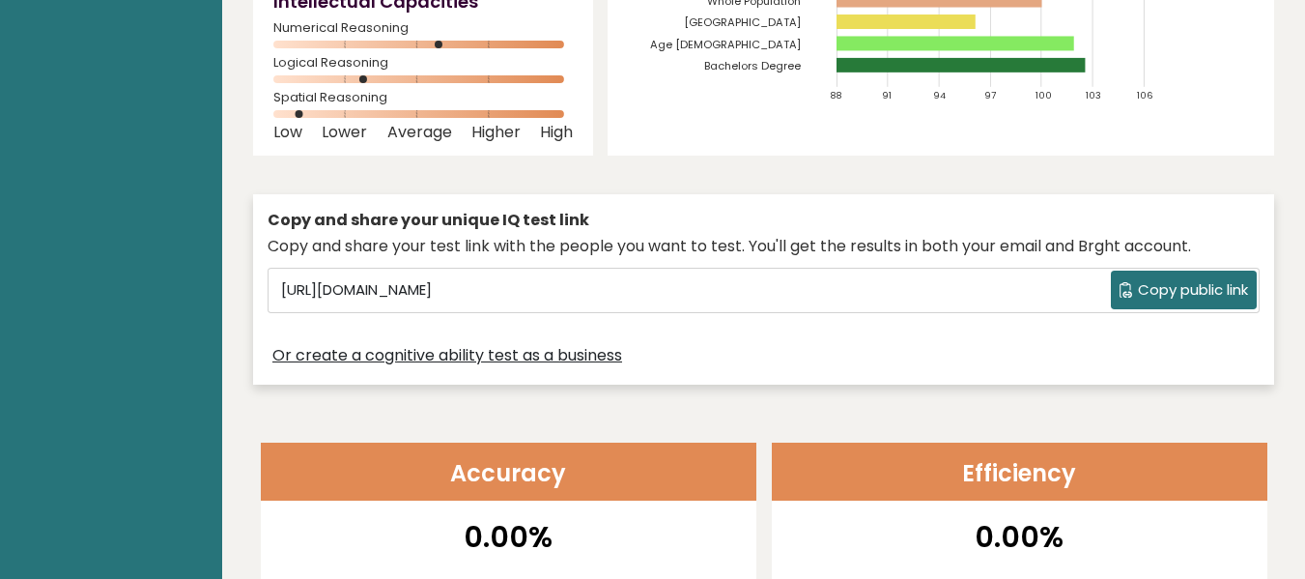
click at [1200, 284] on span "Copy public link" at bounding box center [1193, 290] width 110 height 22
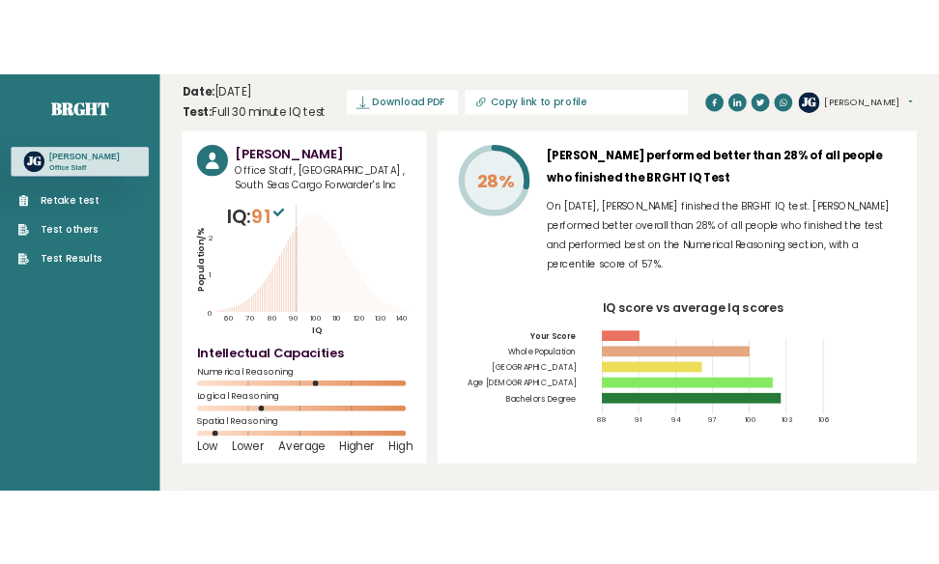
scroll to position [0, 0]
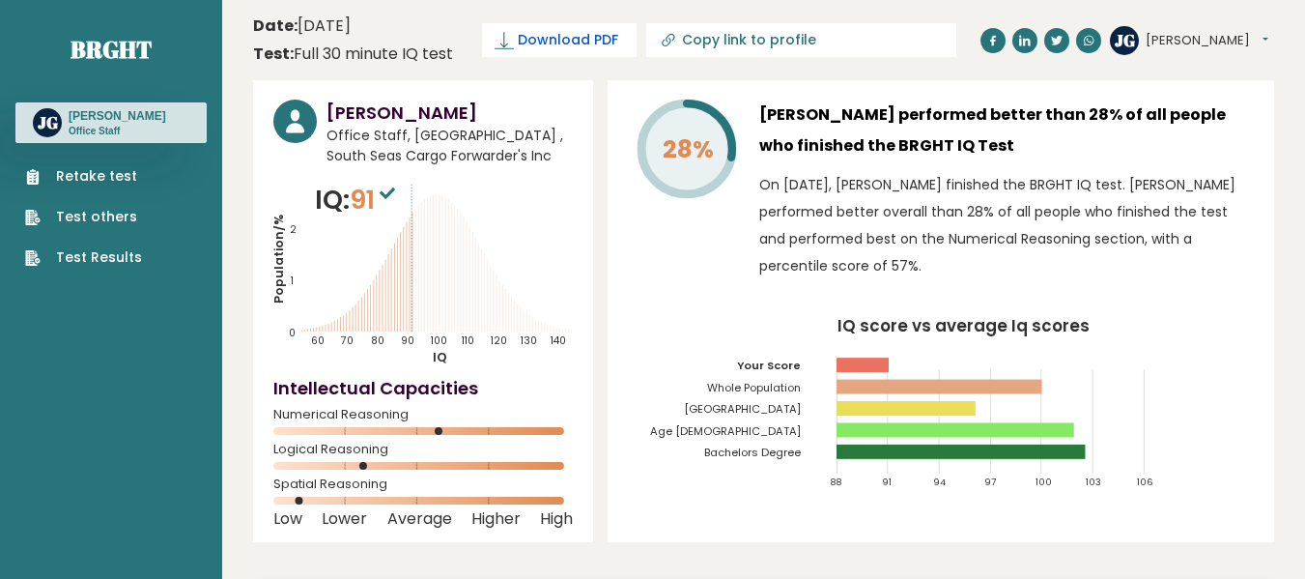
click at [582, 36] on span "Download PDF" at bounding box center [568, 40] width 100 height 20
